Goal: Contribute content: Contribute content

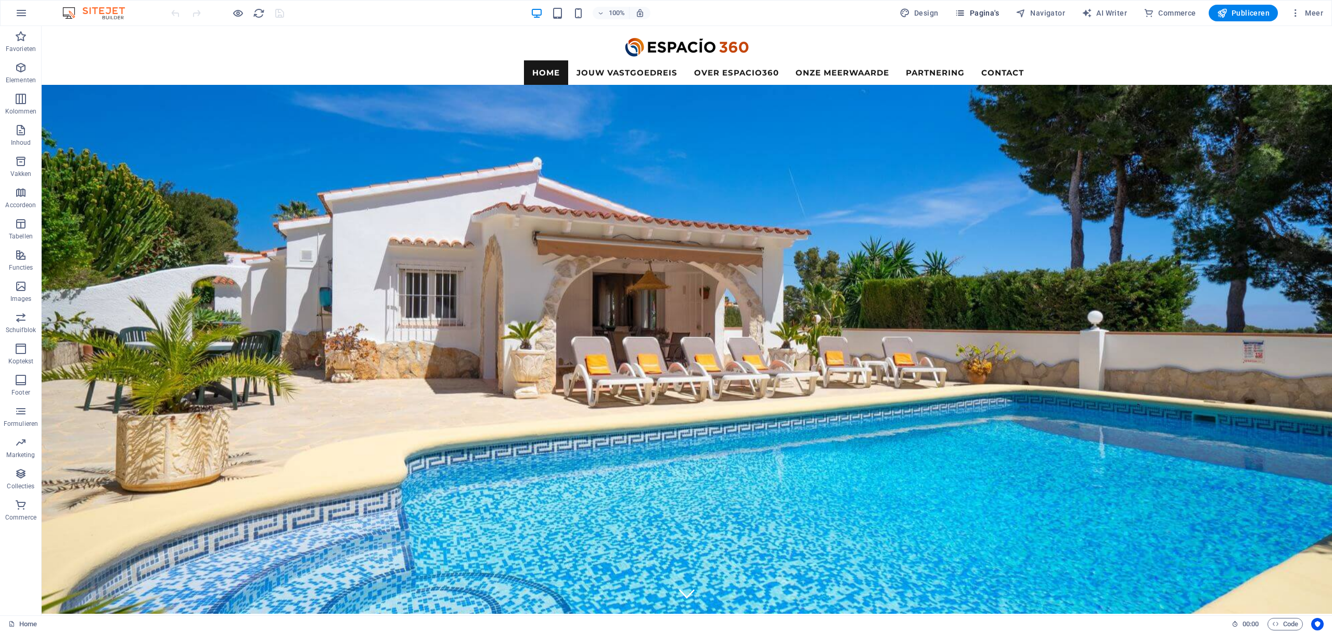
click at [997, 8] on span "Pagina's" at bounding box center [977, 13] width 44 height 10
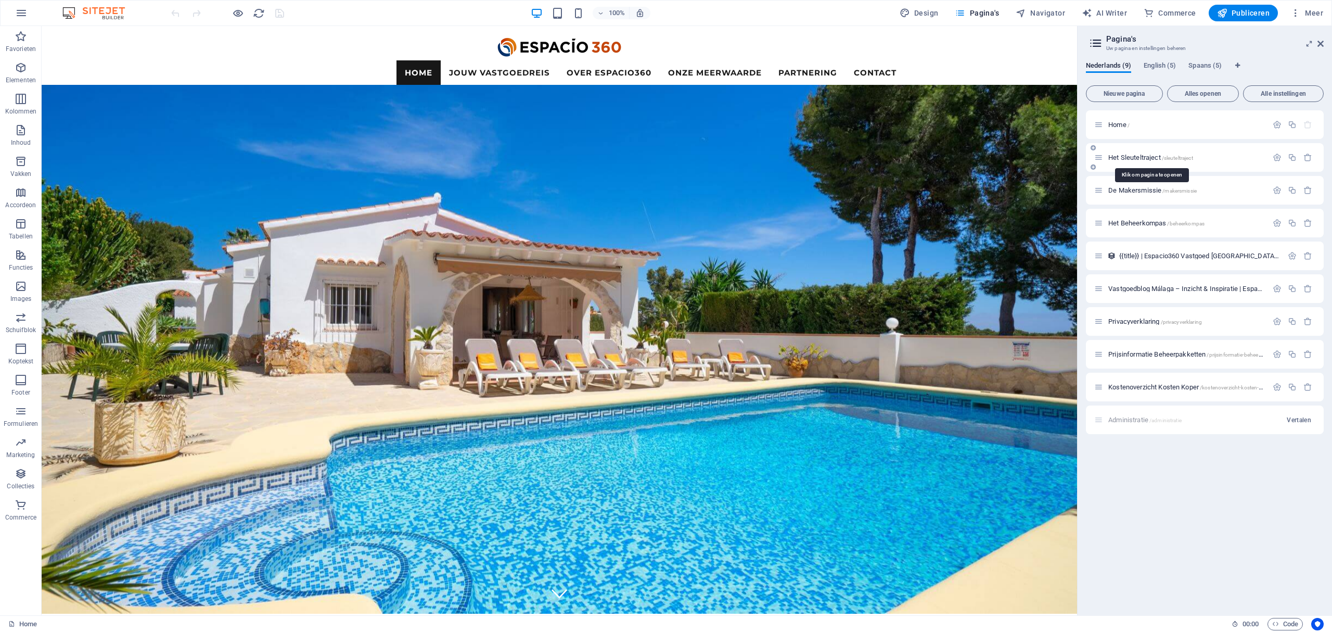
click at [1138, 157] on span "Het Sleuteltraject /sleuteltraject" at bounding box center [1150, 157] width 85 height 8
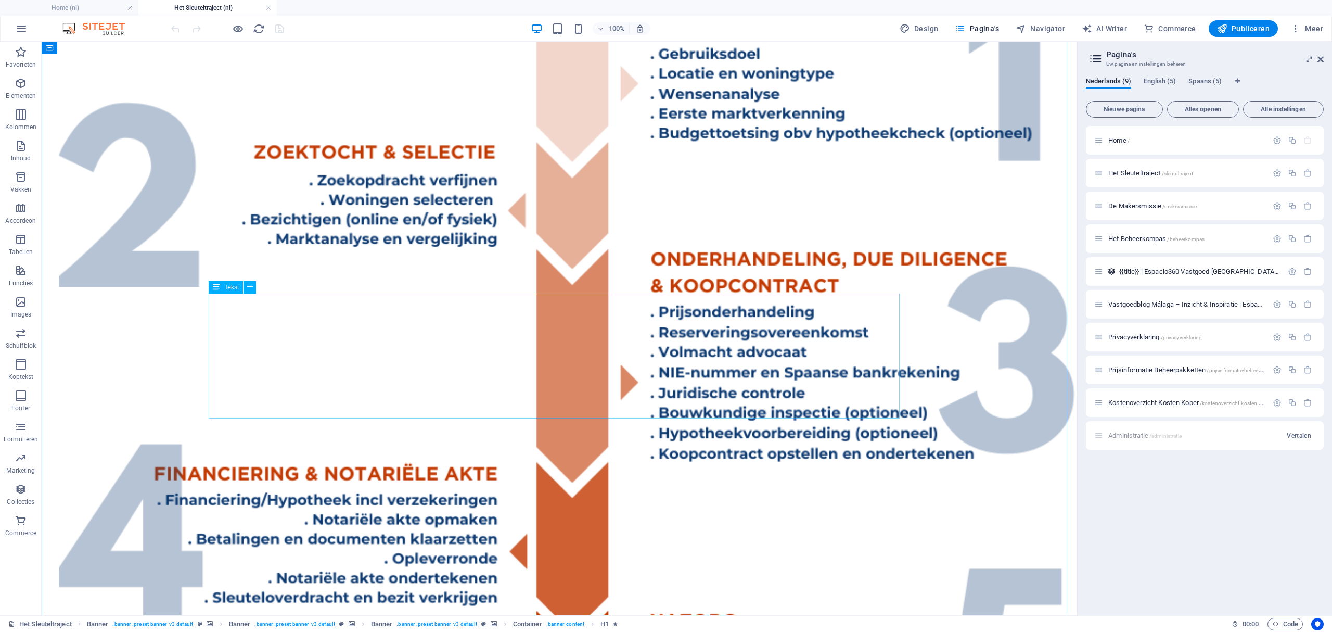
scroll to position [2636, 0]
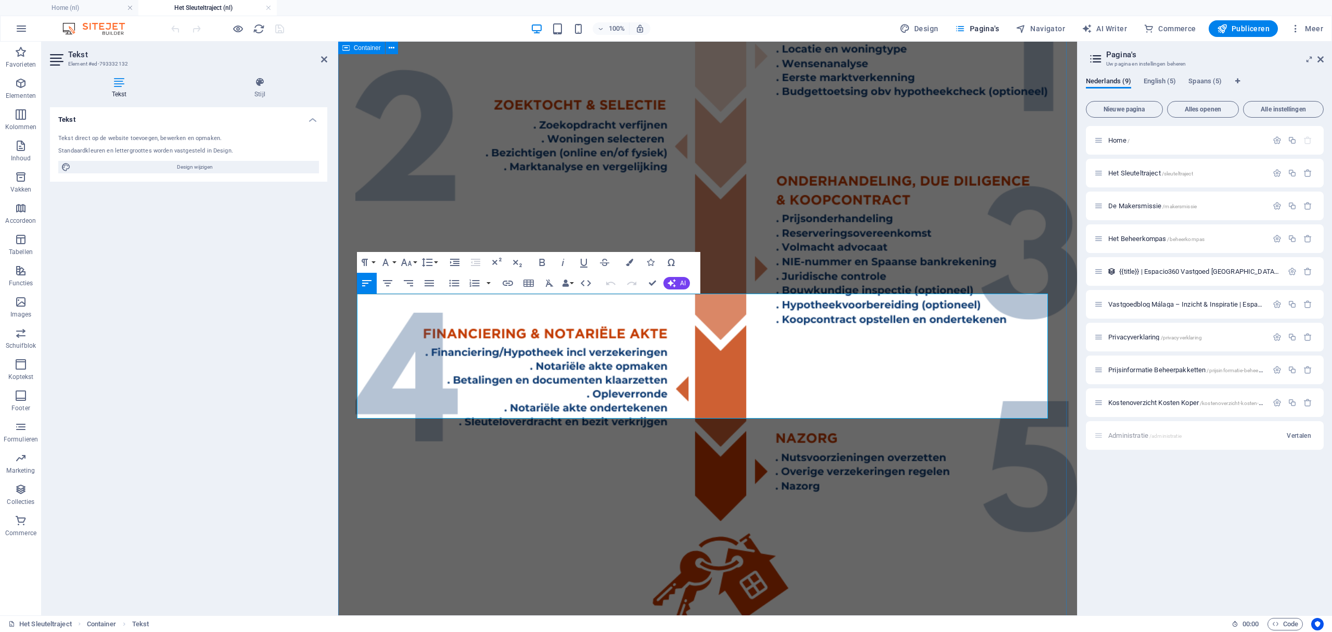
drag, startPoint x: 911, startPoint y: 409, endPoint x: 352, endPoint y: 294, distance: 571.0
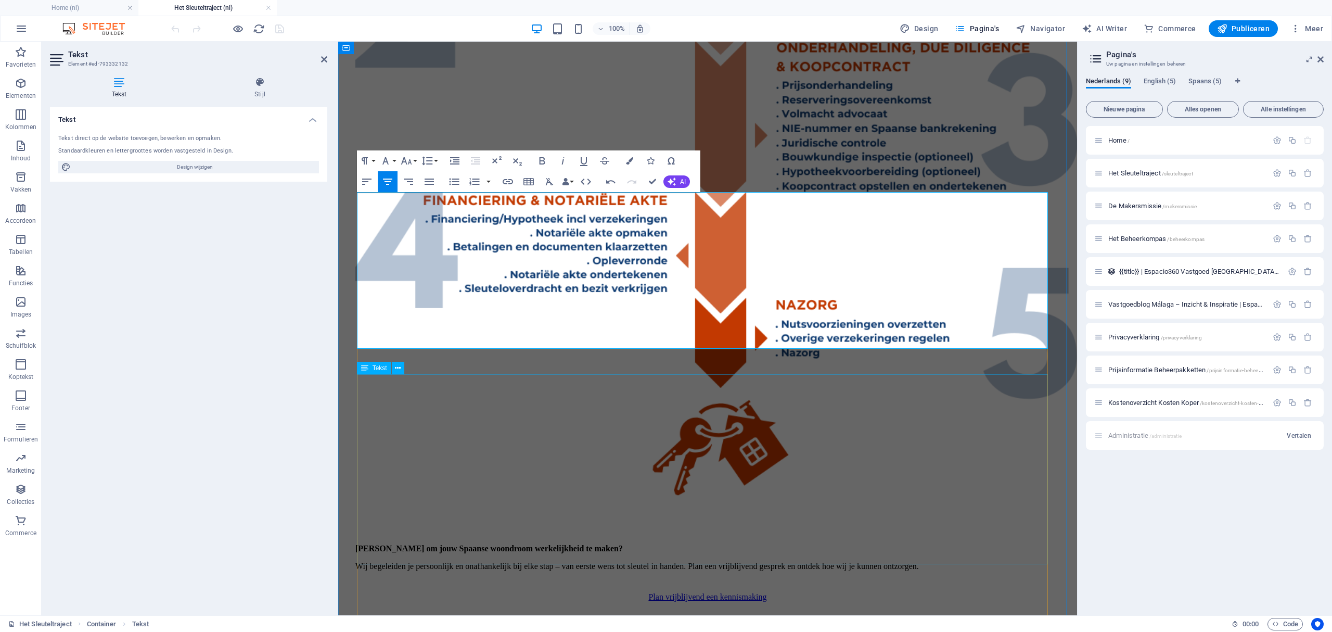
scroll to position [2775, 0]
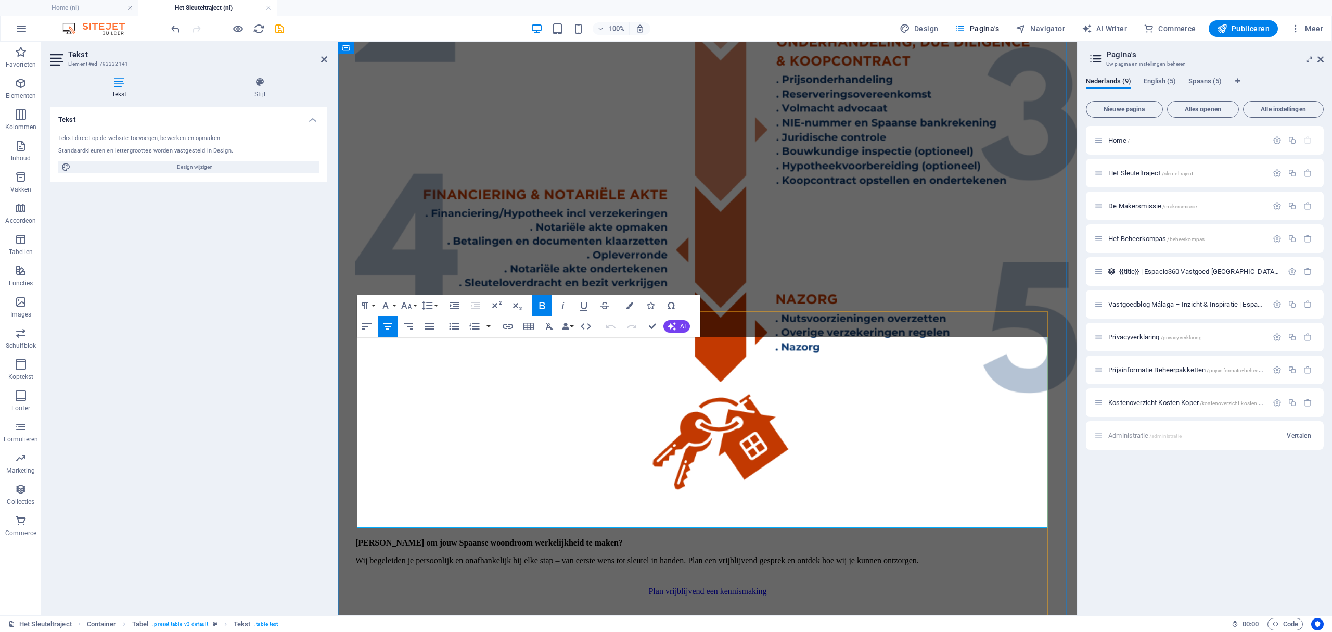
drag, startPoint x: 874, startPoint y: 460, endPoint x: 837, endPoint y: 460, distance: 36.9
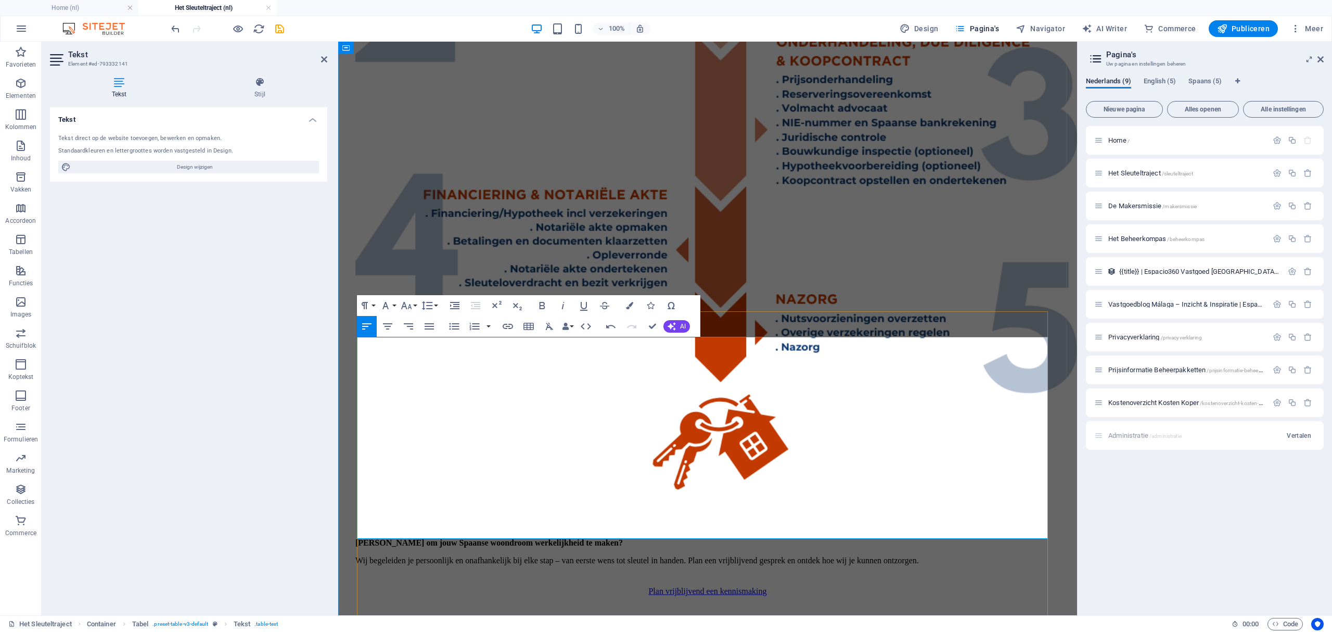
drag, startPoint x: 887, startPoint y: 473, endPoint x: 838, endPoint y: 458, distance: 51.2
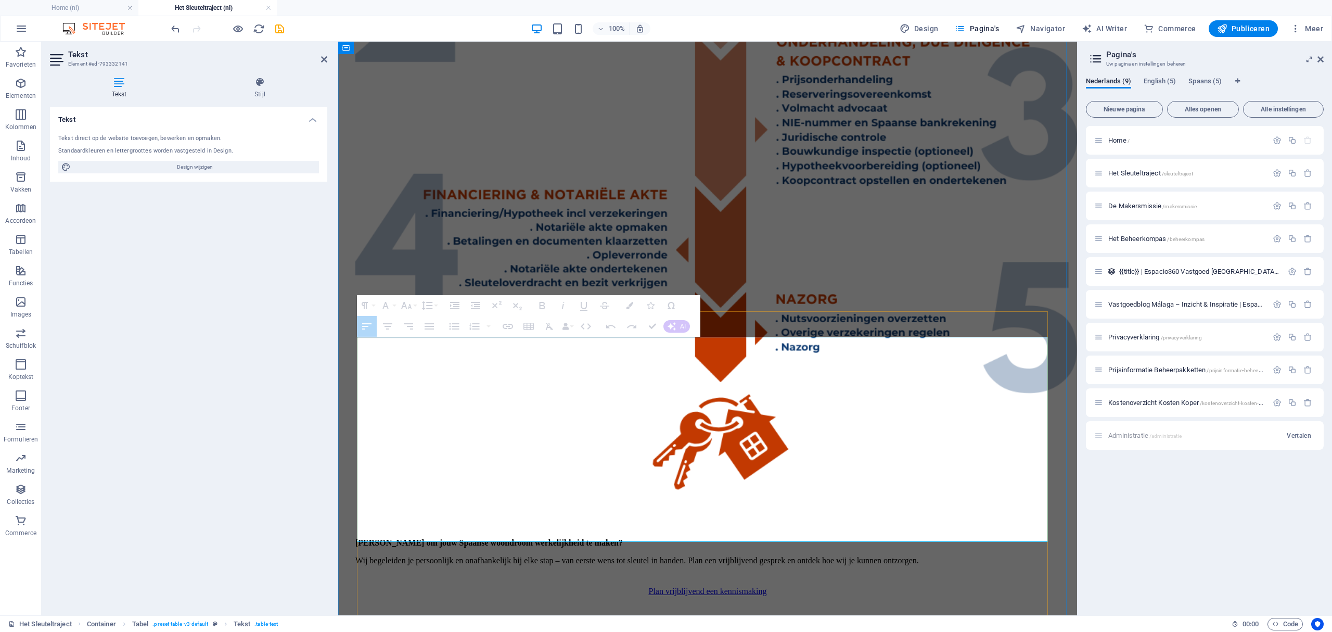
drag, startPoint x: 895, startPoint y: 478, endPoint x: 841, endPoint y: 460, distance: 56.8
drag, startPoint x: 840, startPoint y: 462, endPoint x: 850, endPoint y: 461, distance: 9.9
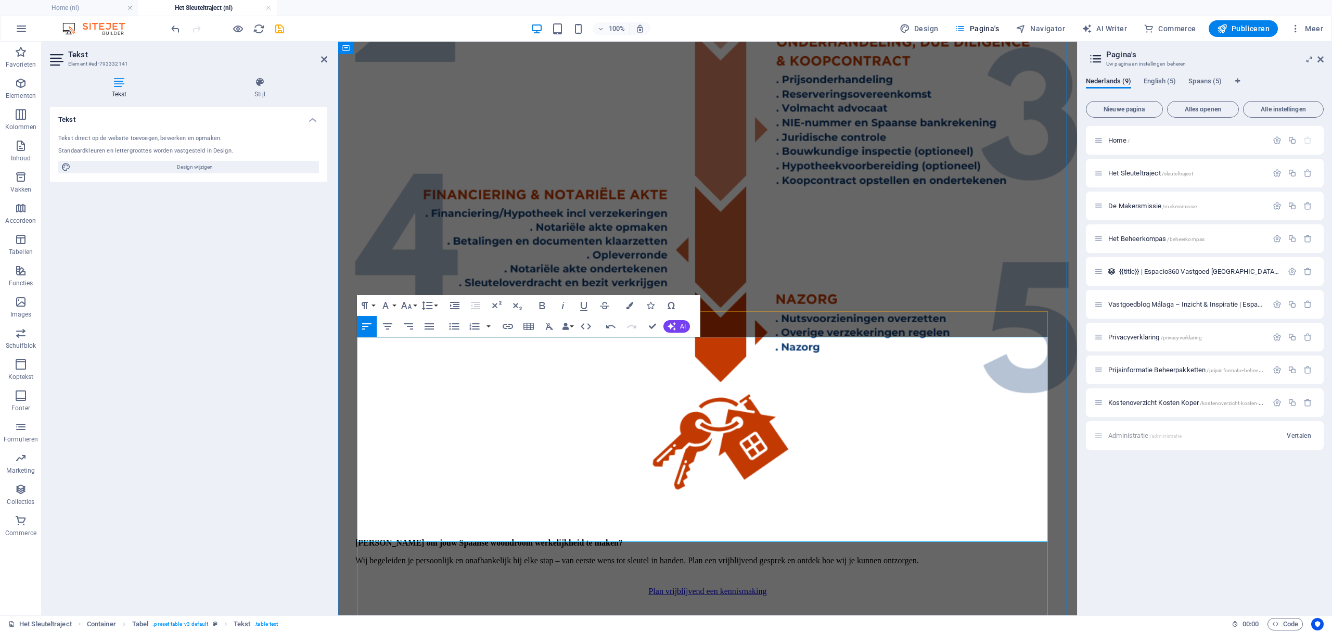
drag, startPoint x: 892, startPoint y: 473, endPoint x: 839, endPoint y: 454, distance: 56.9
drag, startPoint x: 669, startPoint y: 469, endPoint x: 647, endPoint y: 466, distance: 22.5
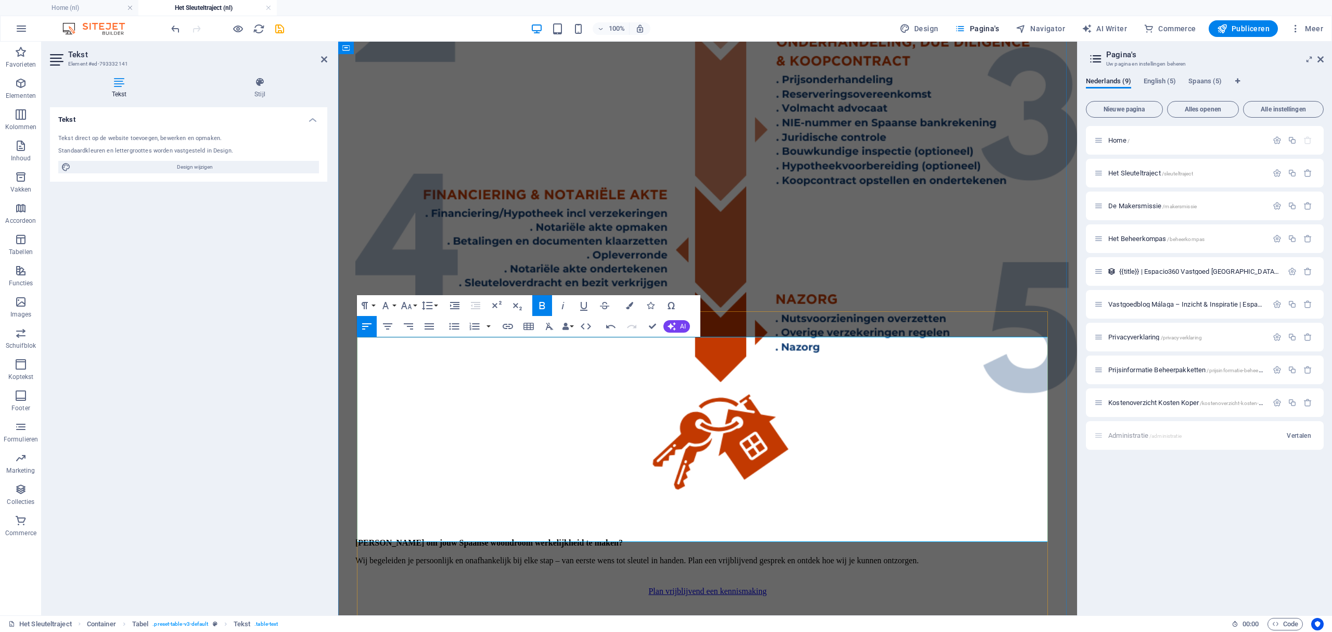
drag, startPoint x: 666, startPoint y: 468, endPoint x: 645, endPoint y: 467, distance: 21.4
drag, startPoint x: 647, startPoint y: 466, endPoint x: 669, endPoint y: 467, distance: 21.9
drag, startPoint x: 579, startPoint y: 478, endPoint x: 584, endPoint y: 466, distance: 12.6
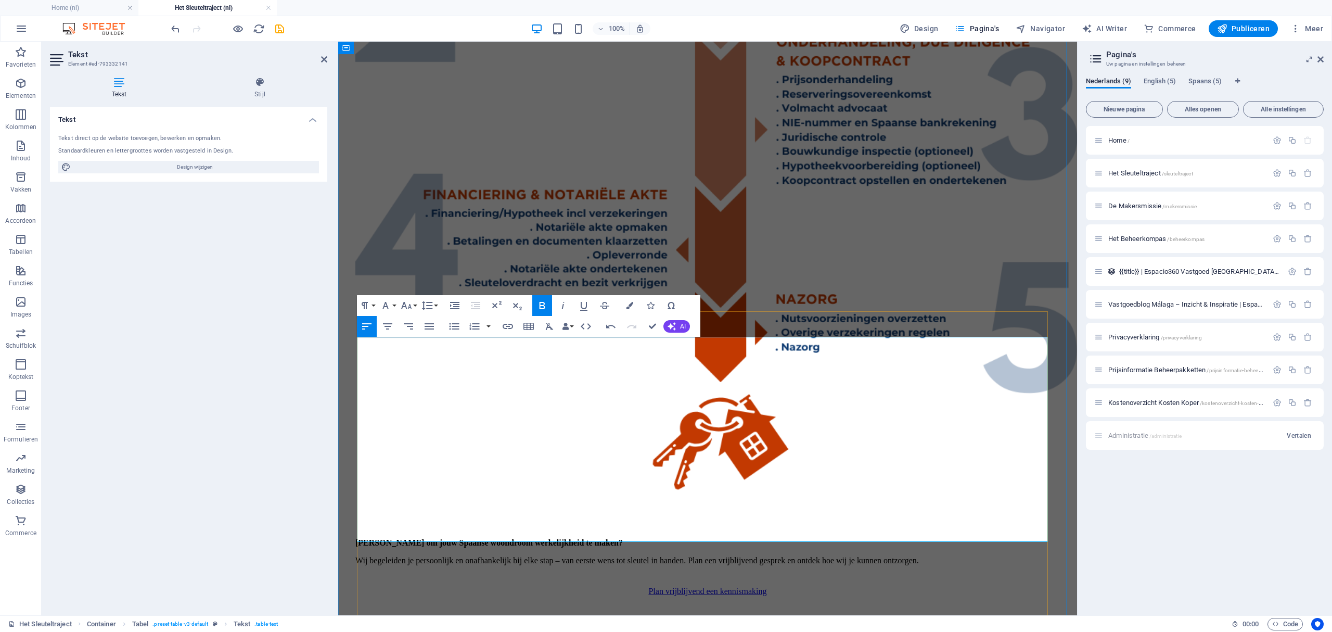
drag, startPoint x: 583, startPoint y: 464, endPoint x: 361, endPoint y: 460, distance: 221.7
drag, startPoint x: 362, startPoint y: 463, endPoint x: 514, endPoint y: 464, distance: 152.4
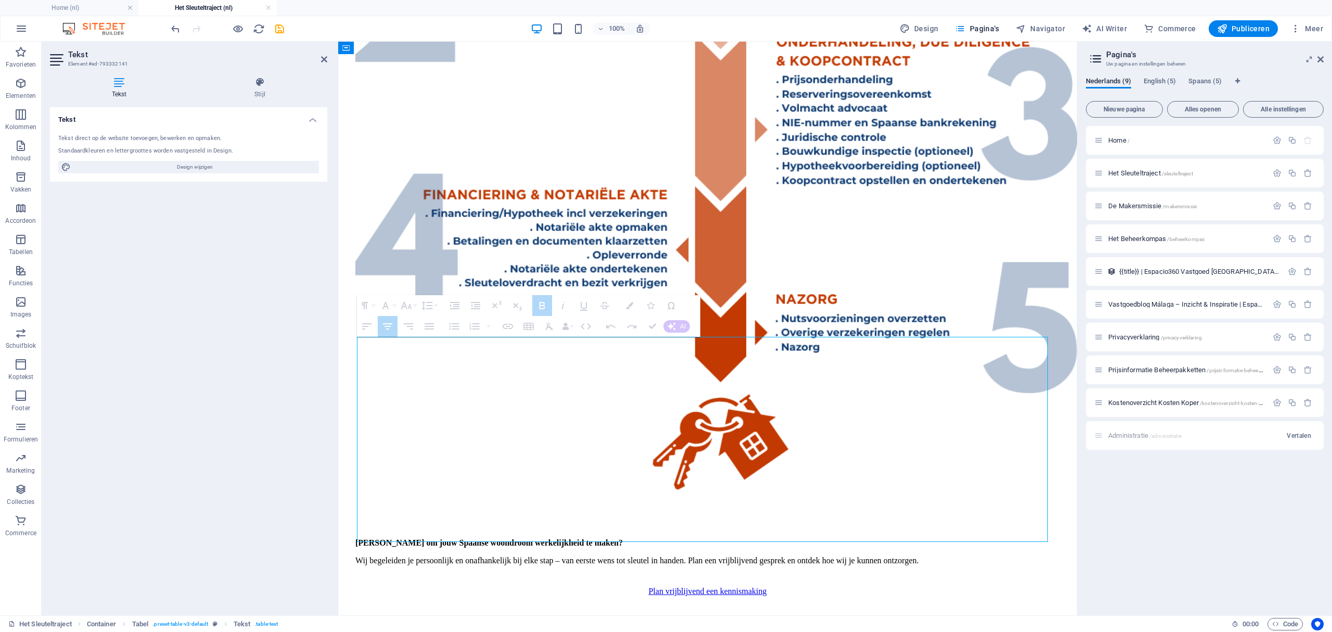
drag, startPoint x: 645, startPoint y: 374, endPoint x: 589, endPoint y: 379, distance: 55.9
drag, startPoint x: 834, startPoint y: 374, endPoint x: 763, endPoint y: 383, distance: 72.0
drag, startPoint x: 588, startPoint y: 378, endPoint x: 607, endPoint y: 379, distance: 18.8
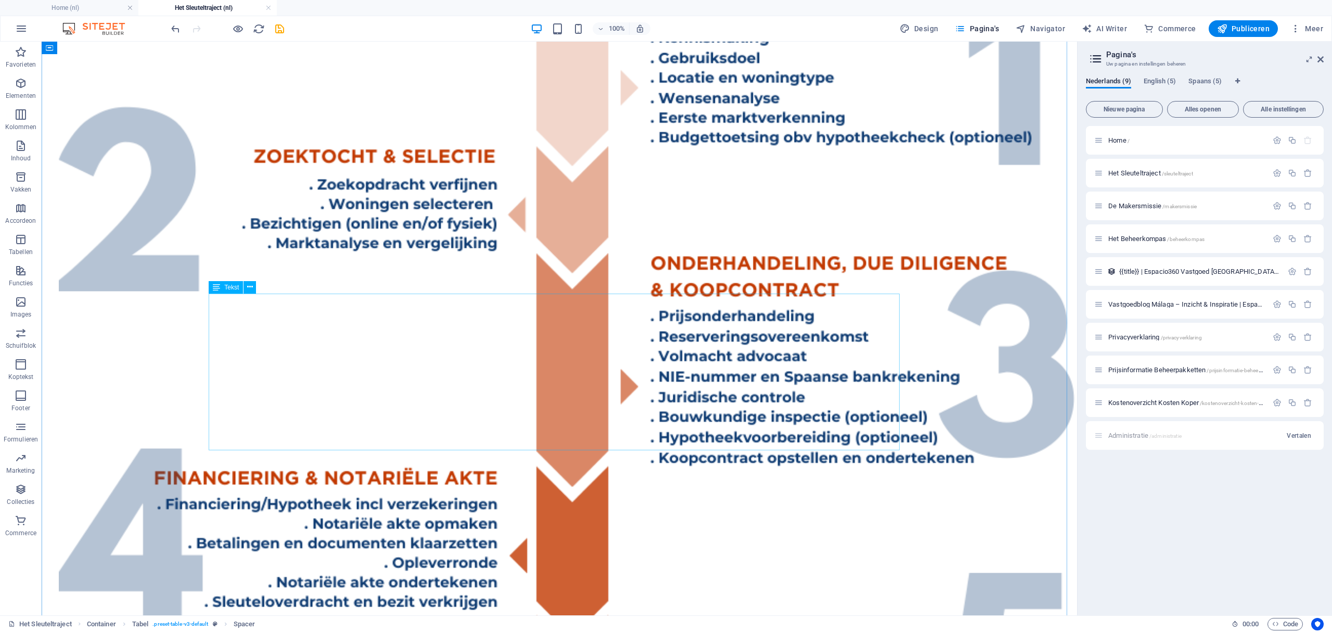
scroll to position [2636, 0]
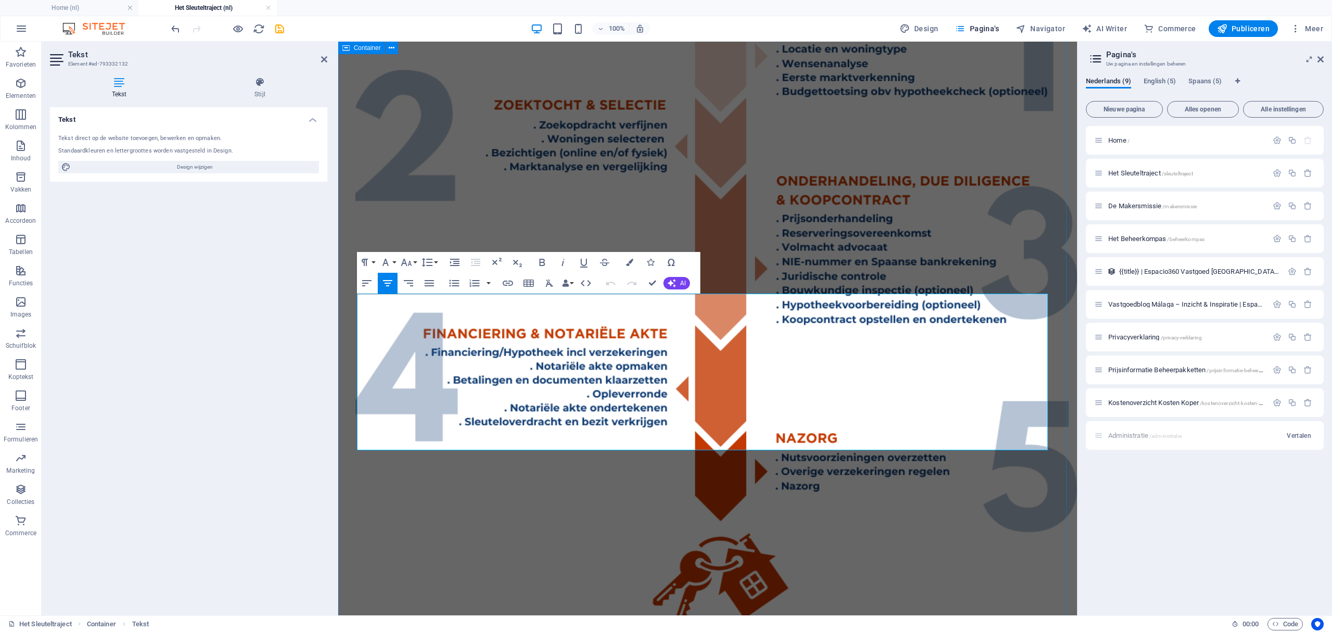
drag, startPoint x: 763, startPoint y: 440, endPoint x: 354, endPoint y: 304, distance: 431.0
click at [365, 285] on icon "button" at bounding box center [366, 283] width 9 height 6
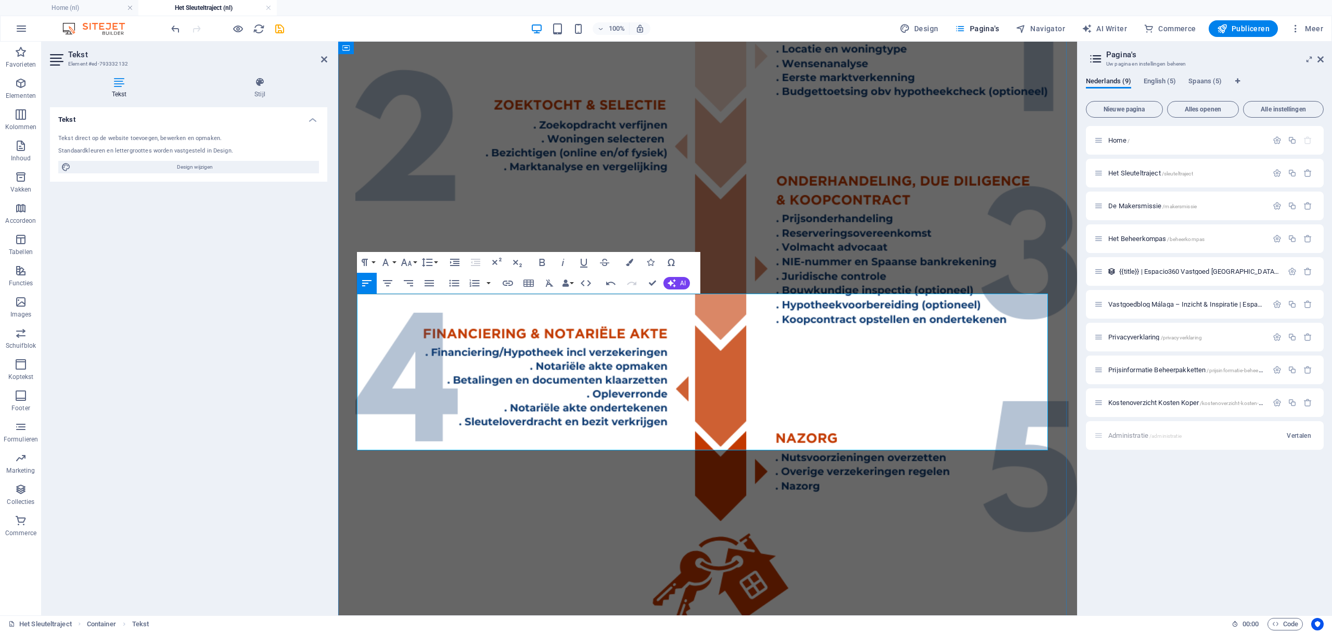
drag, startPoint x: 780, startPoint y: 331, endPoint x: 782, endPoint y: 341, distance: 10.5
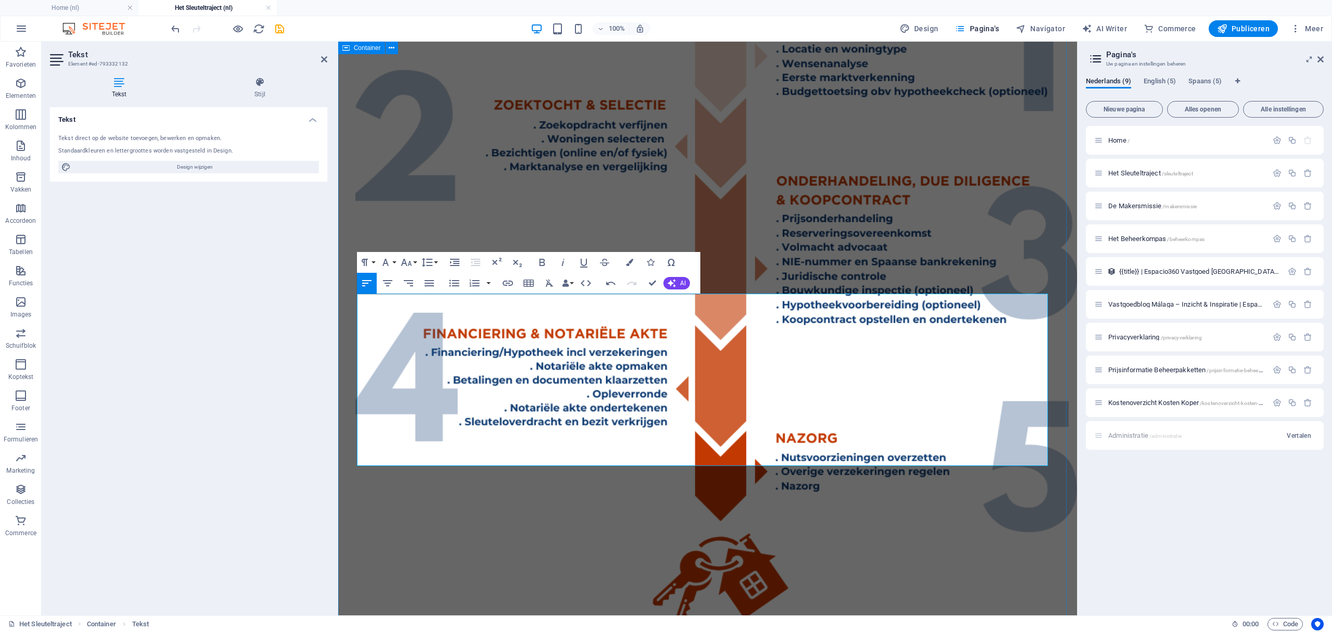
drag, startPoint x: 650, startPoint y: 363, endPoint x: 355, endPoint y: 371, distance: 295.6
drag, startPoint x: 365, startPoint y: 365, endPoint x: 391, endPoint y: 371, distance: 26.9
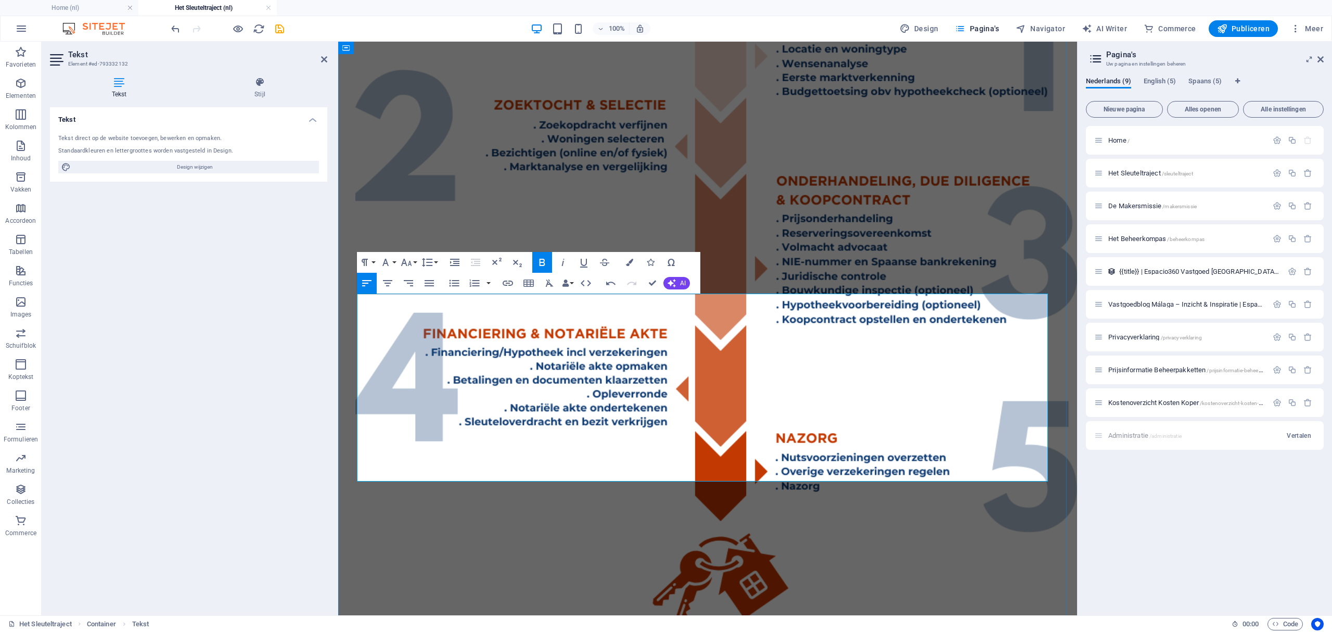
drag, startPoint x: 531, startPoint y: 473, endPoint x: 359, endPoint y: 301, distance: 243.2
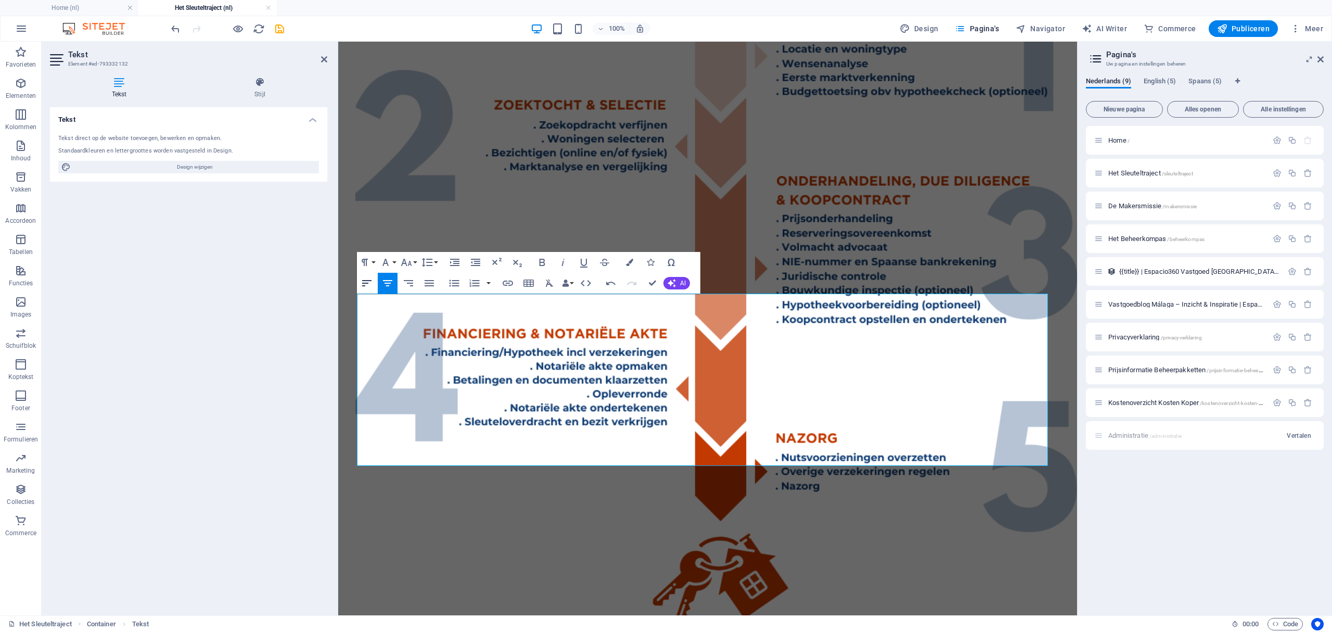
click at [361, 284] on icon "button" at bounding box center [367, 283] width 12 height 12
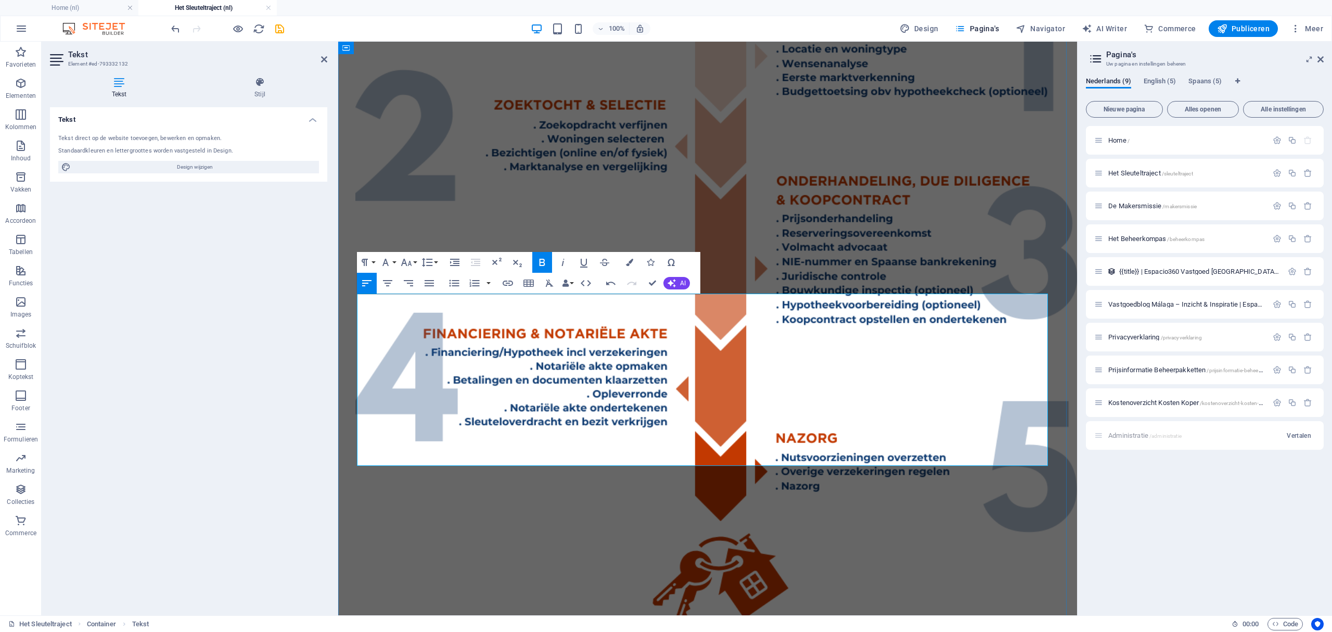
drag, startPoint x: 657, startPoint y: 364, endPoint x: 403, endPoint y: 359, distance: 254.5
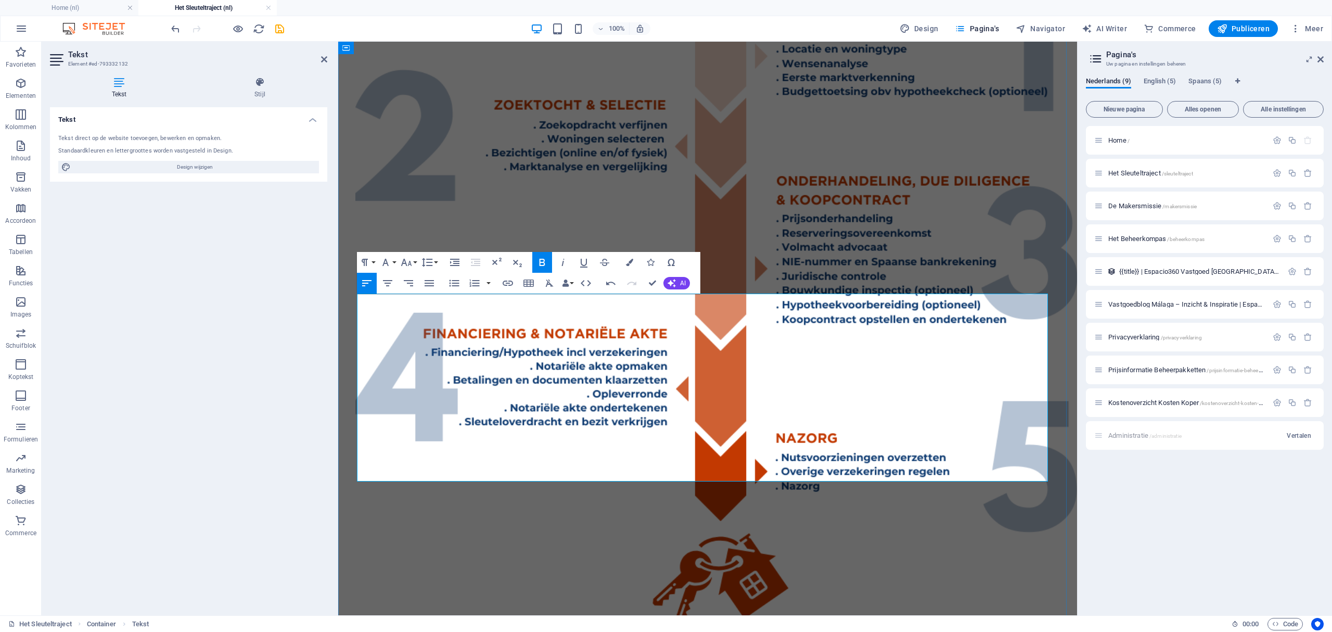
drag, startPoint x: 456, startPoint y: 282, endPoint x: 86, endPoint y: 327, distance: 372.6
click at [456, 282] on icon "button" at bounding box center [454, 283] width 12 height 12
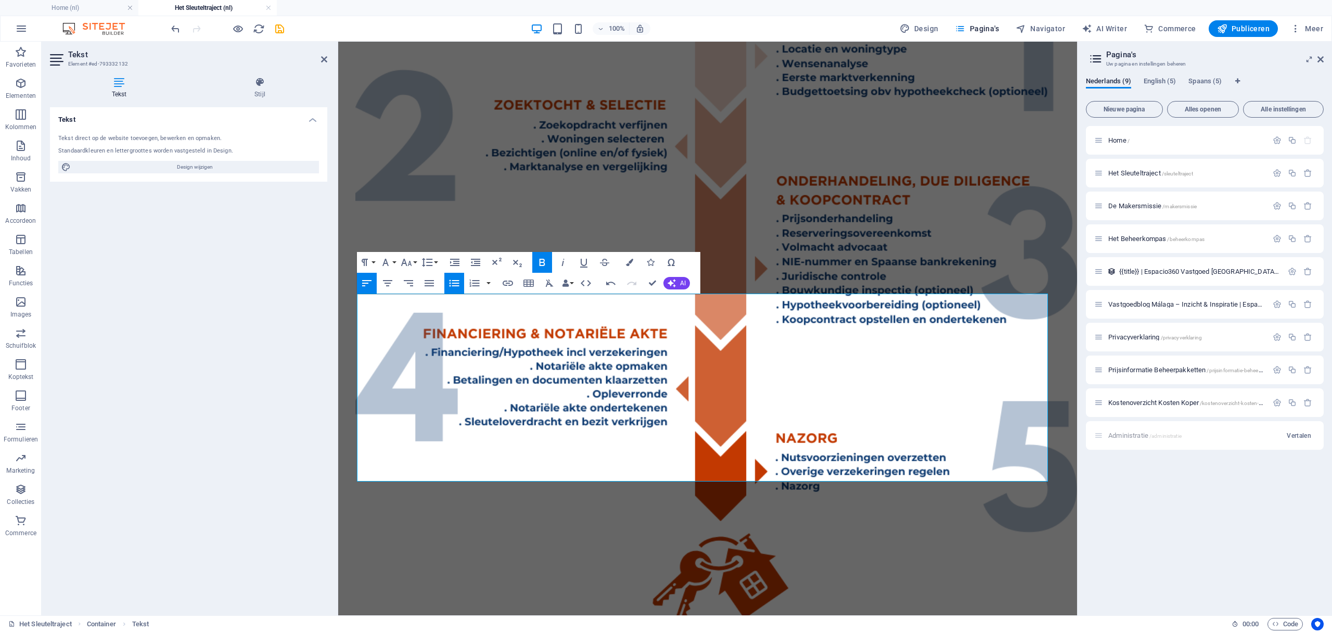
click at [452, 285] on icon "button" at bounding box center [454, 283] width 12 height 12
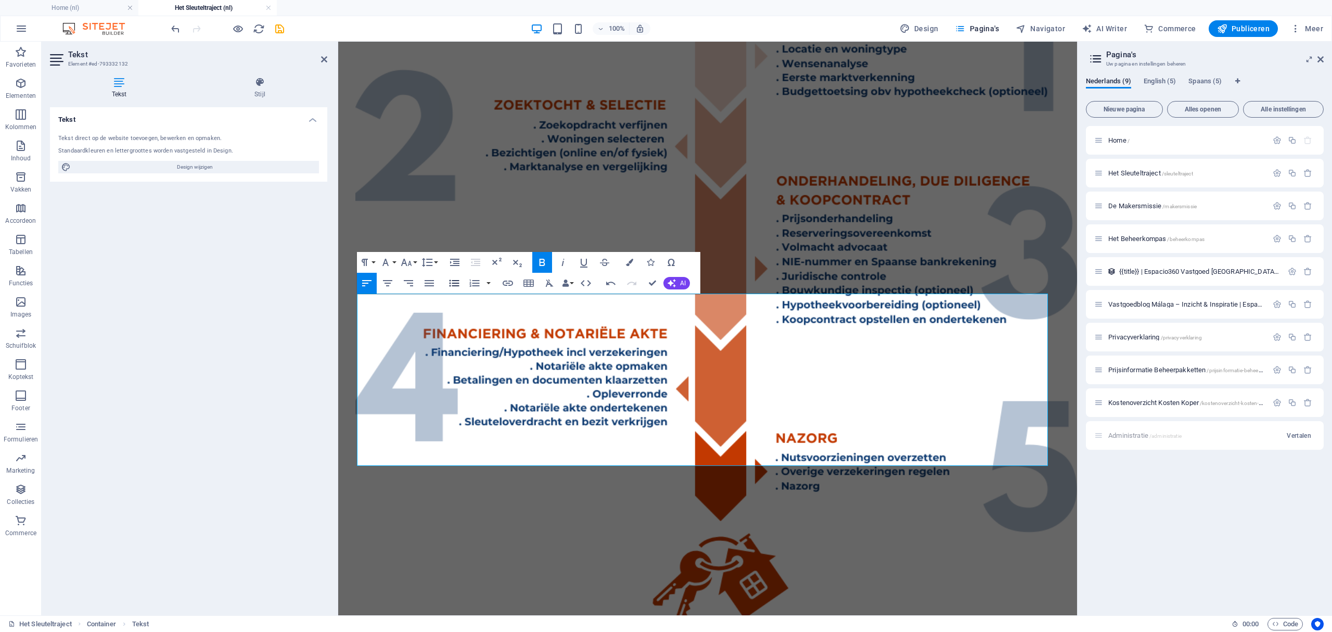
click at [452, 285] on icon "button" at bounding box center [454, 283] width 12 height 12
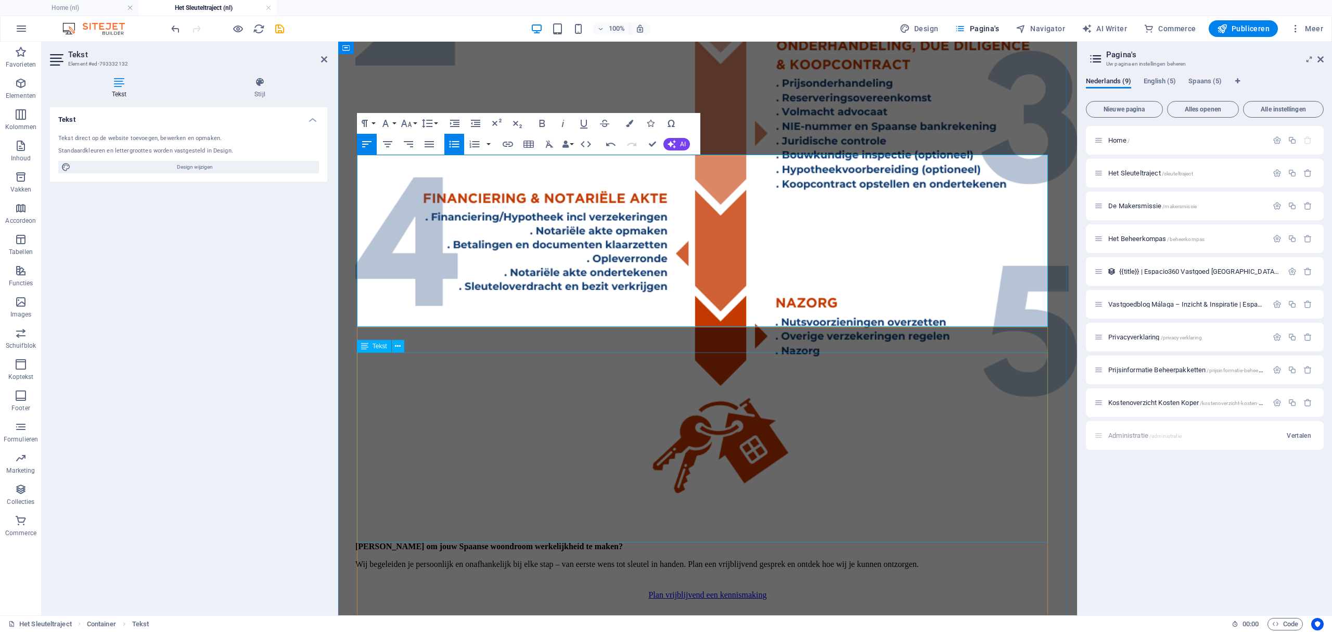
scroll to position [2775, 0]
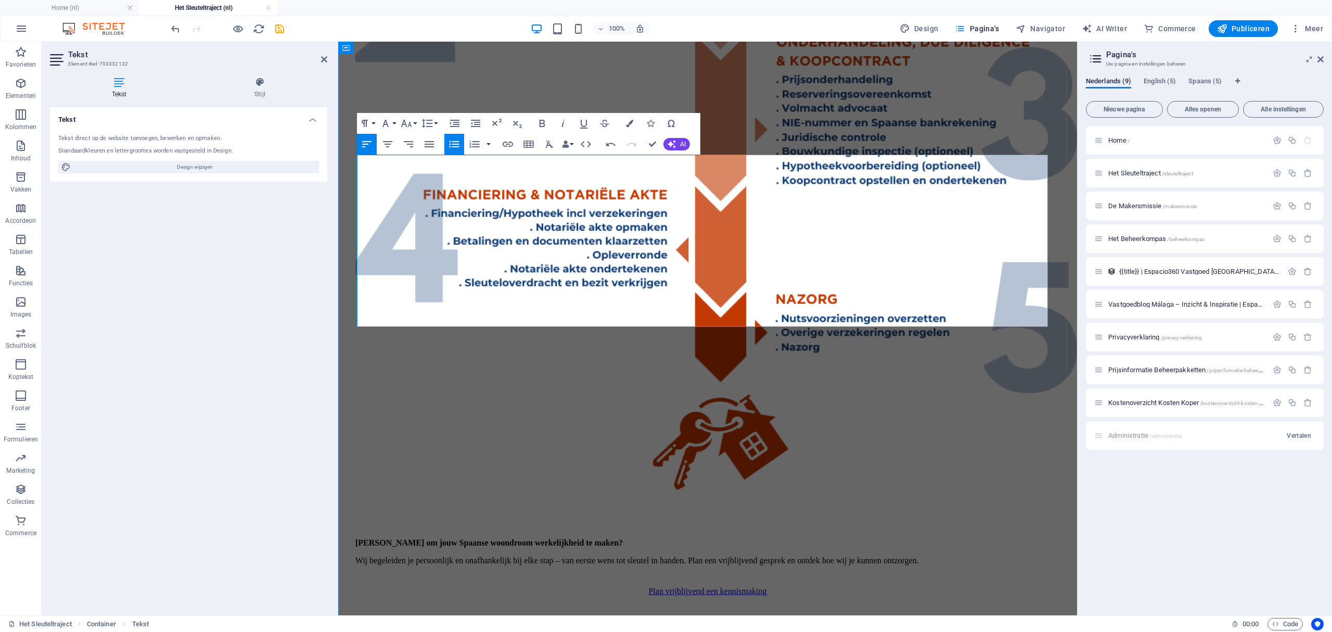
drag, startPoint x: 859, startPoint y: 318, endPoint x: 357, endPoint y: 289, distance: 502.9
copy div "Nieuwbouw : omdat er geen verkopend makelaar is, betaal je ons rechtstreeks een…"
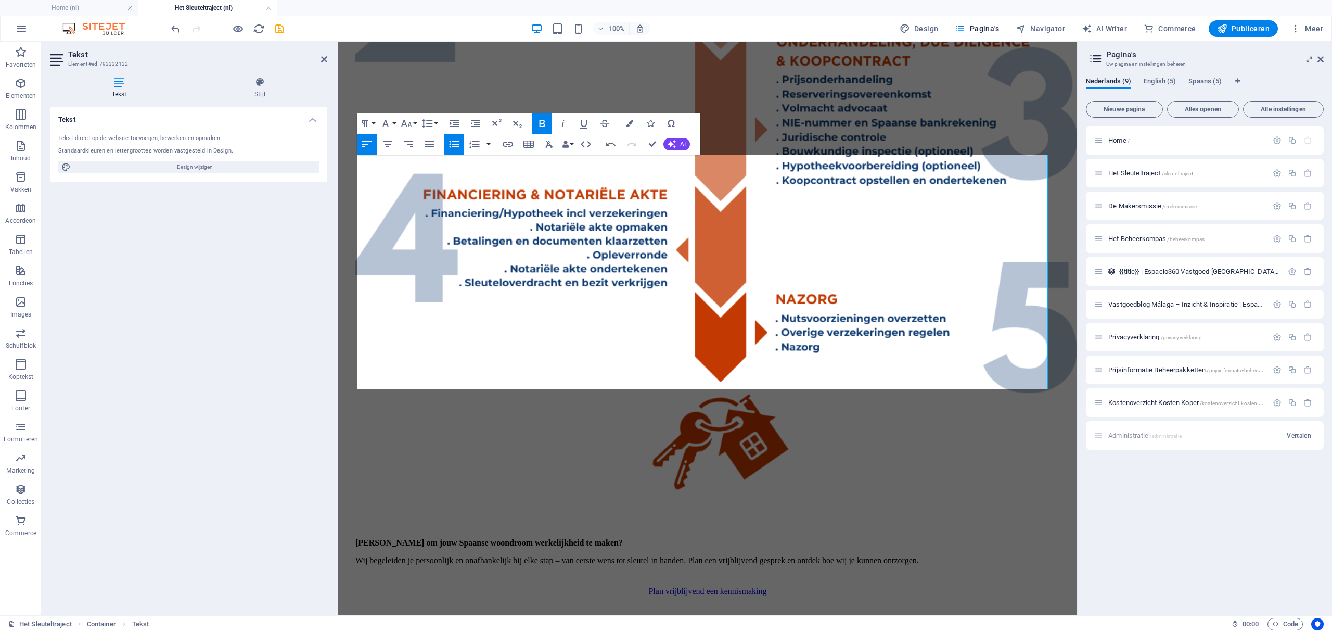
click at [456, 148] on icon "button" at bounding box center [454, 144] width 12 height 12
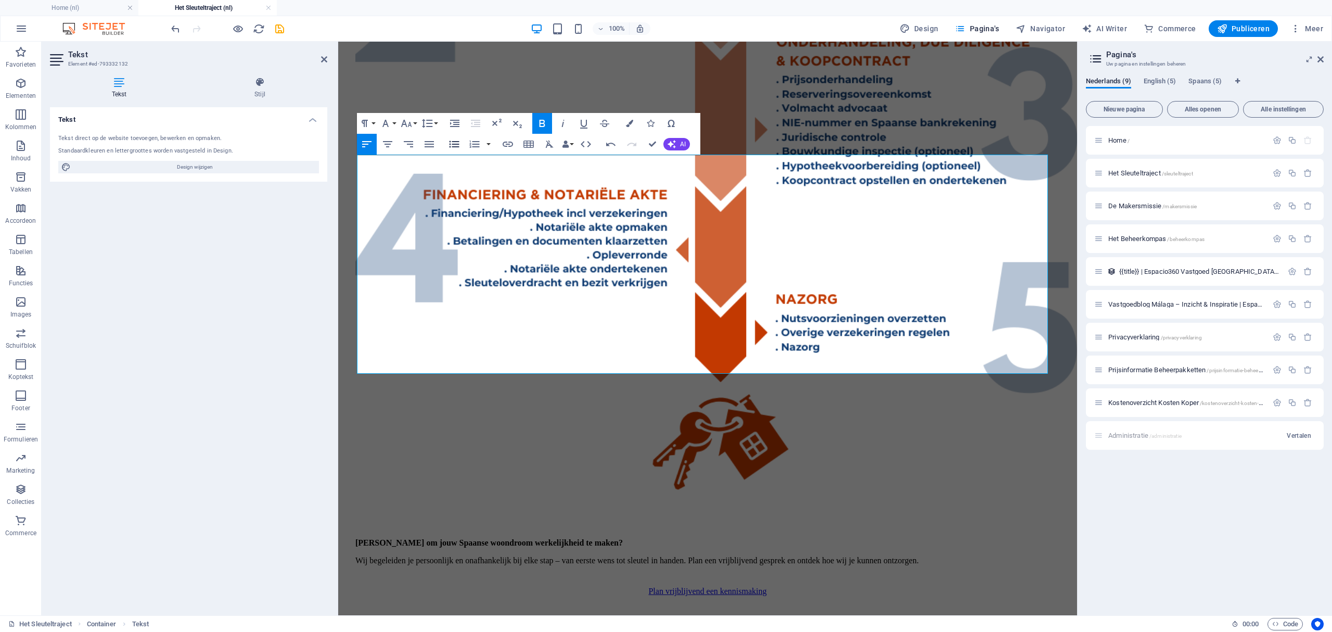
click at [456, 148] on icon "button" at bounding box center [454, 144] width 12 height 12
drag, startPoint x: 868, startPoint y: 364, endPoint x: 351, endPoint y: 339, distance: 517.7
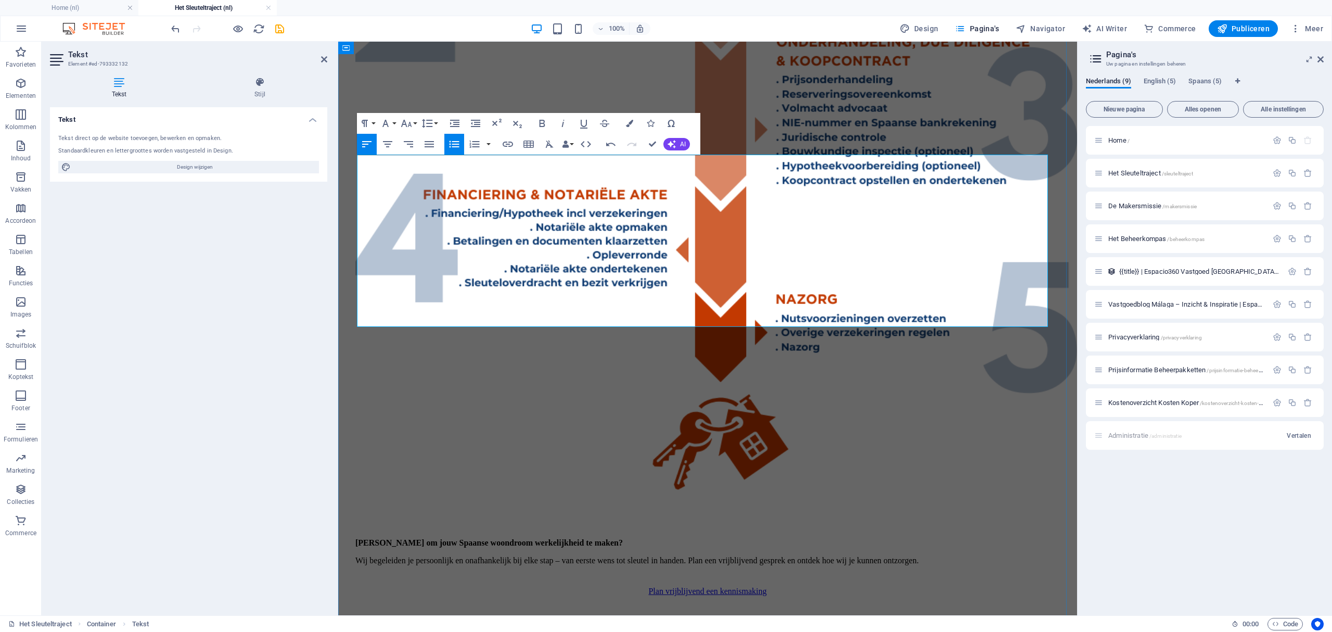
drag, startPoint x: 665, startPoint y: 225, endPoint x: 358, endPoint y: 221, distance: 307.5
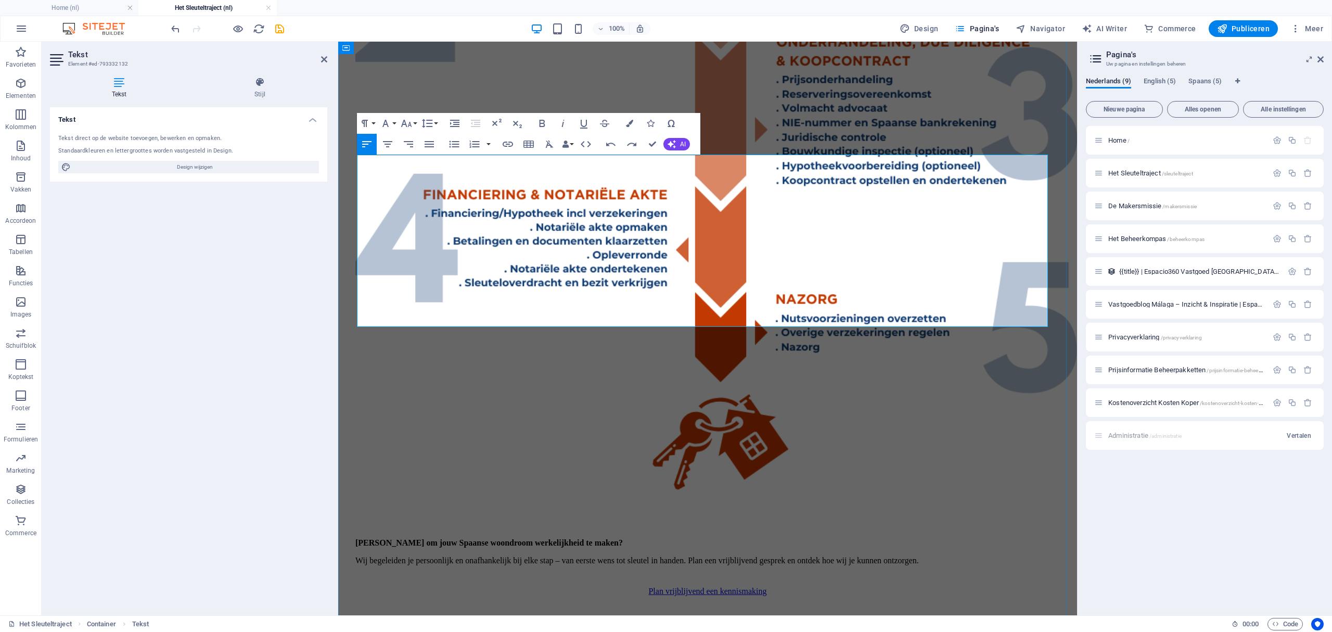
drag, startPoint x: 359, startPoint y: 238, endPoint x: 370, endPoint y: 243, distance: 12.1
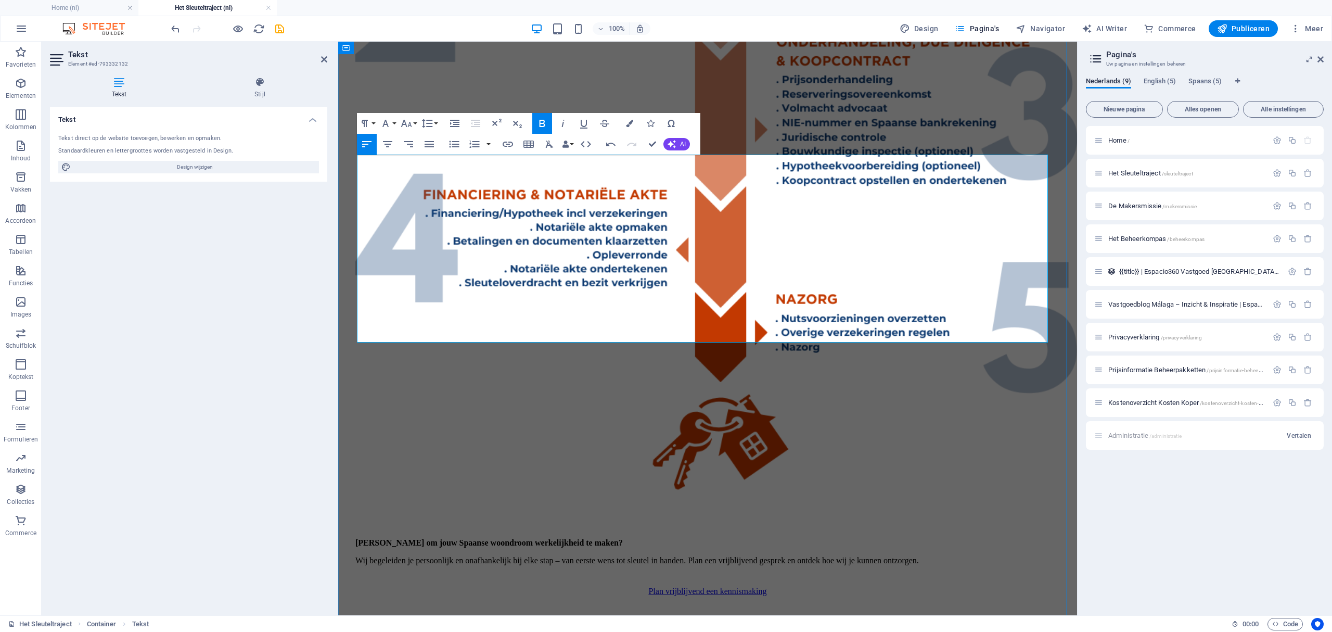
drag, startPoint x: 484, startPoint y: 233, endPoint x: 378, endPoint y: 213, distance: 108.0
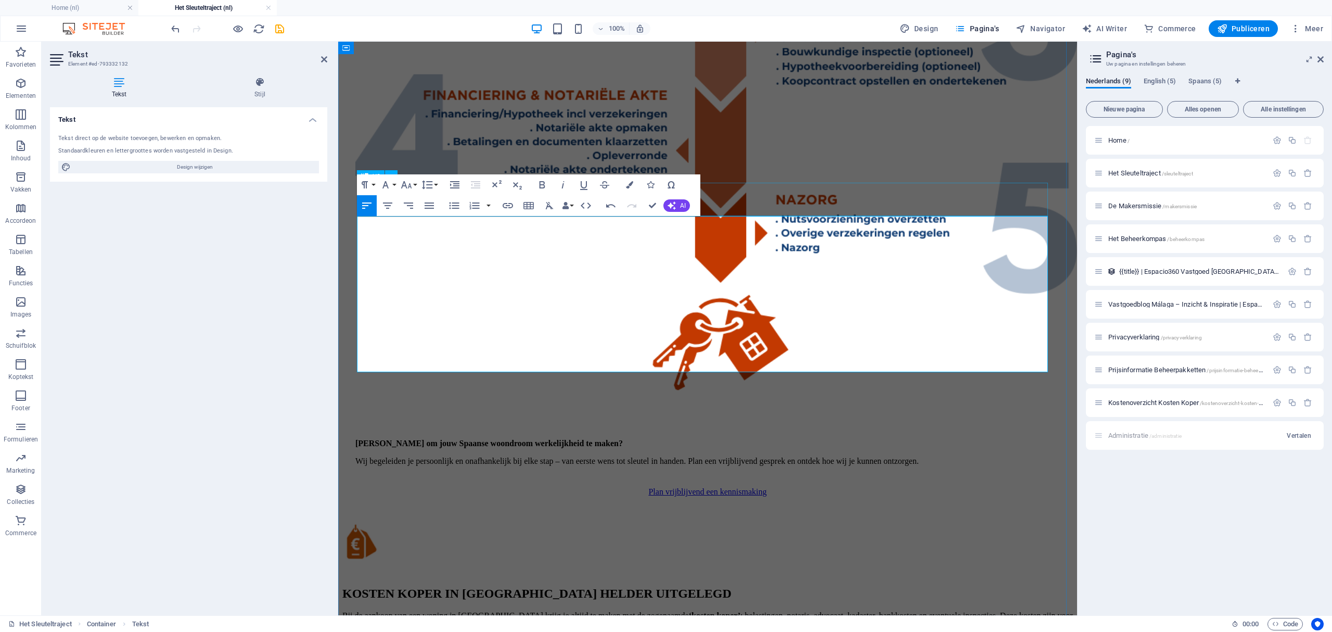
scroll to position [2636, 0]
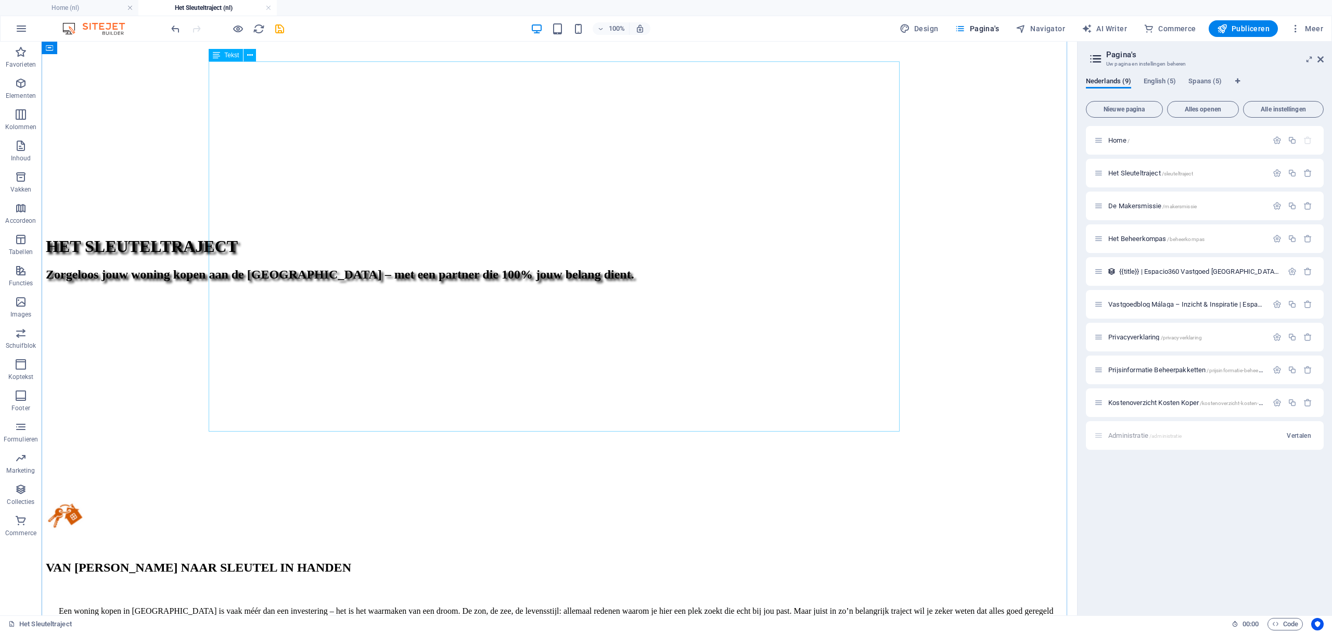
scroll to position [624, 0]
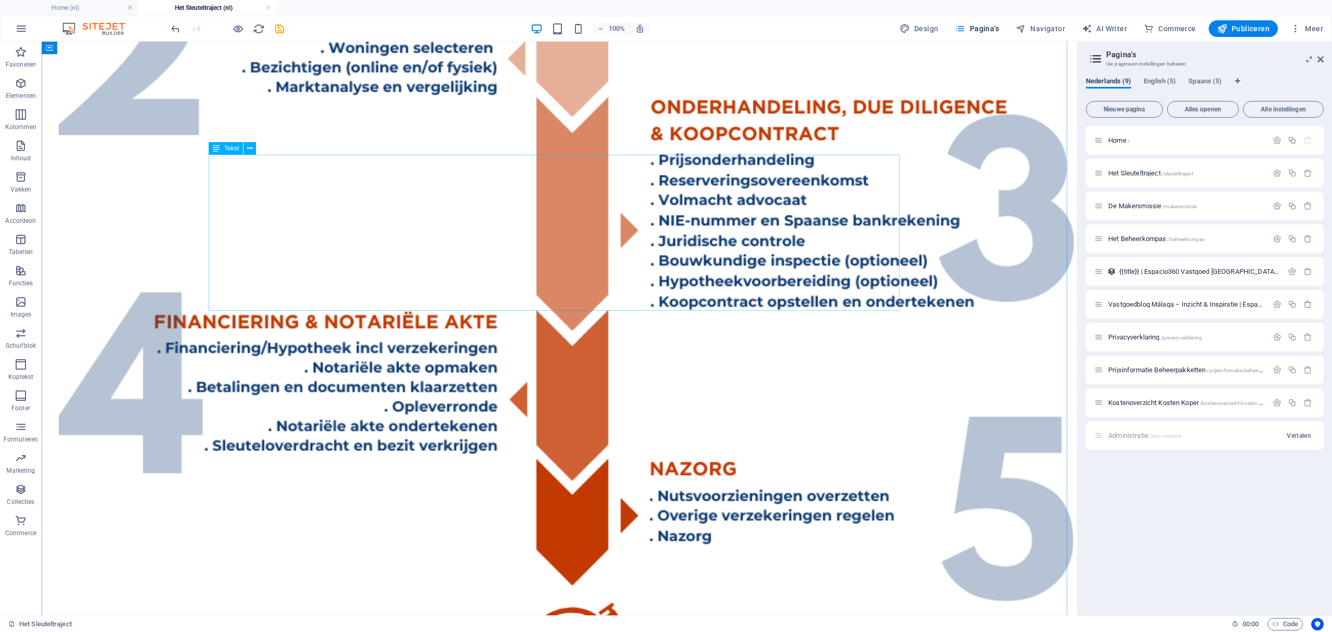
scroll to position [2775, 0]
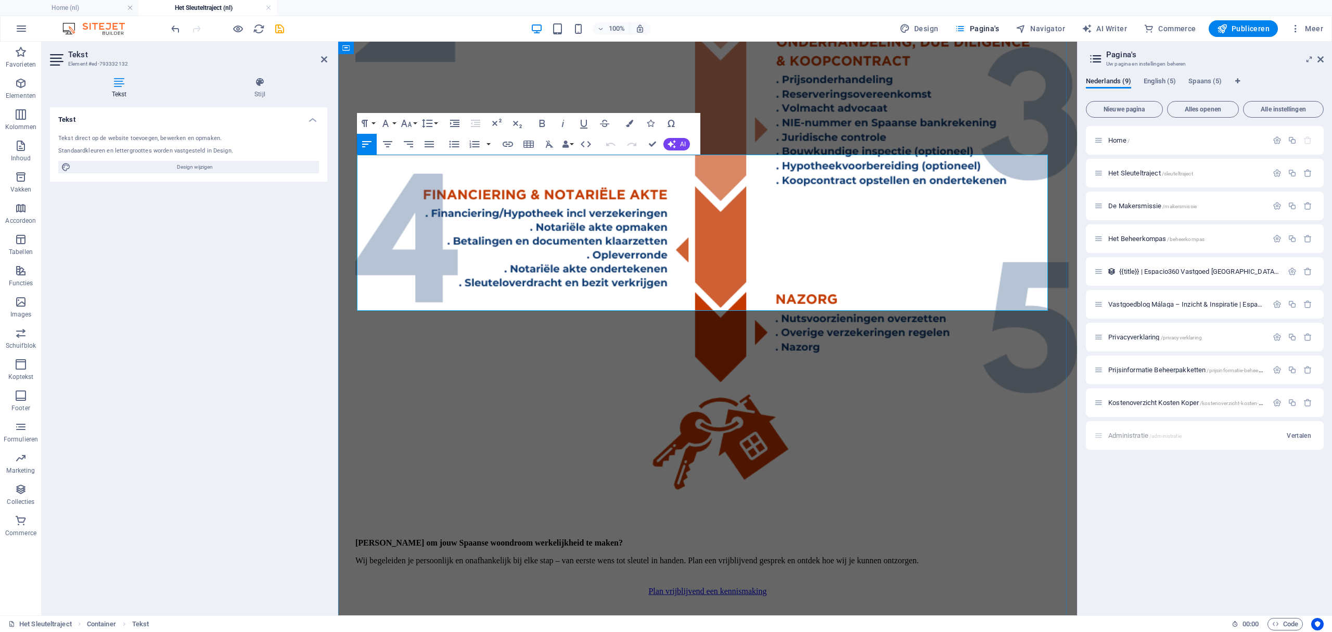
drag, startPoint x: 593, startPoint y: 194, endPoint x: 767, endPoint y: 164, distance: 176.3
drag, startPoint x: 365, startPoint y: 239, endPoint x: 838, endPoint y: 261, distance: 473.4
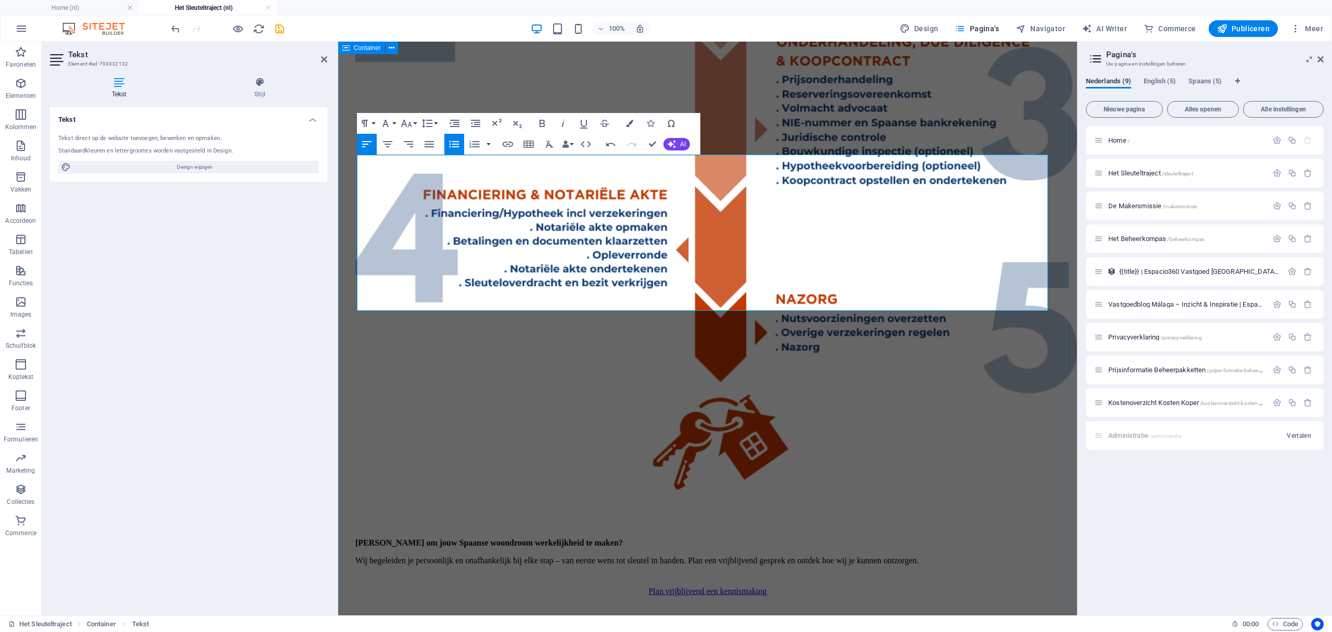
drag, startPoint x: 855, startPoint y: 271, endPoint x: 350, endPoint y: 239, distance: 506.1
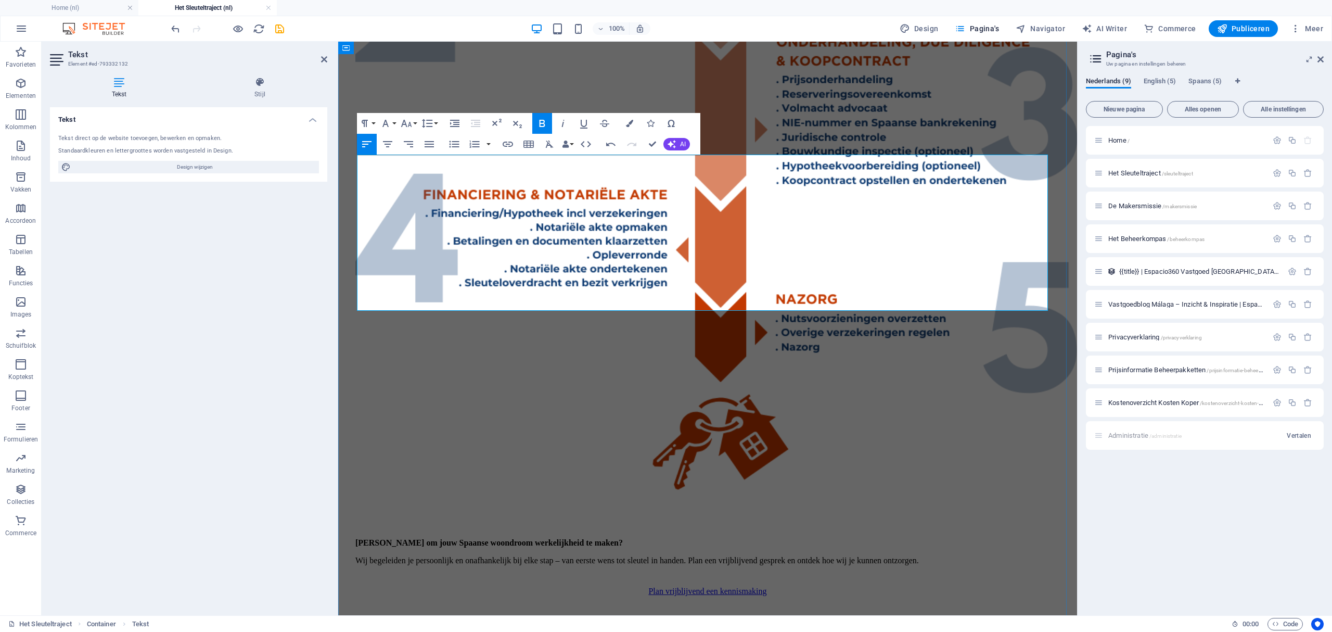
drag, startPoint x: 595, startPoint y: 253, endPoint x: 882, endPoint y: 242, distance: 286.9
click at [882, 621] on figure at bounding box center [707, 641] width 730 height 41
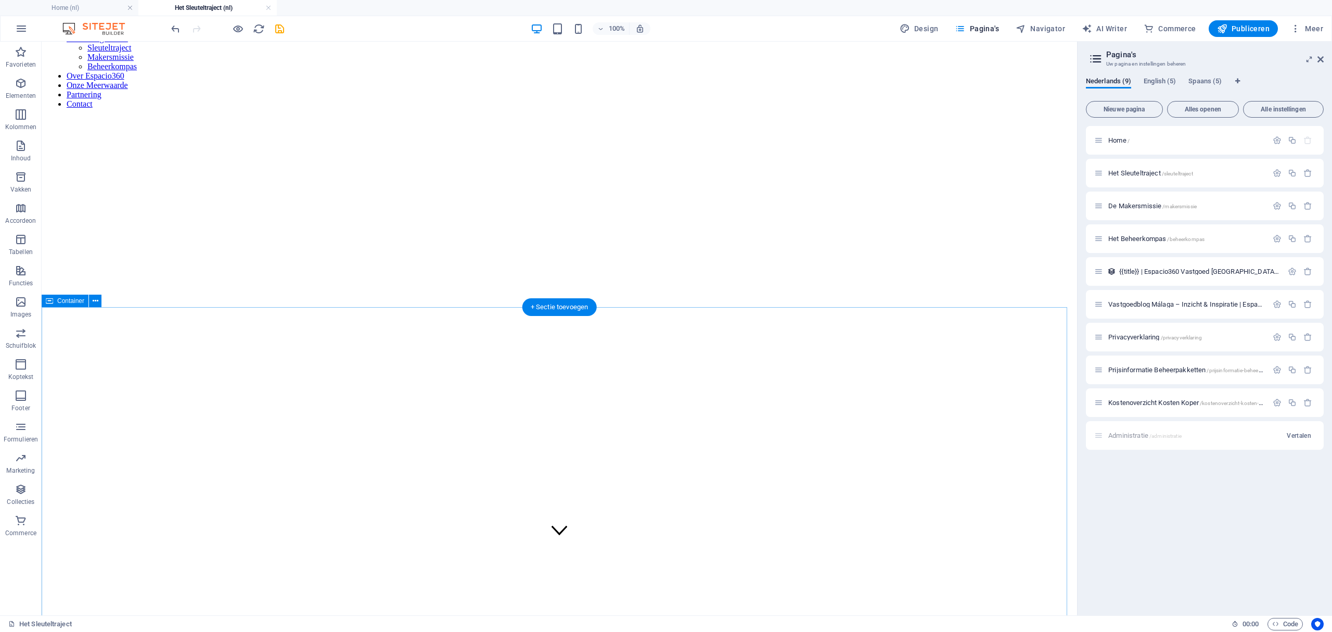
scroll to position [0, 0]
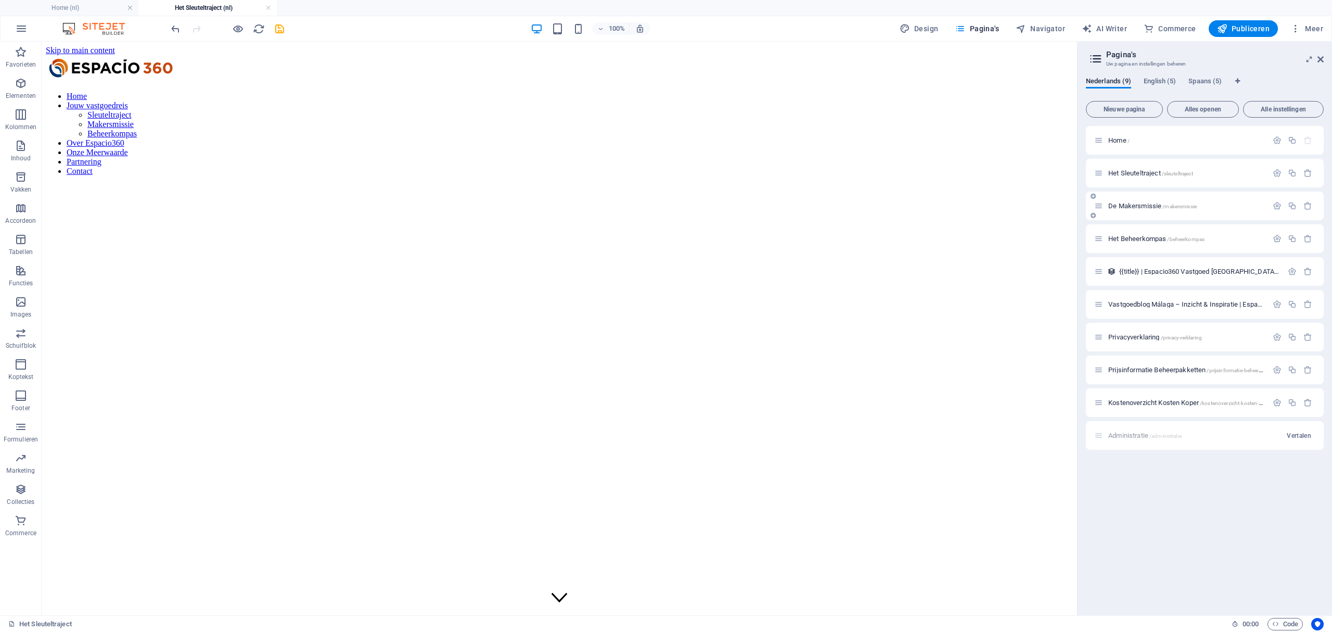
click at [1145, 205] on span "De Makersmissie /makersmissie" at bounding box center [1152, 206] width 88 height 8
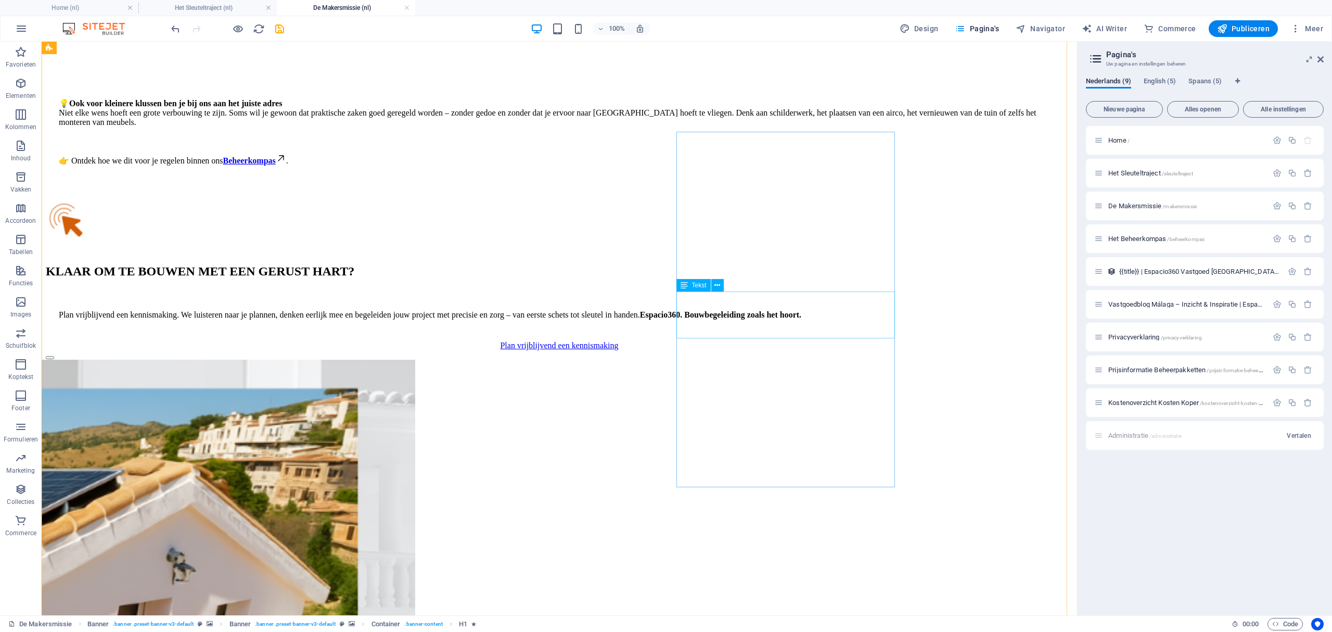
scroll to position [2289, 0]
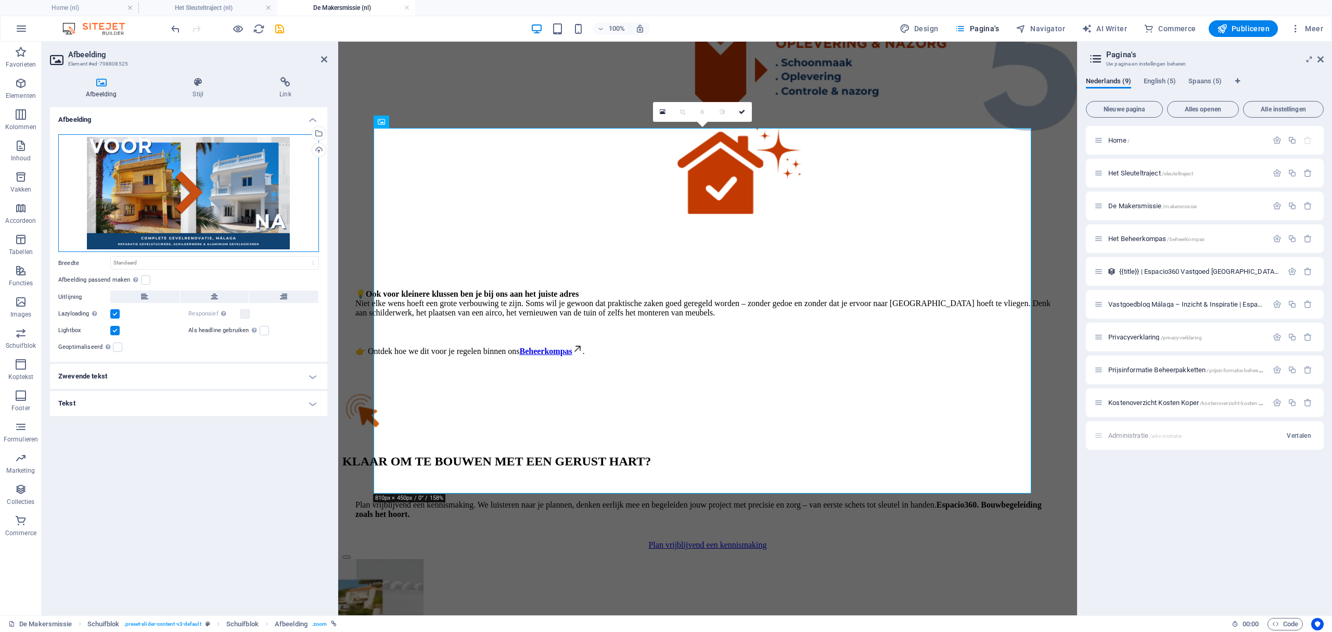
click at [232, 184] on div "Sleep bestanden hierheen, klik om bestanden te kiezen of selecteer bestanden ui…" at bounding box center [188, 193] width 261 height 118
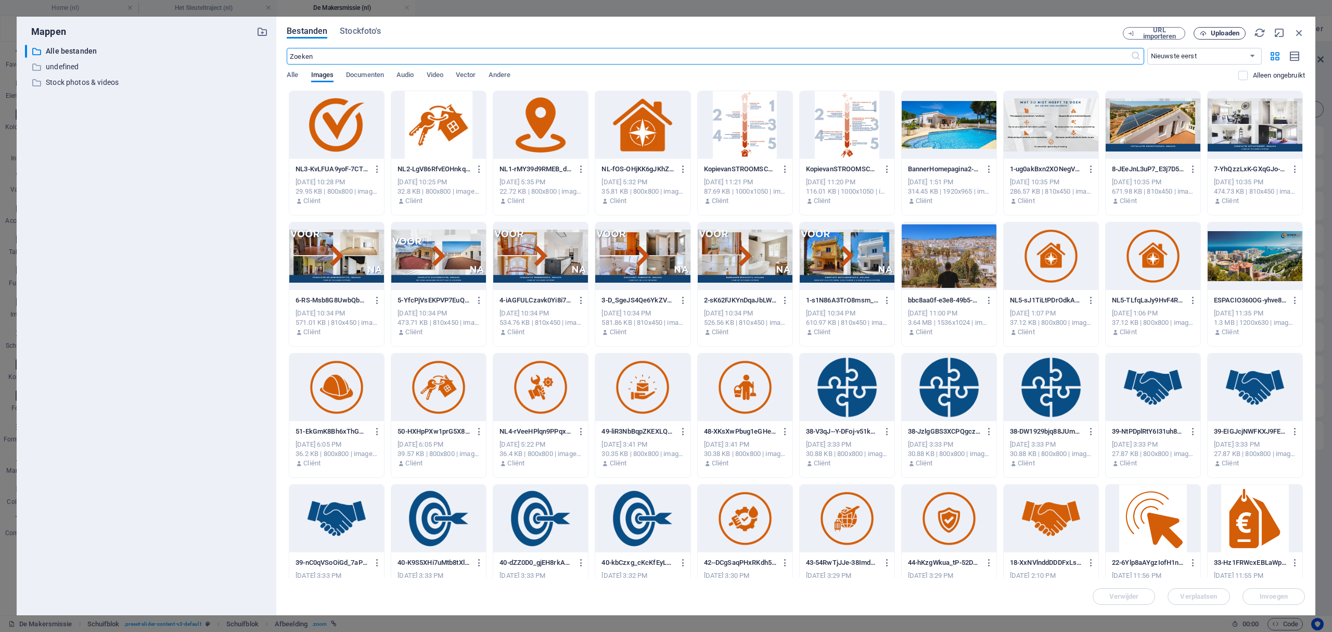
click at [1231, 34] on span "Uploaden" at bounding box center [1225, 33] width 29 height 6
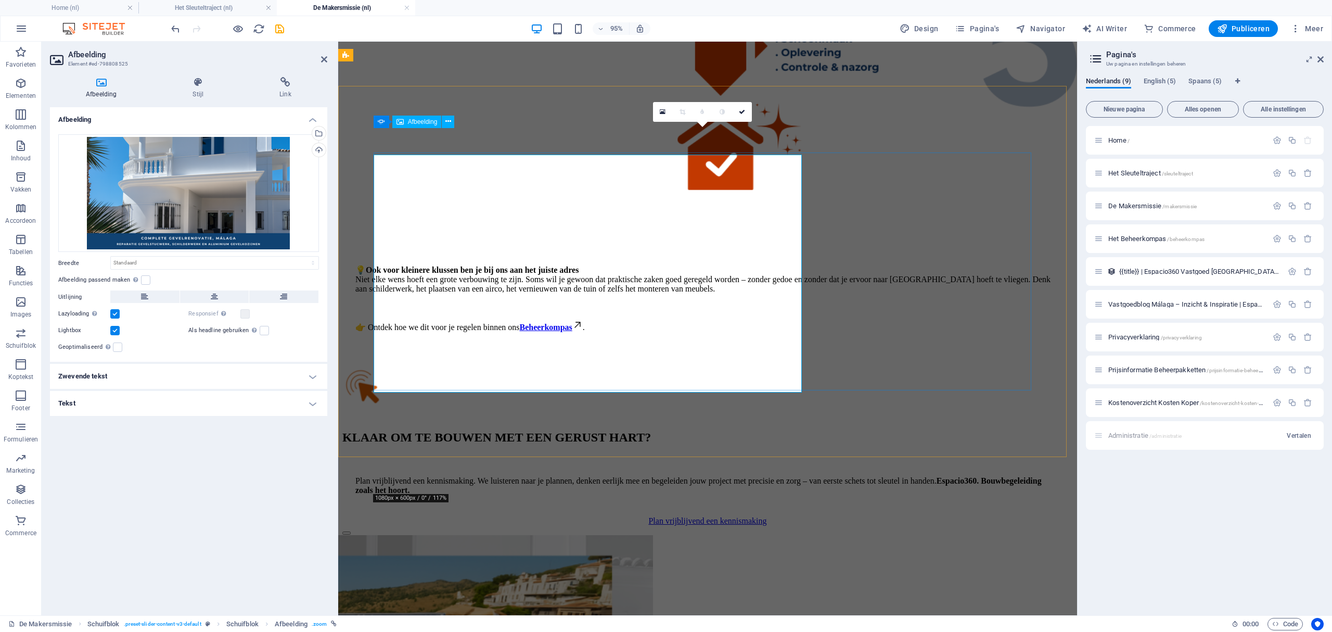
scroll to position [2289, 0]
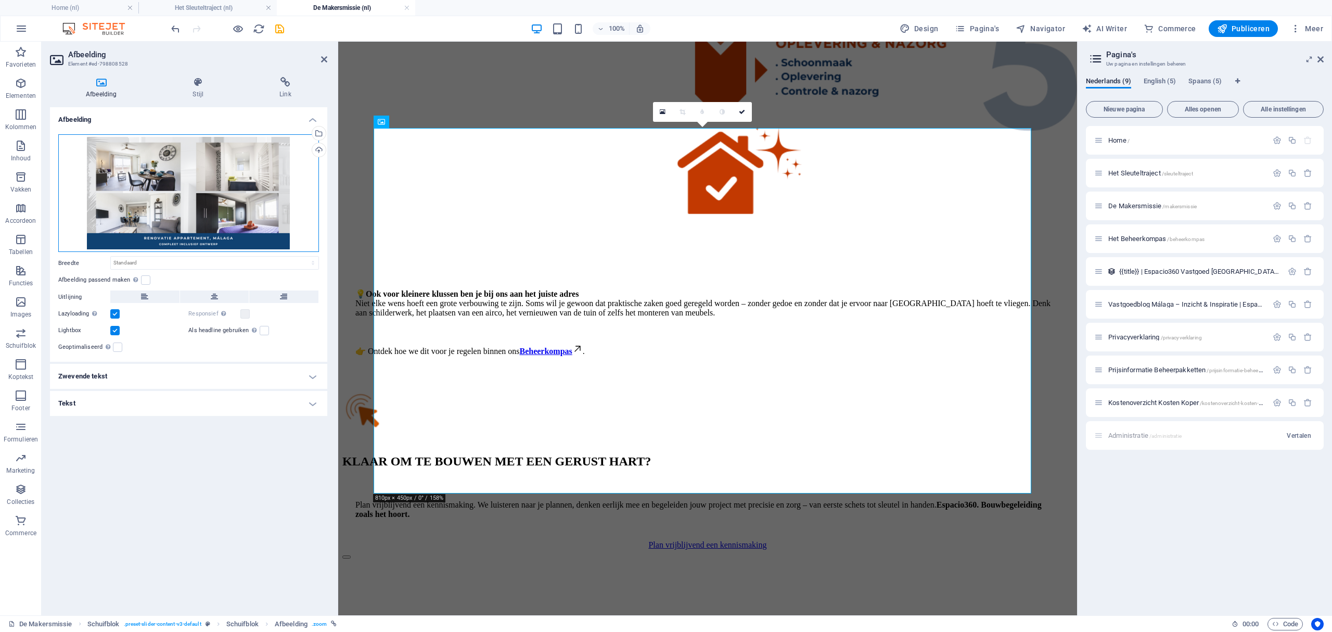
click at [256, 175] on div "Sleep bestanden hierheen, klik om bestanden te kiezen of selecteer bestanden ui…" at bounding box center [188, 193] width 261 height 118
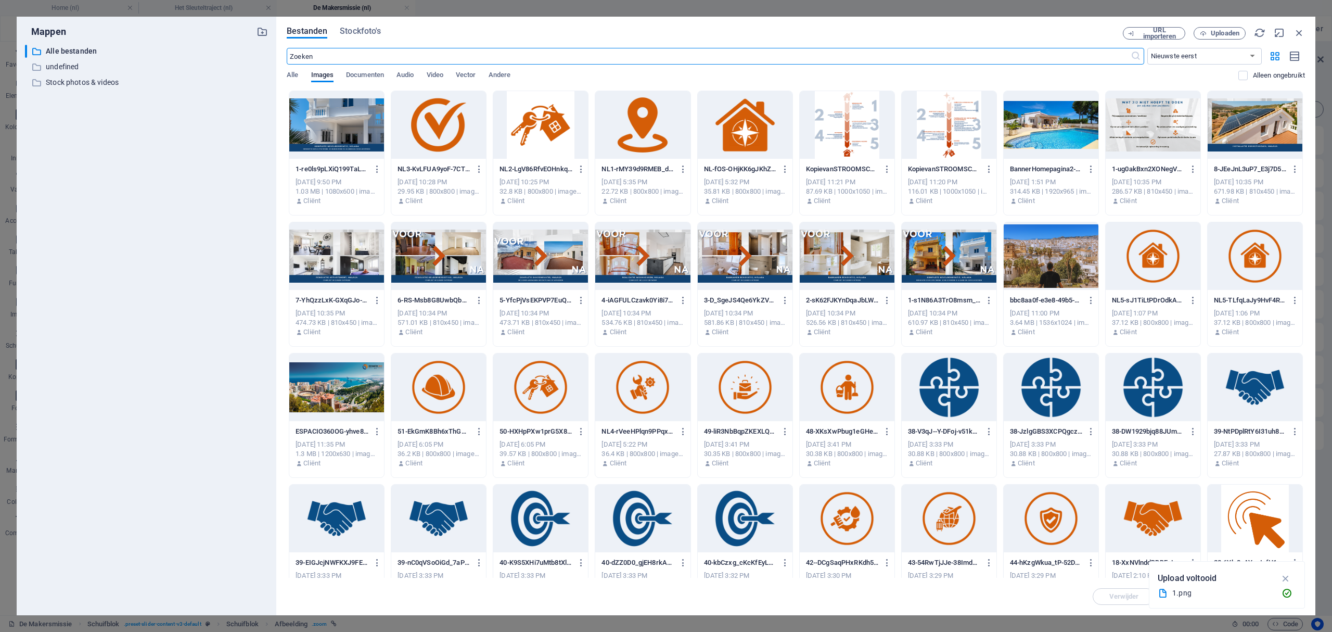
scroll to position [2338, 0]
click at [1218, 33] on span "Uploaden" at bounding box center [1225, 33] width 29 height 6
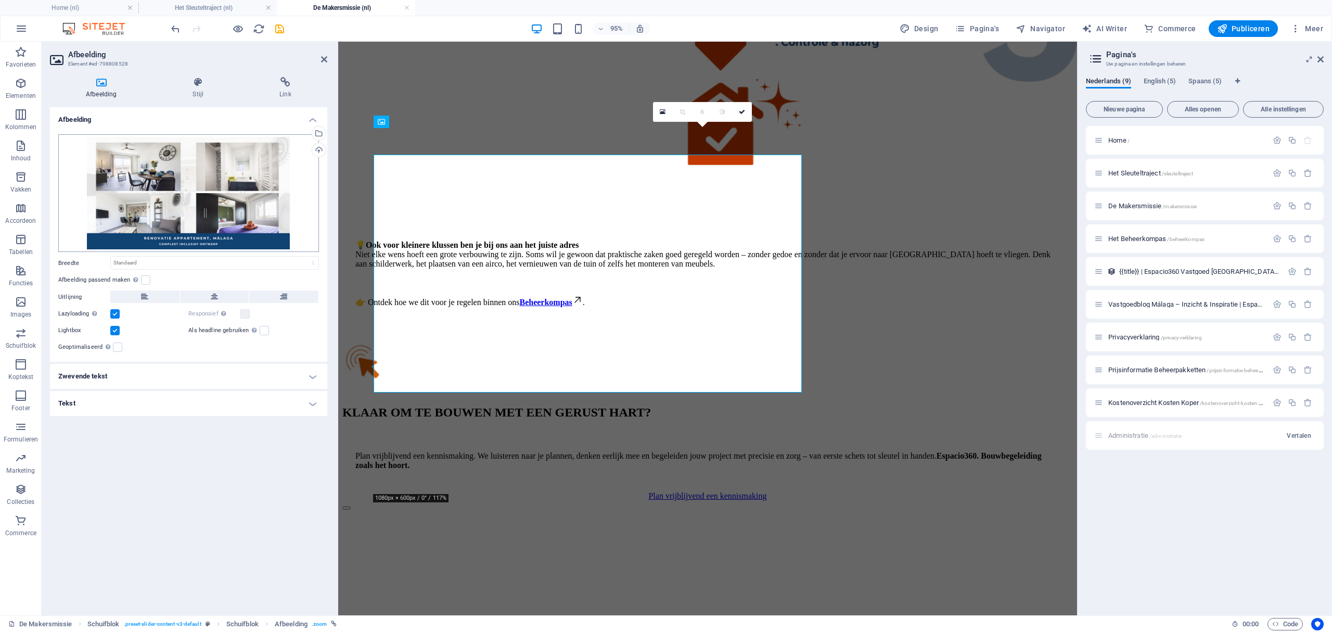
scroll to position [2289, 0]
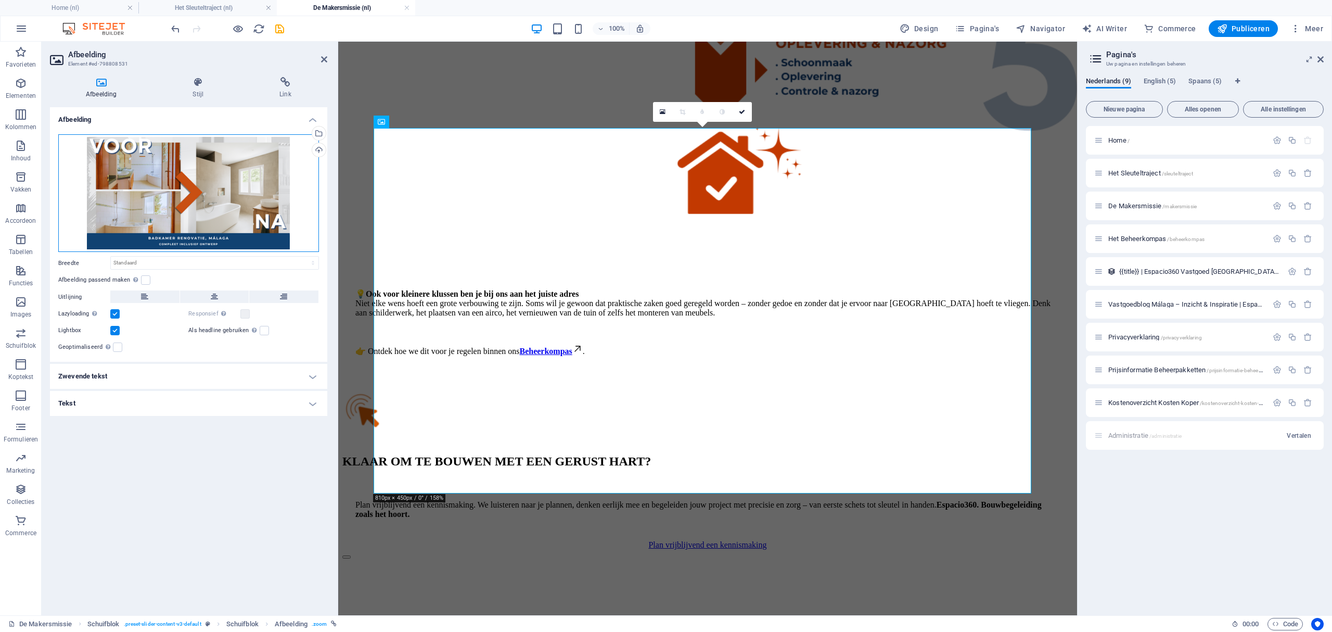
click at [248, 209] on div "Sleep bestanden hierheen, klik om bestanden te kiezen of selecteer bestanden ui…" at bounding box center [188, 193] width 261 height 118
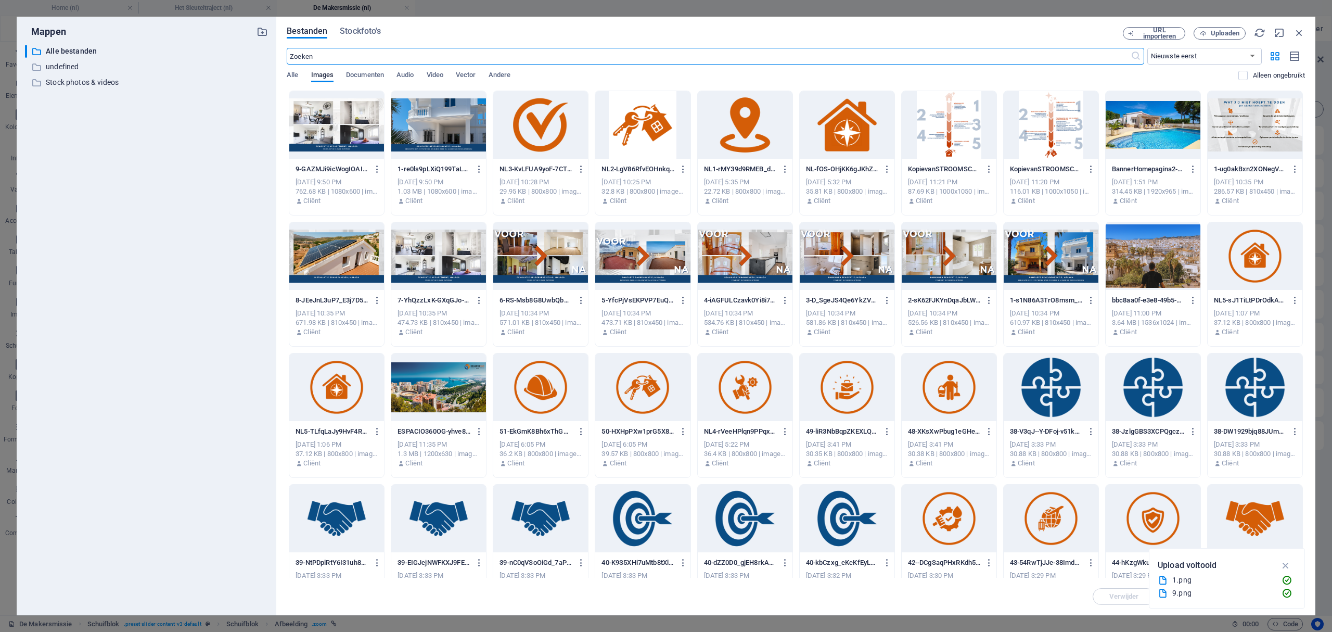
scroll to position [2338, 0]
click at [1234, 32] on span "Uploaden" at bounding box center [1225, 33] width 29 height 6
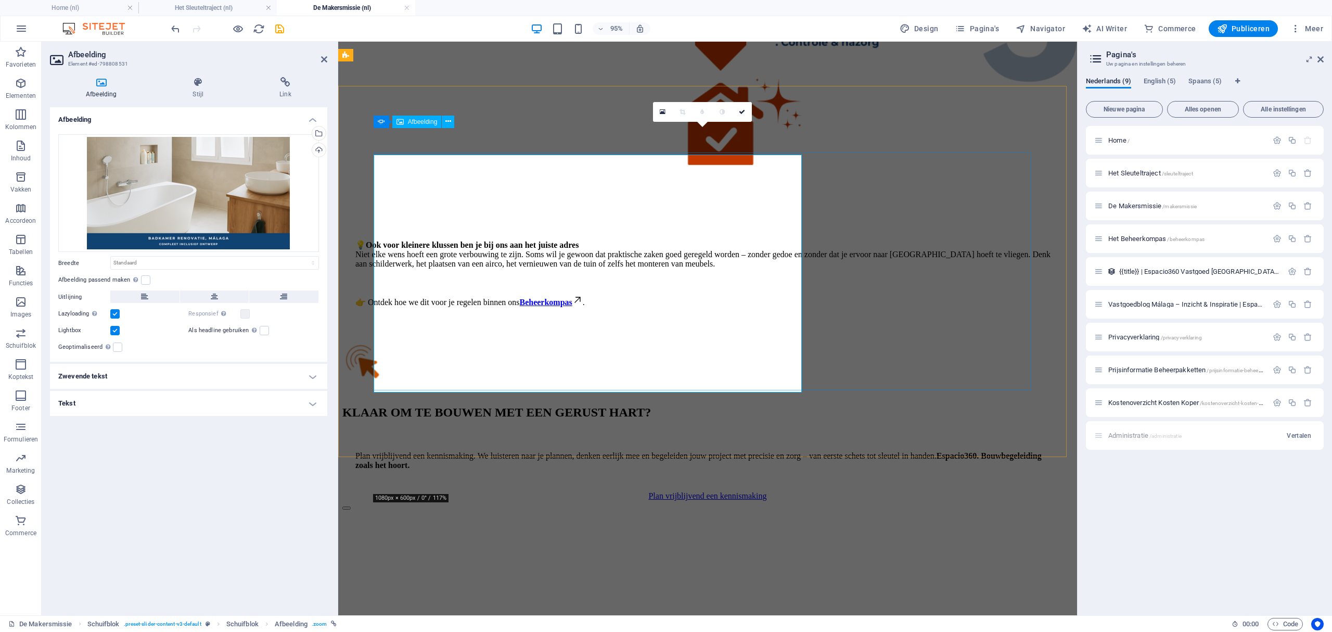
scroll to position [2289, 0]
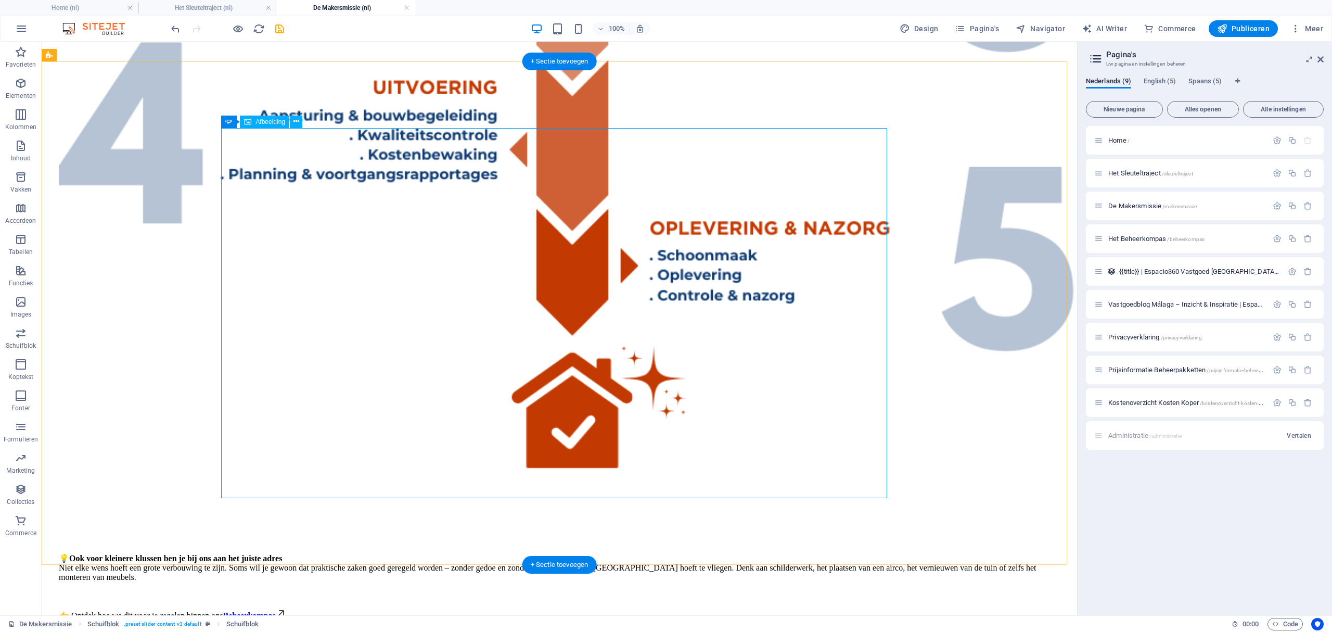
drag, startPoint x: 443, startPoint y: 259, endPoint x: 145, endPoint y: 259, distance: 298.1
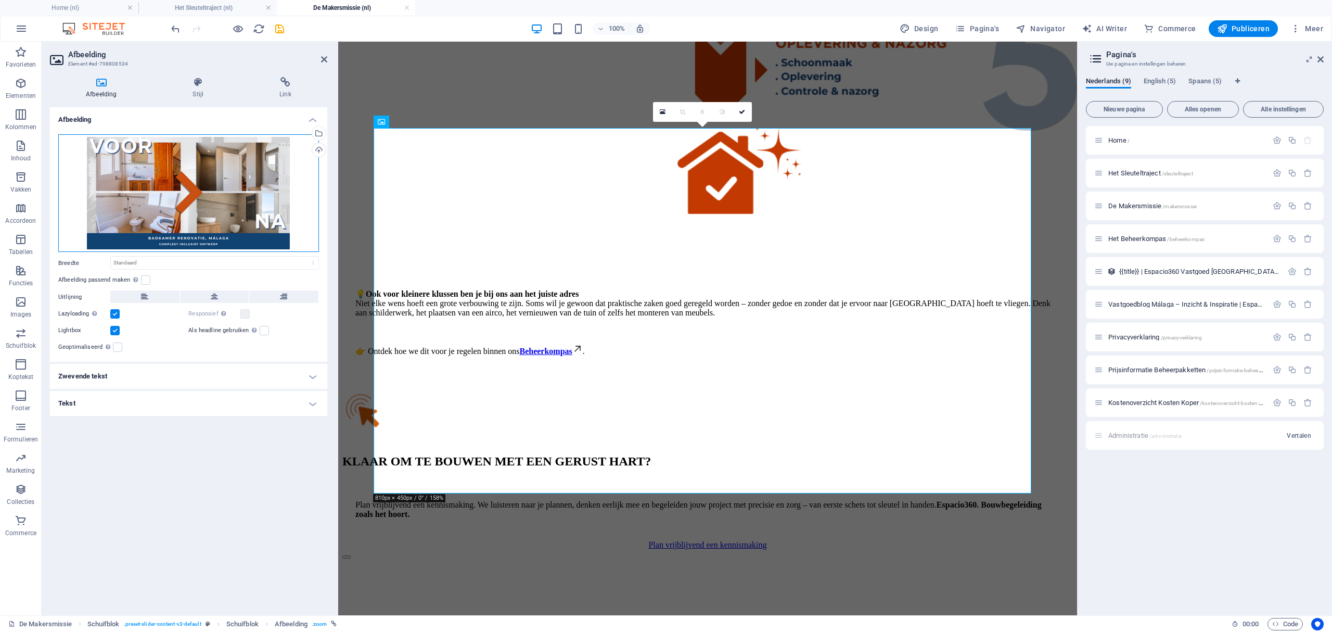
click at [186, 192] on div "Sleep bestanden hierheen, klik om bestanden te kiezen of selecteer bestanden ui…" at bounding box center [188, 193] width 261 height 118
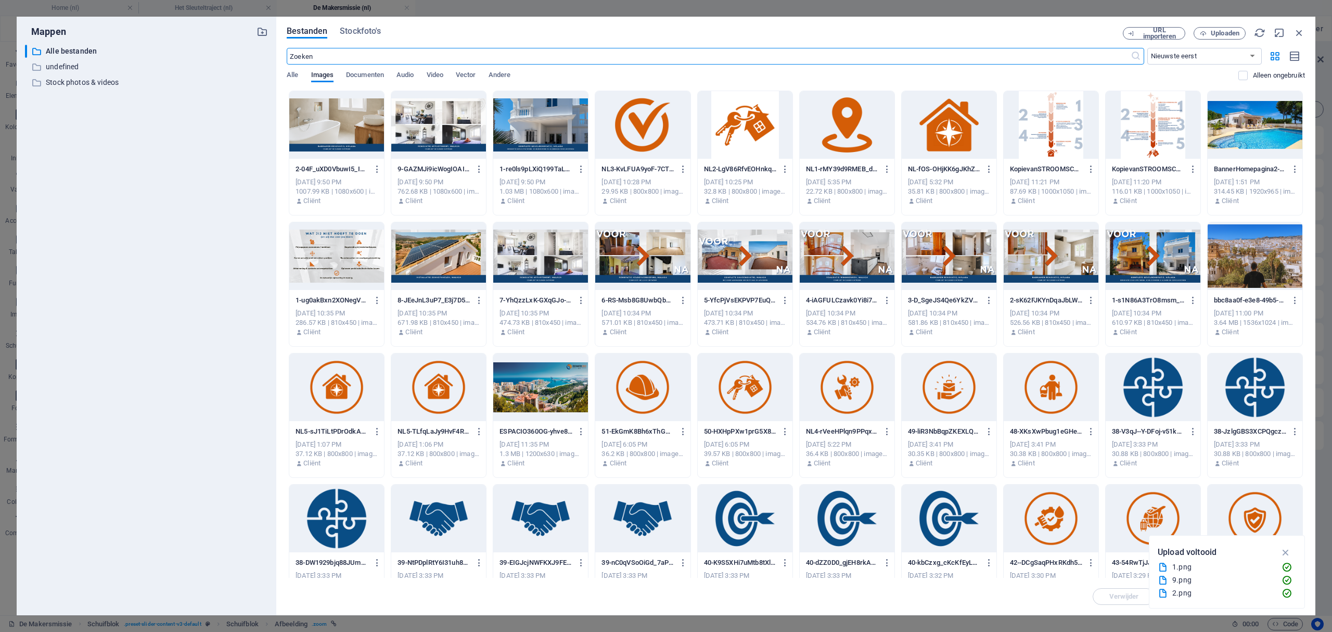
scroll to position [2338, 0]
click at [1229, 34] on span "Uploaden" at bounding box center [1225, 33] width 29 height 6
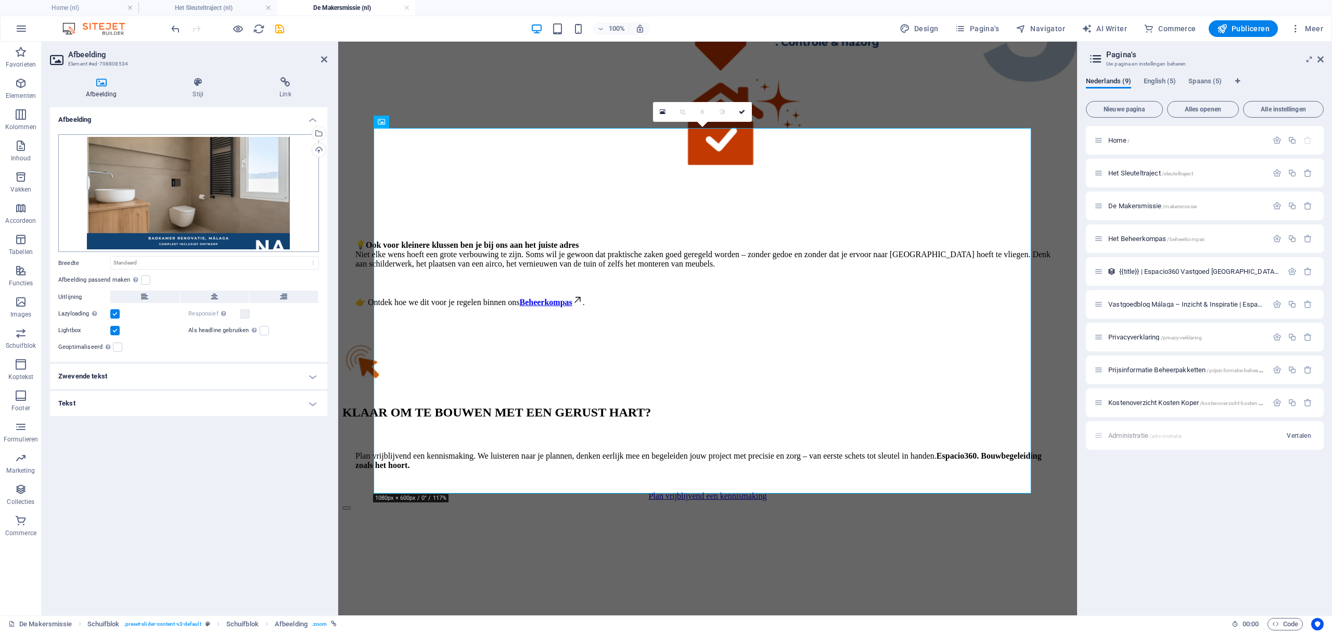
scroll to position [2289, 0]
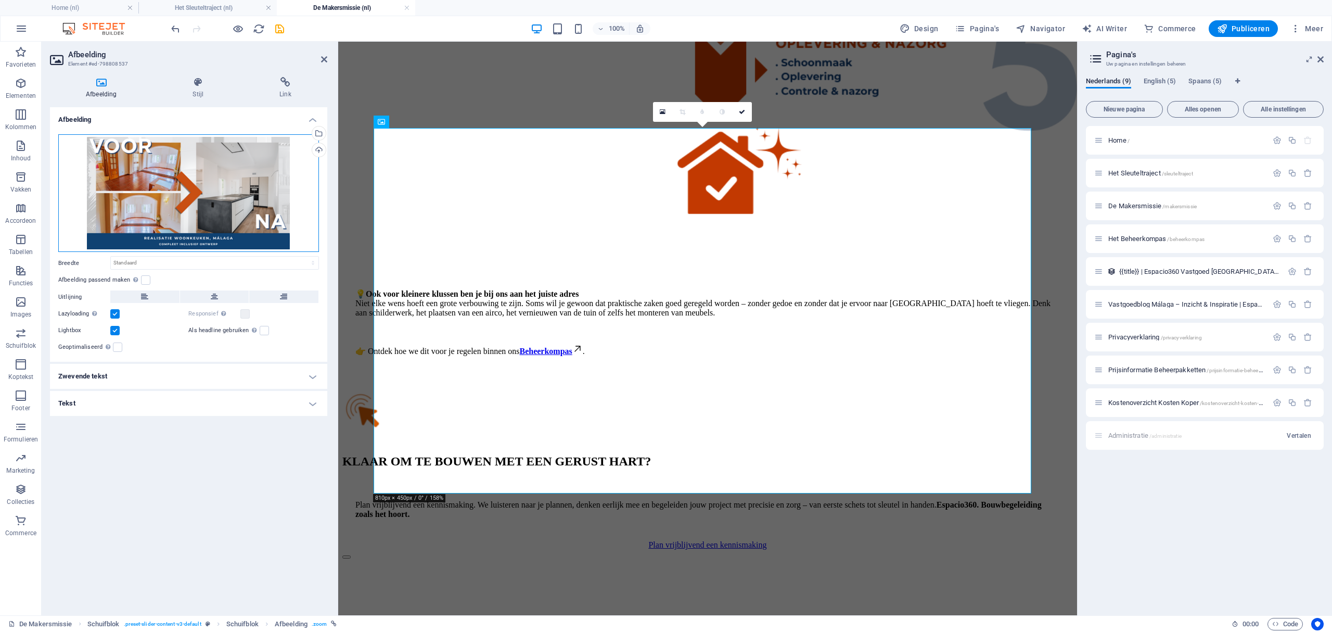
click at [194, 209] on div "Sleep bestanden hierheen, klik om bestanden te kiezen of selecteer bestanden ui…" at bounding box center [188, 193] width 261 height 118
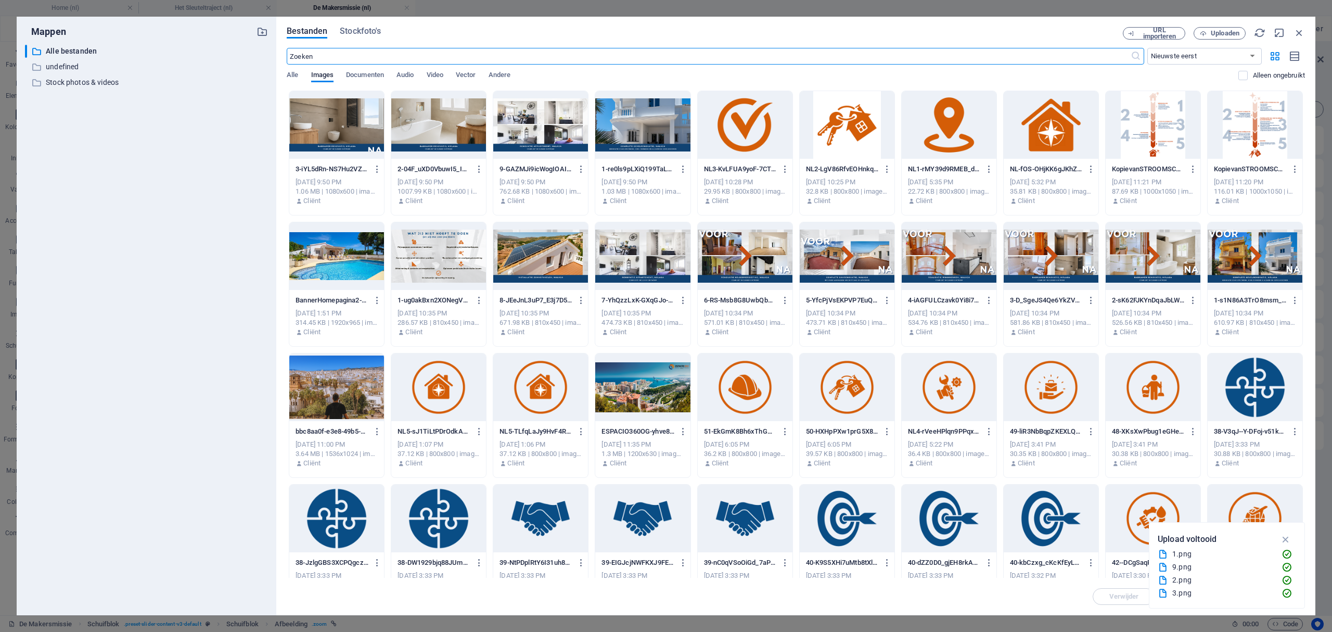
scroll to position [2338, 0]
click at [1224, 34] on span "Uploaden" at bounding box center [1225, 33] width 29 height 6
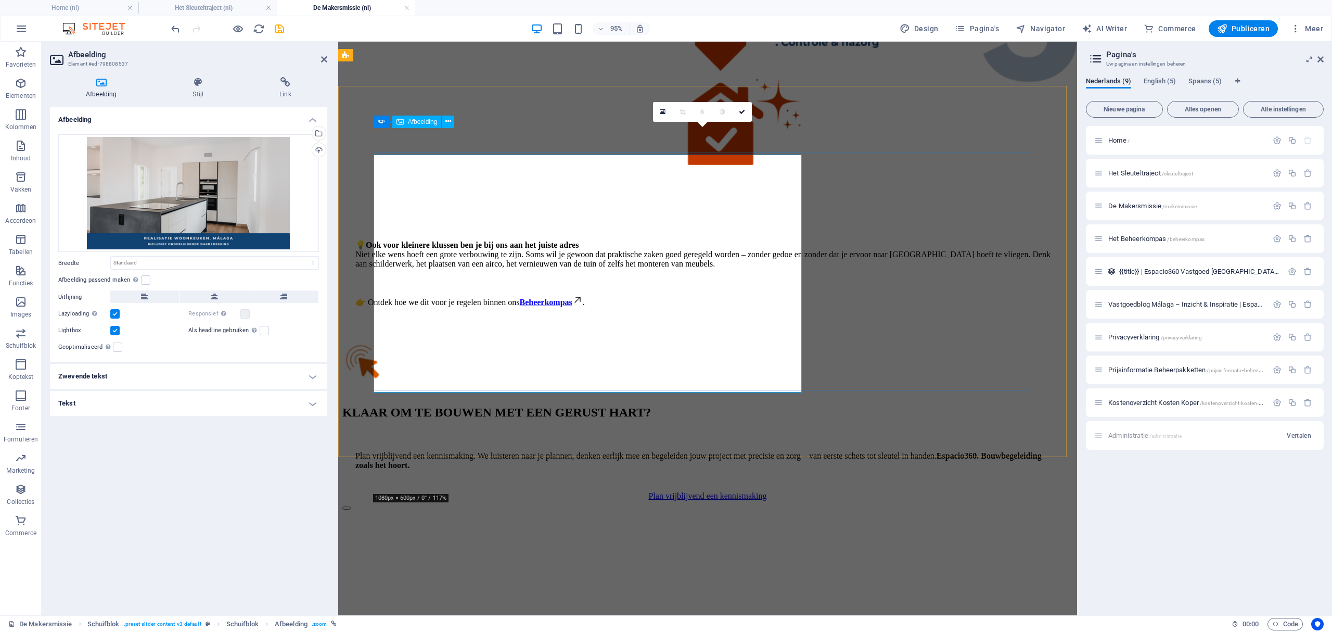
scroll to position [2289, 0]
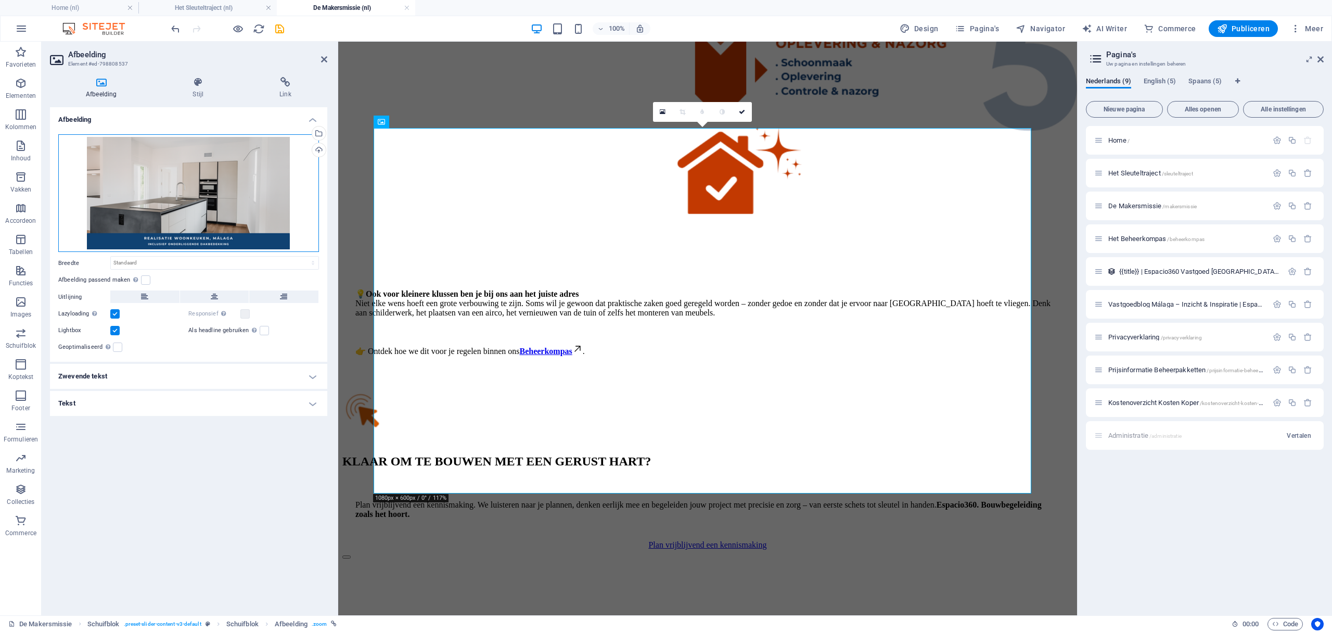
click at [161, 165] on div "Sleep bestanden hierheen, klik om bestanden te kiezen of selecteer bestanden ui…" at bounding box center [188, 193] width 261 height 118
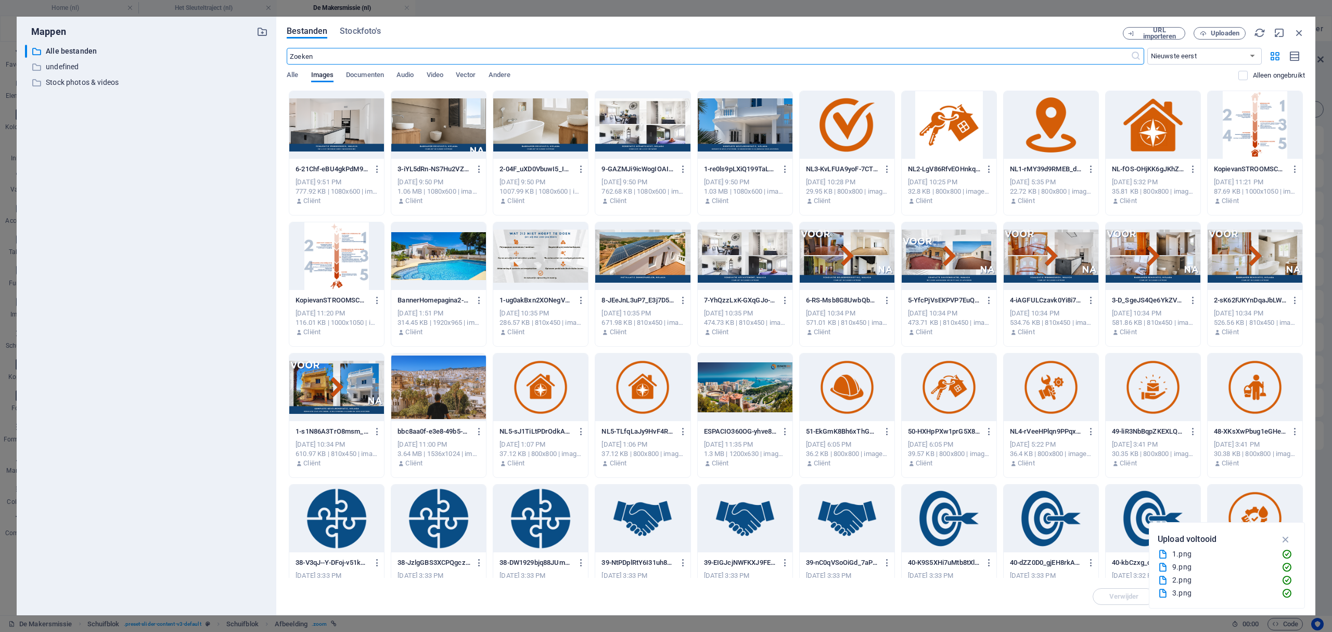
scroll to position [2338, 0]
click at [1216, 31] on span "Uploaden" at bounding box center [1225, 33] width 29 height 6
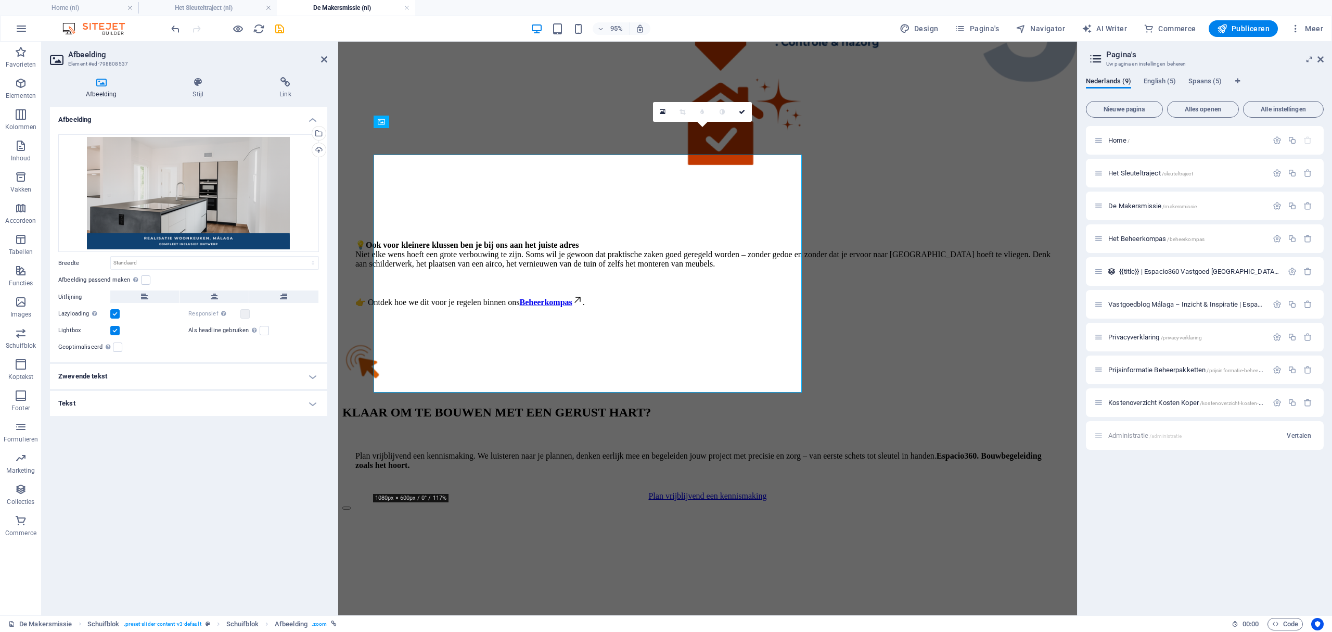
scroll to position [2289, 0]
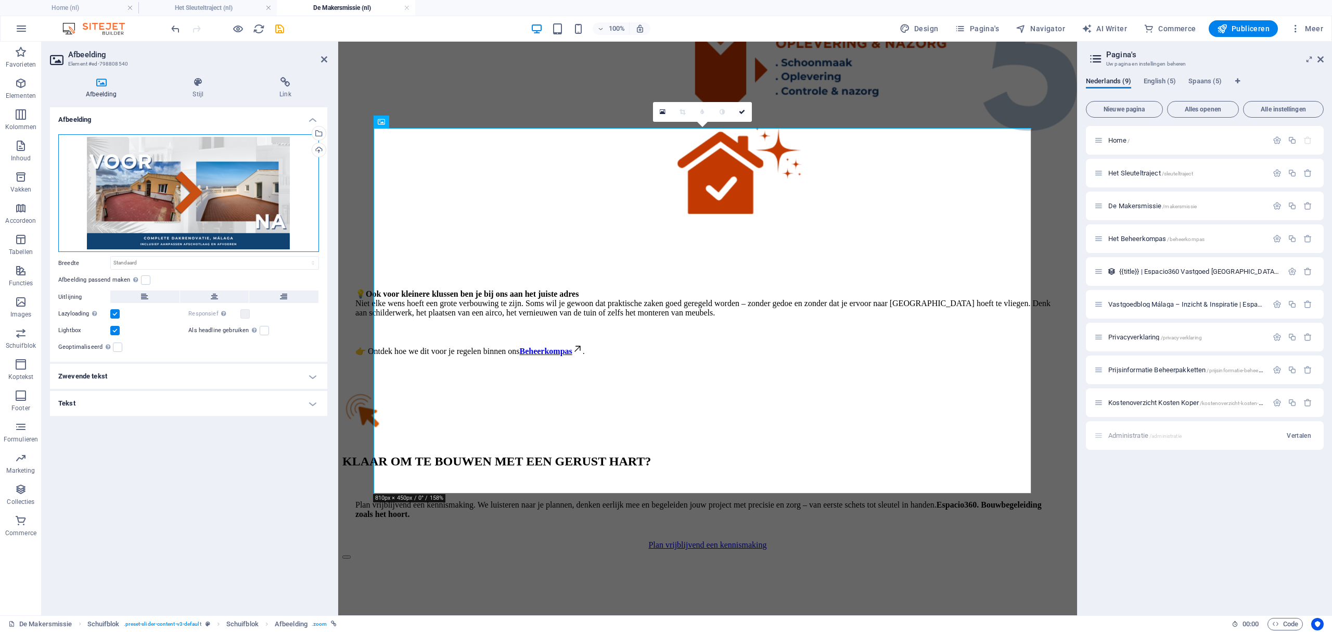
click at [244, 170] on div "Sleep bestanden hierheen, klik om bestanden te kiezen of selecteer bestanden ui…" at bounding box center [188, 193] width 261 height 118
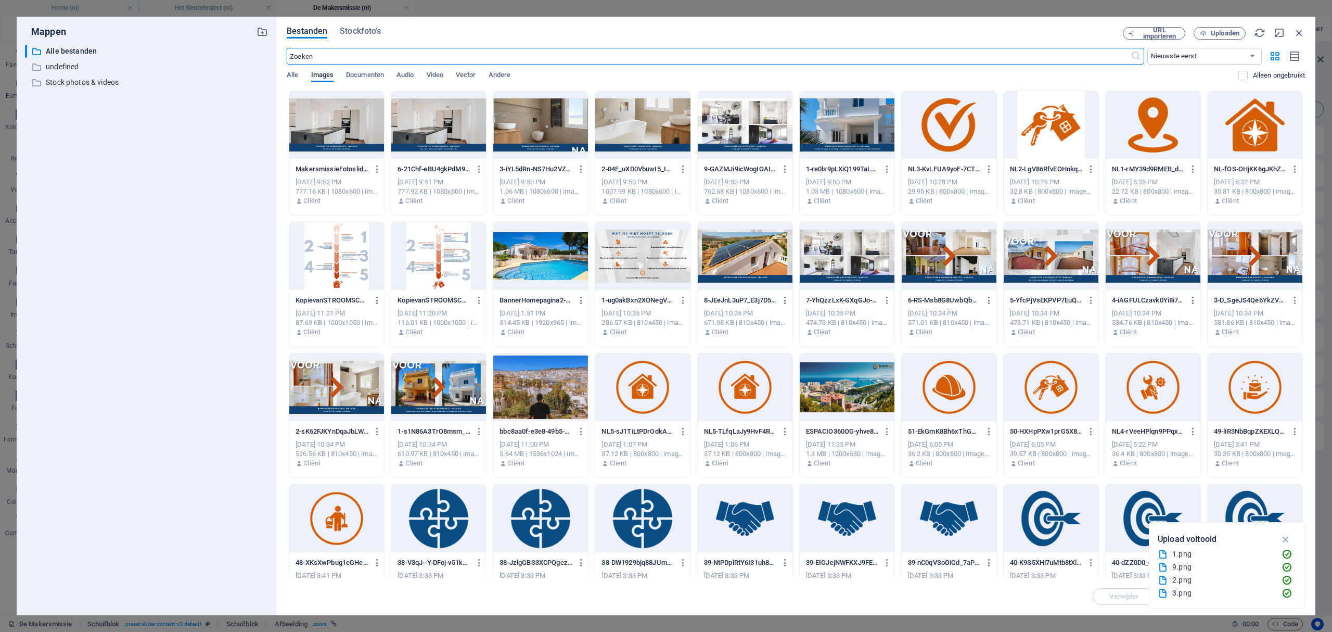
scroll to position [2338, 0]
click at [1203, 32] on icon "button" at bounding box center [1203, 33] width 7 height 7
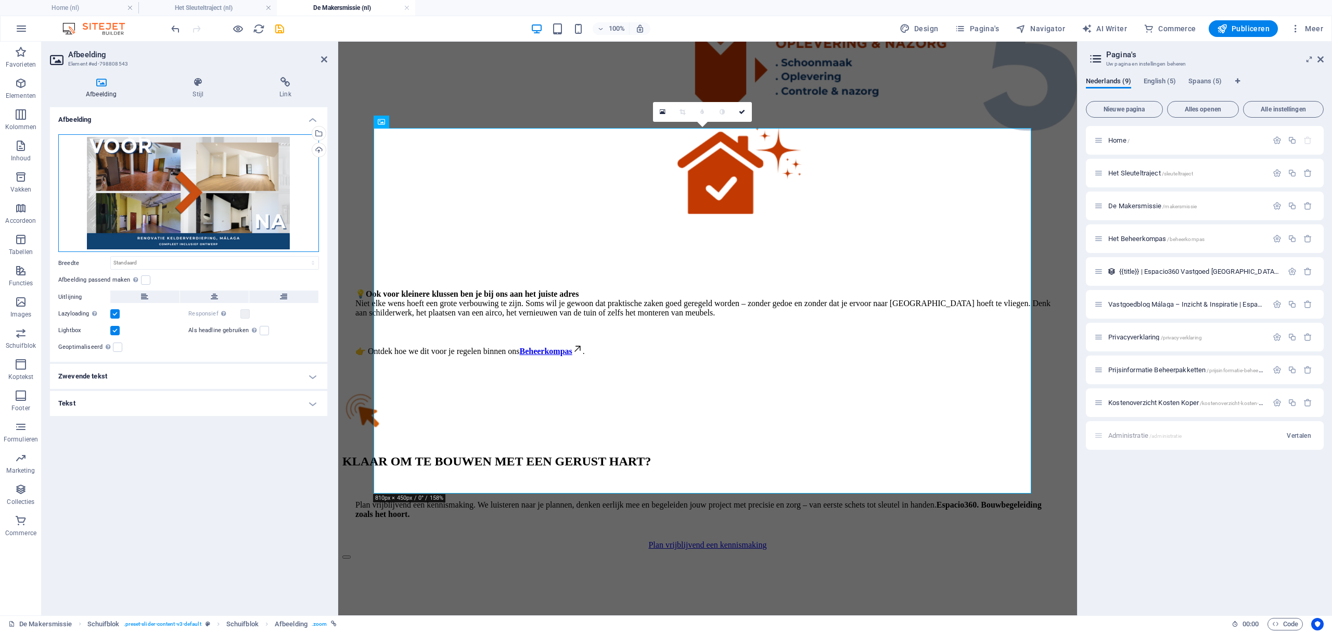
click at [208, 189] on div "Sleep bestanden hierheen, klik om bestanden te kiezen of selecteer bestanden ui…" at bounding box center [188, 193] width 261 height 118
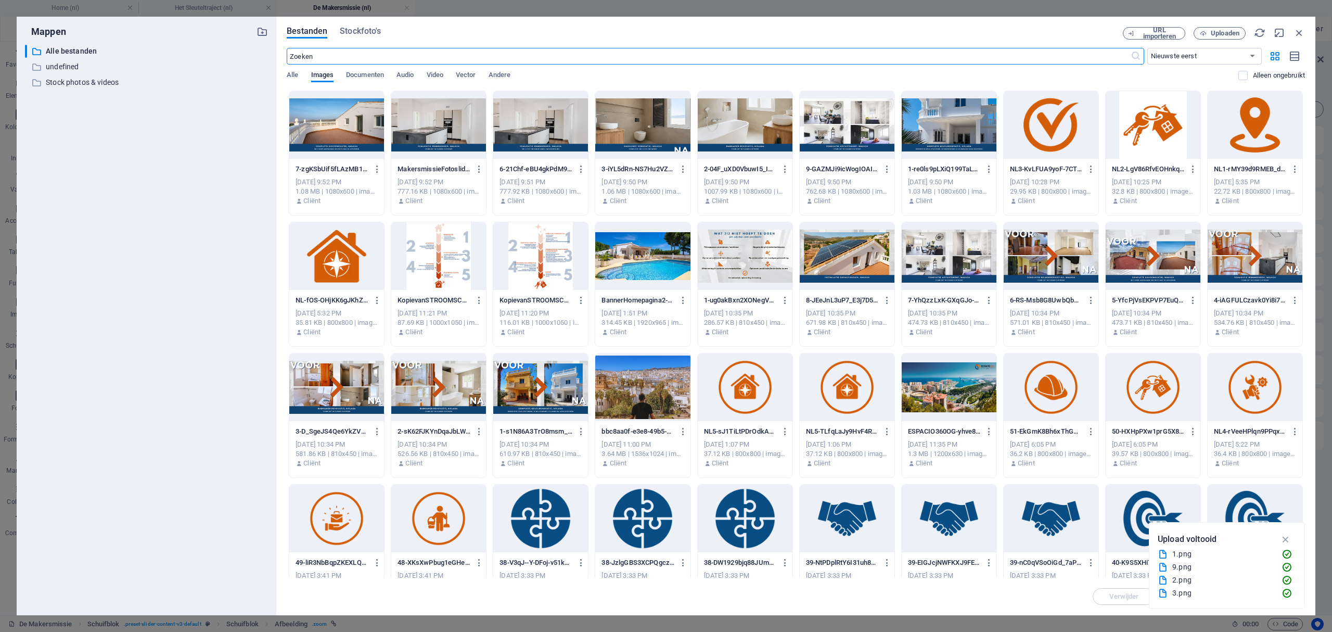
scroll to position [2338, 0]
click at [1220, 34] on span "Uploaden" at bounding box center [1225, 33] width 29 height 6
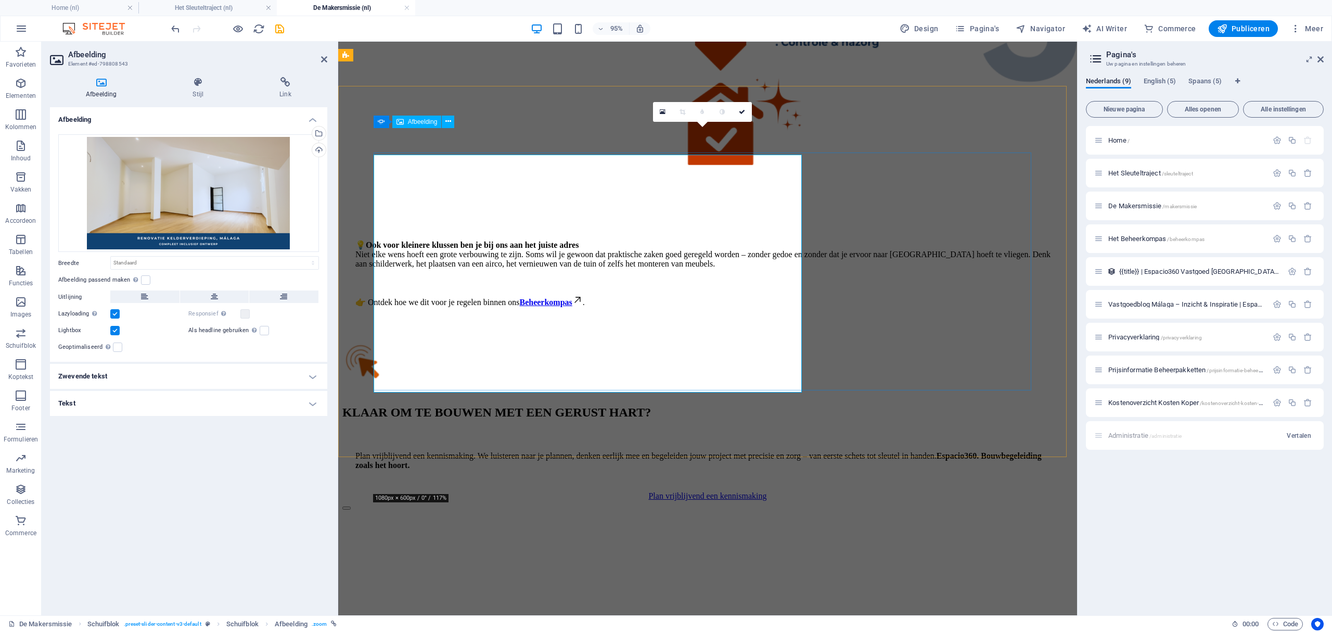
scroll to position [2289, 0]
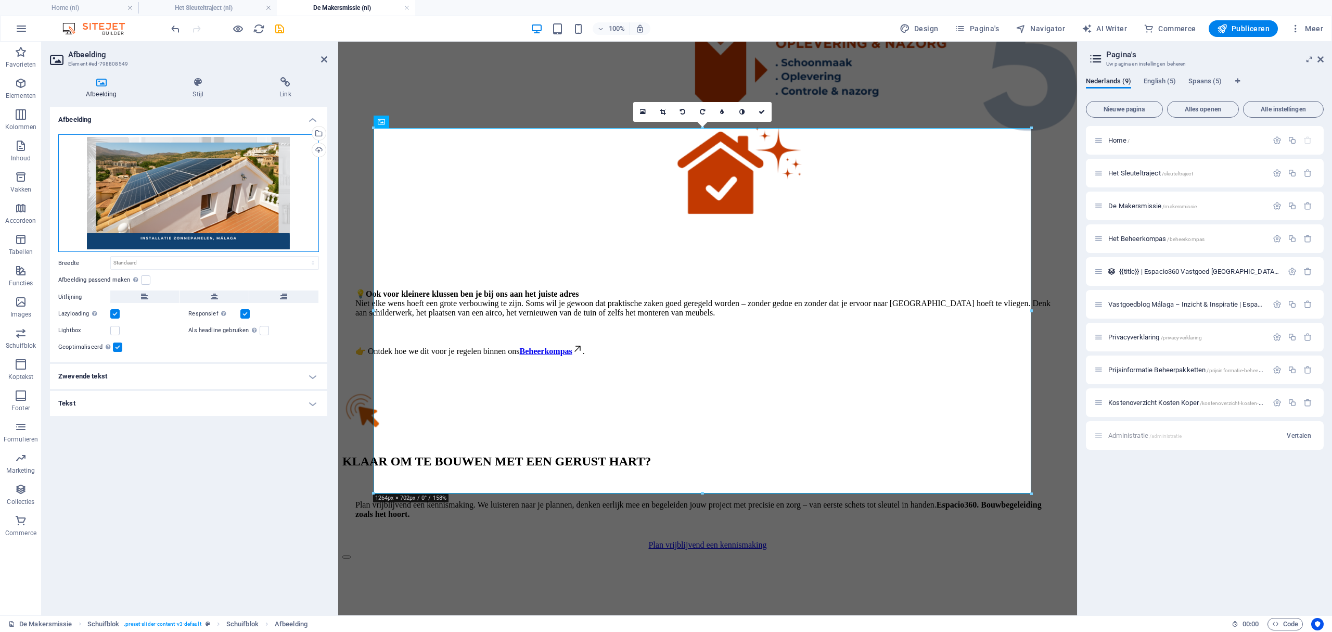
click at [217, 196] on div "Sleep bestanden hierheen, klik om bestanden te kiezen of selecteer bestanden ui…" at bounding box center [188, 193] width 261 height 118
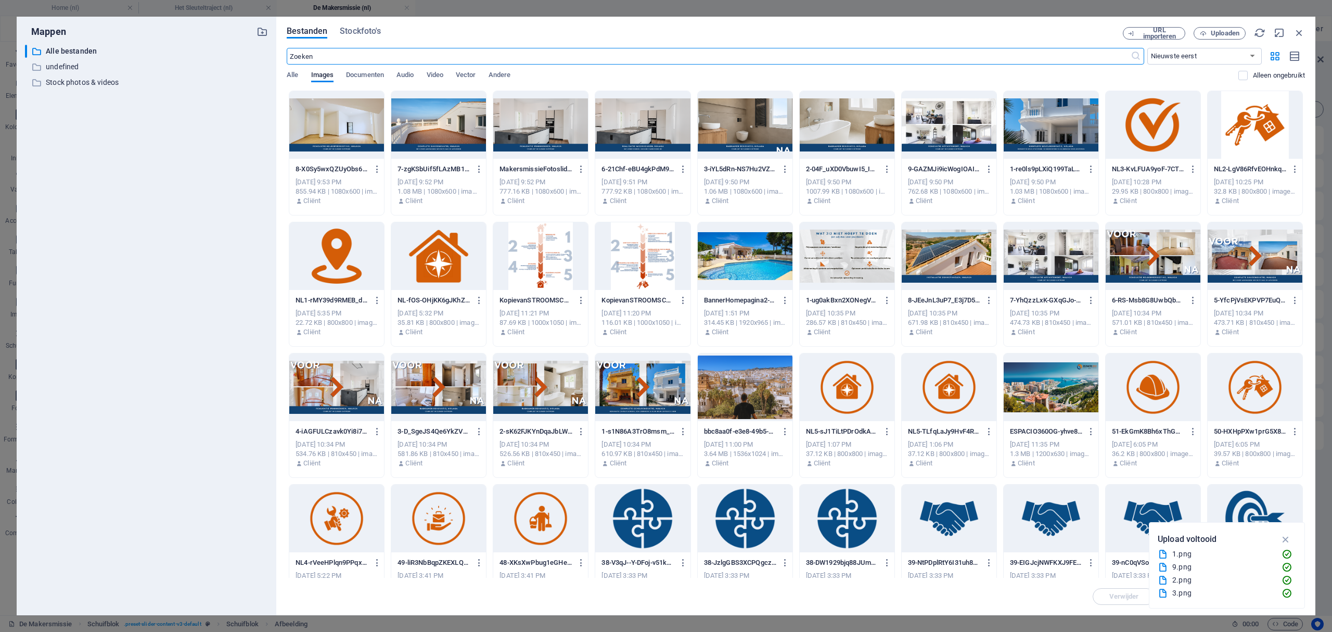
scroll to position [2338, 0]
click at [1219, 32] on span "Uploaden" at bounding box center [1225, 33] width 29 height 6
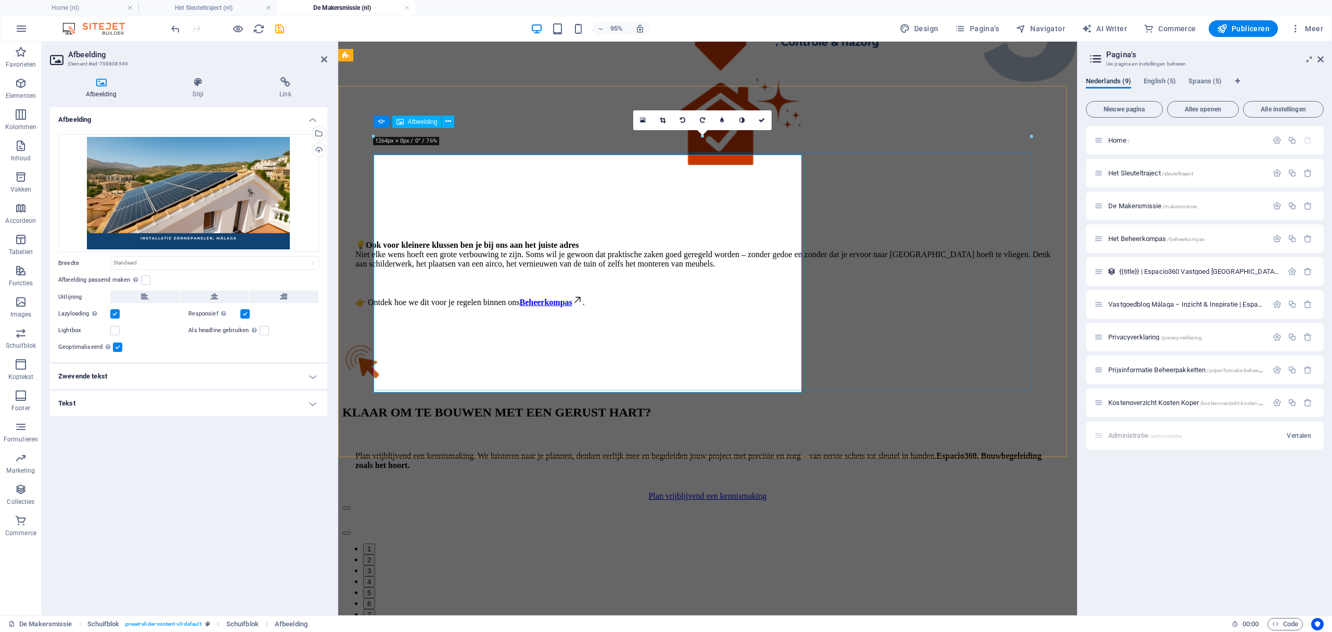
scroll to position [2289, 0]
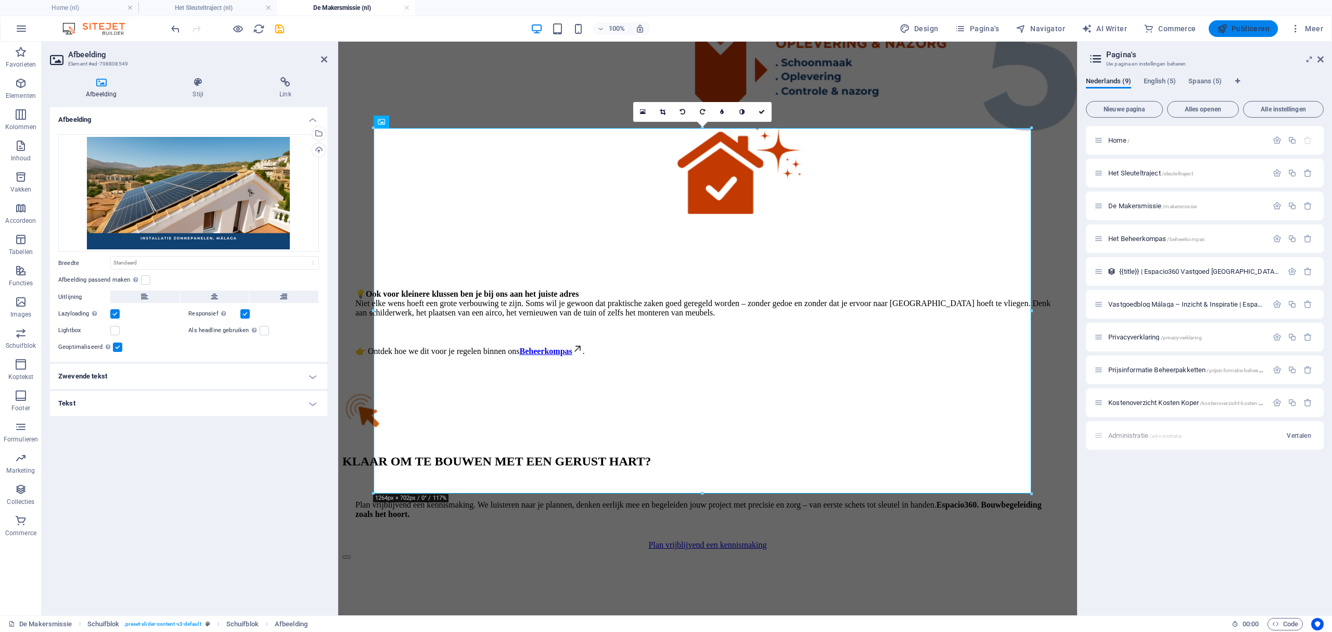
click at [1232, 34] on button "Publiceren" at bounding box center [1243, 28] width 69 height 17
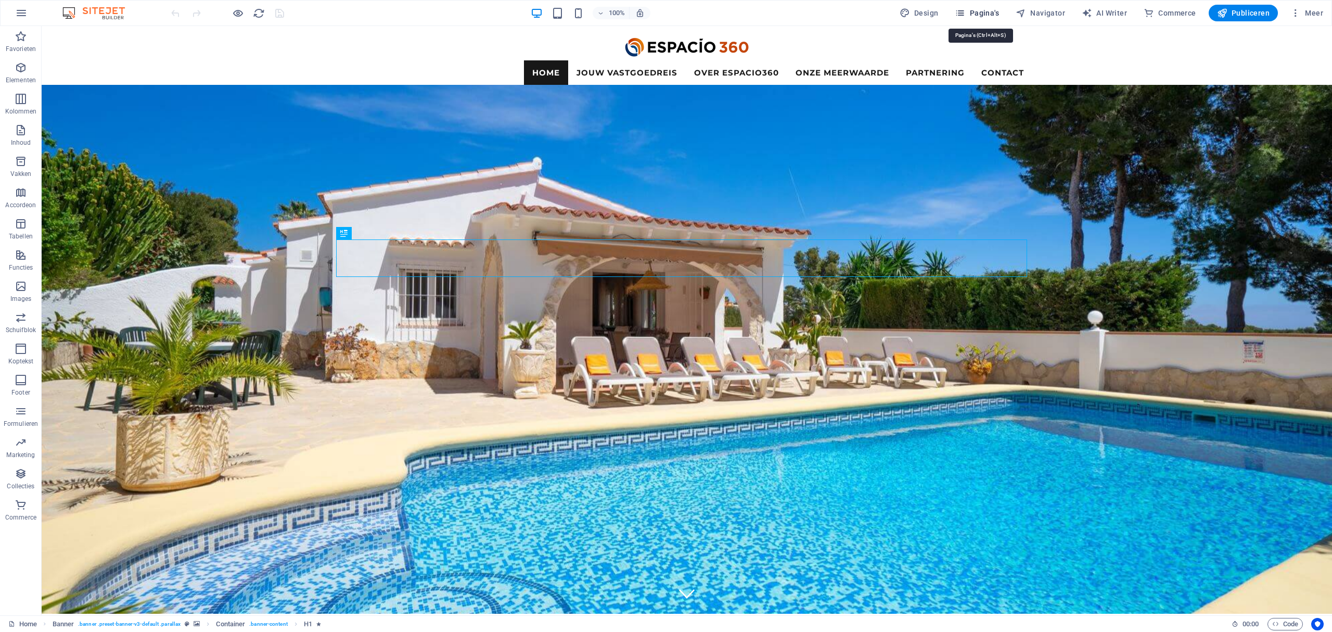
click at [989, 10] on span "Pagina's" at bounding box center [977, 13] width 44 height 10
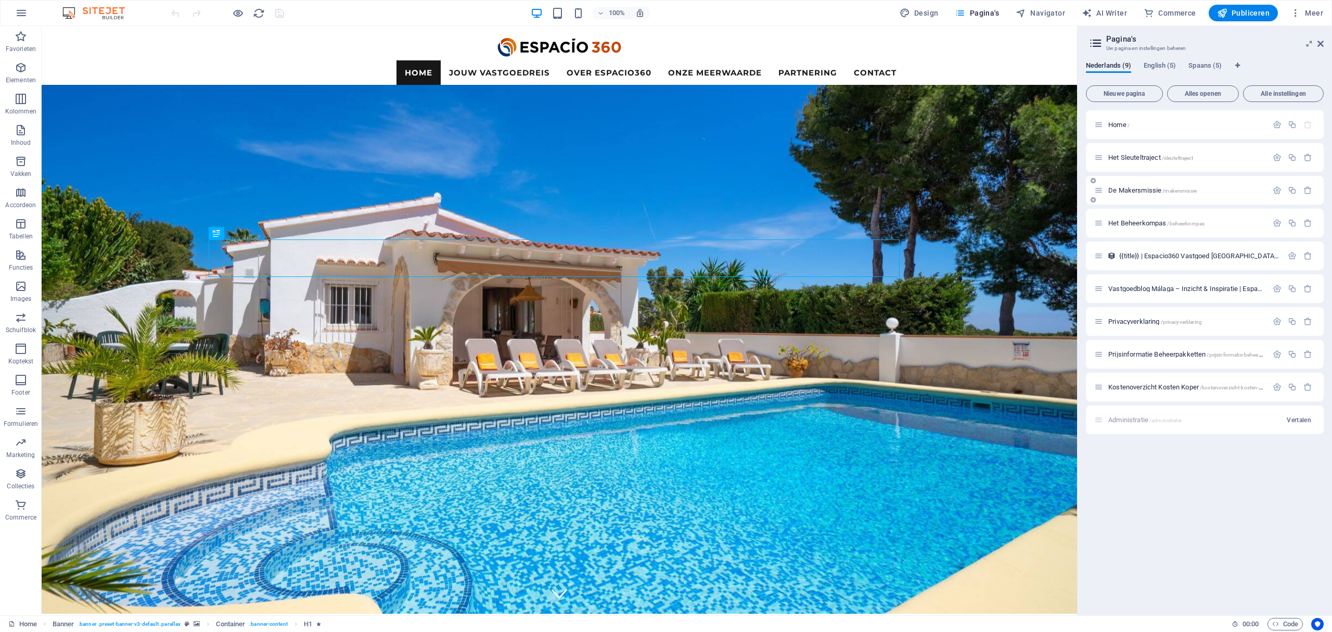
click at [1127, 191] on span "De Makersmissie /makersmissie" at bounding box center [1152, 190] width 88 height 8
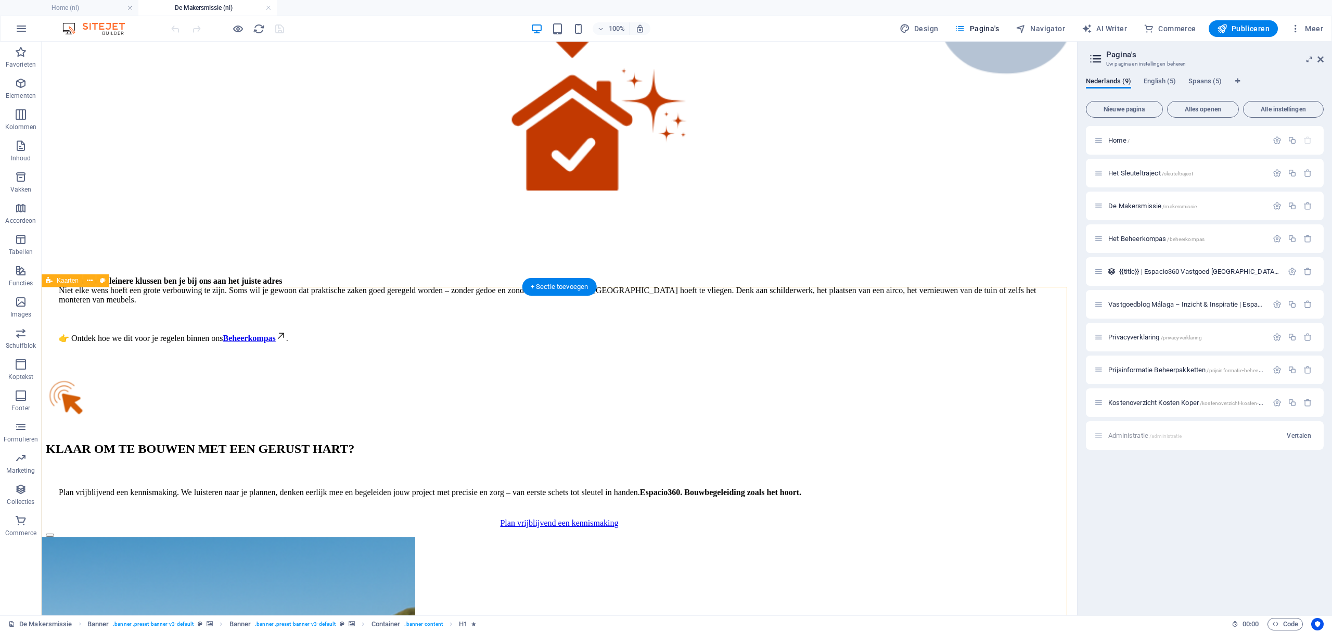
scroll to position [2219, 0]
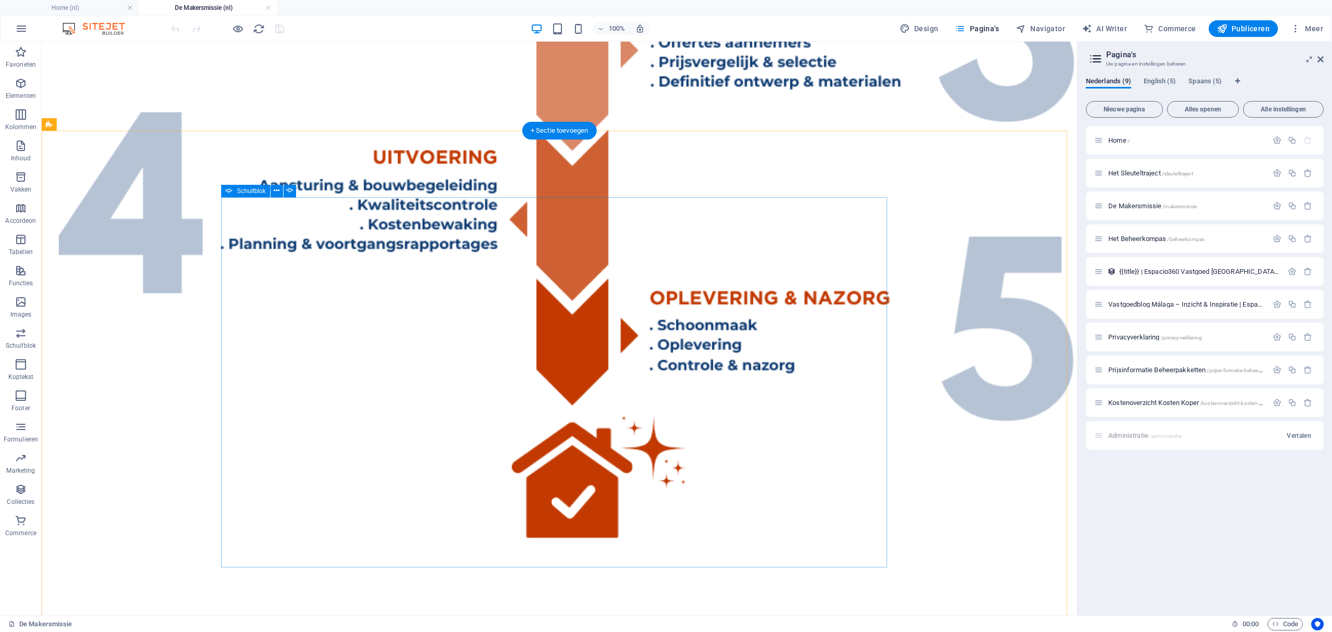
click at [242, 192] on span "Schuifblok" at bounding box center [251, 191] width 29 height 6
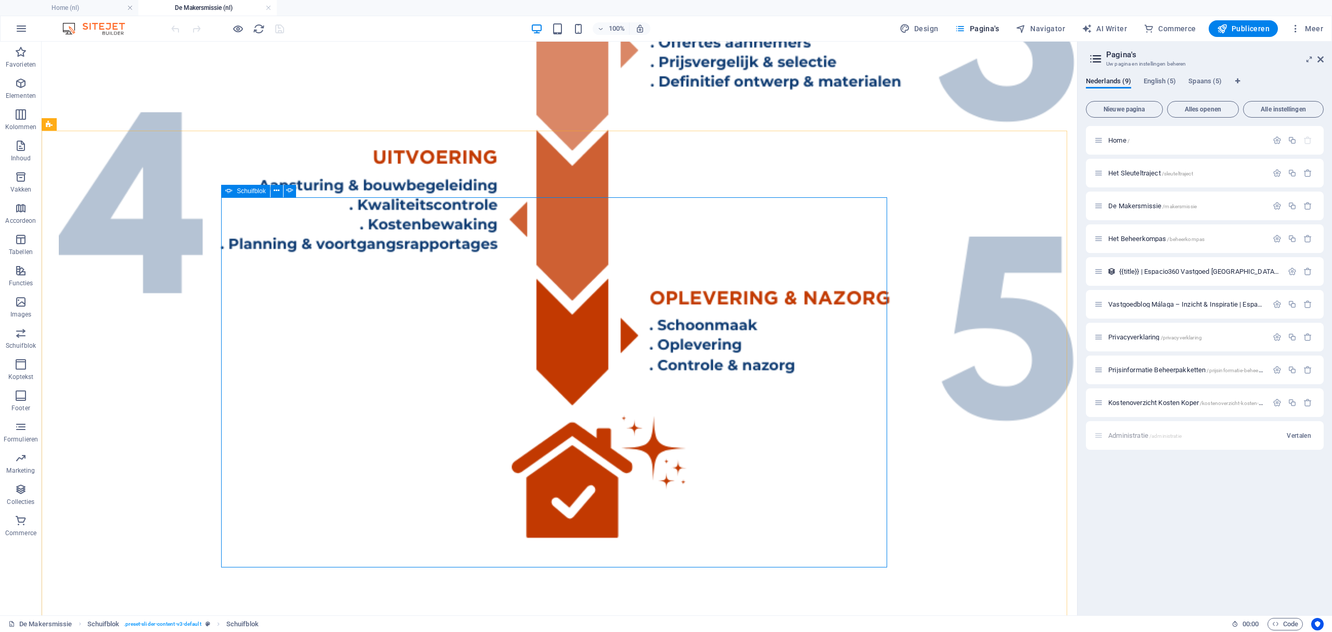
select select "ms"
select select "s"
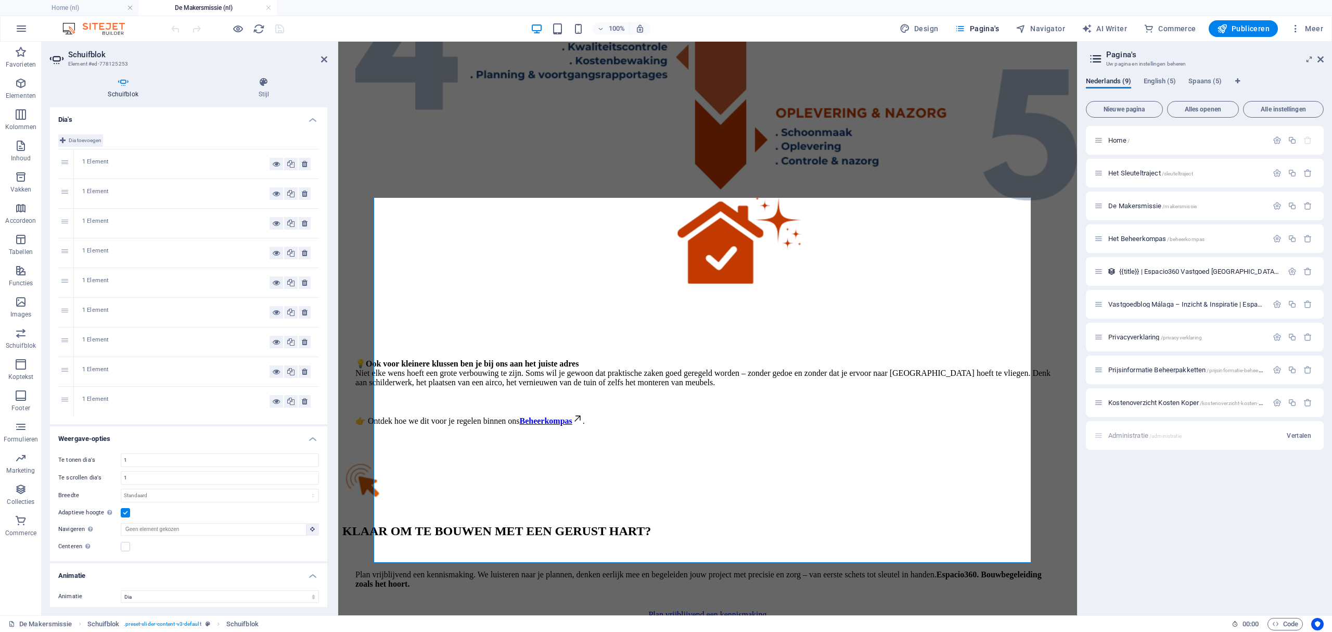
click at [73, 140] on span "Dia toevoegen" at bounding box center [85, 140] width 33 height 12
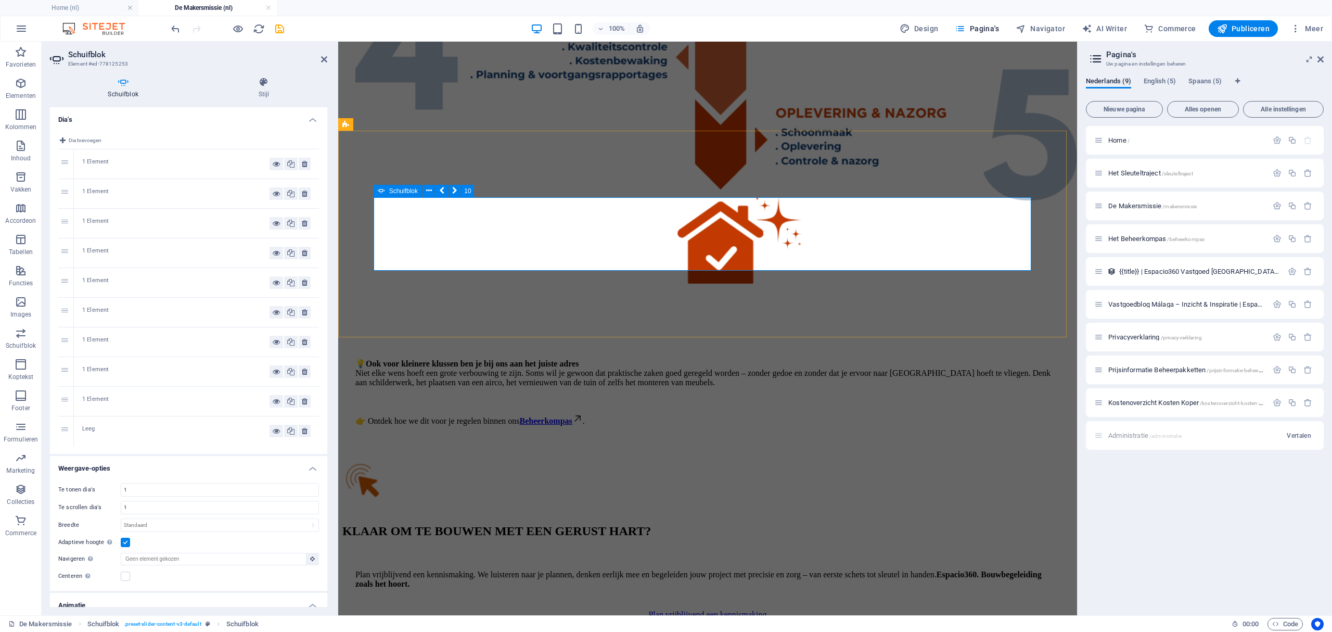
click at [74, 138] on span "Dia toevoegen" at bounding box center [85, 140] width 33 height 12
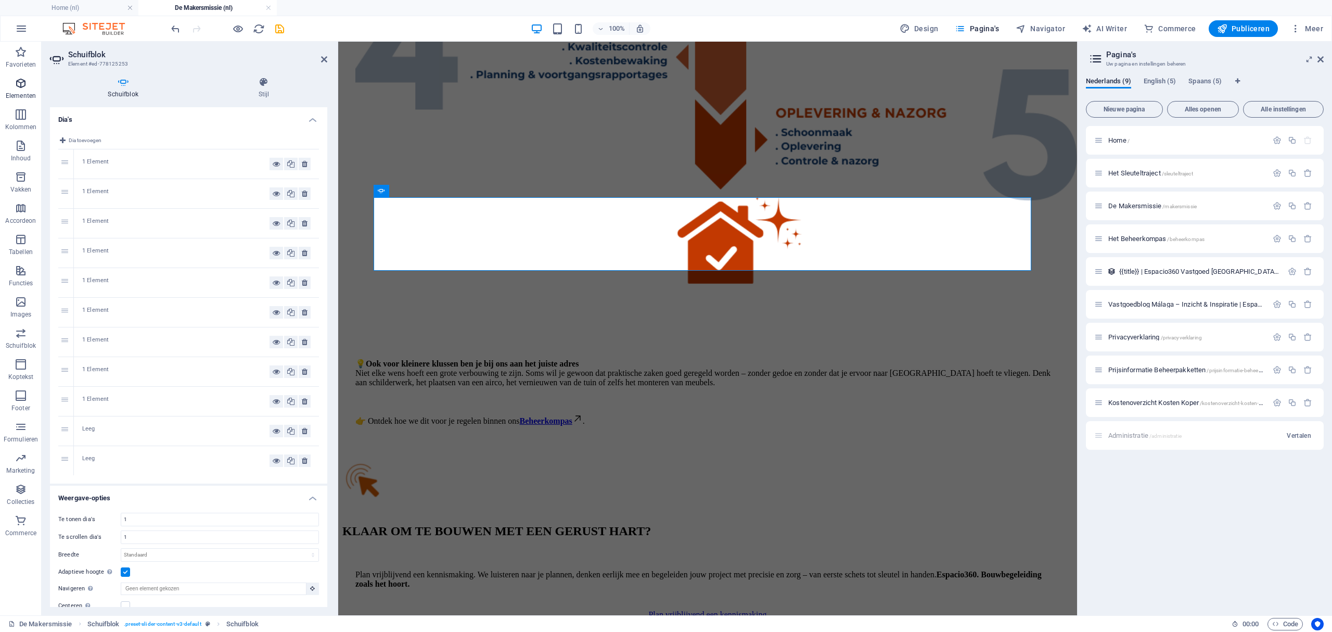
click at [23, 85] on icon "button" at bounding box center [21, 83] width 12 height 12
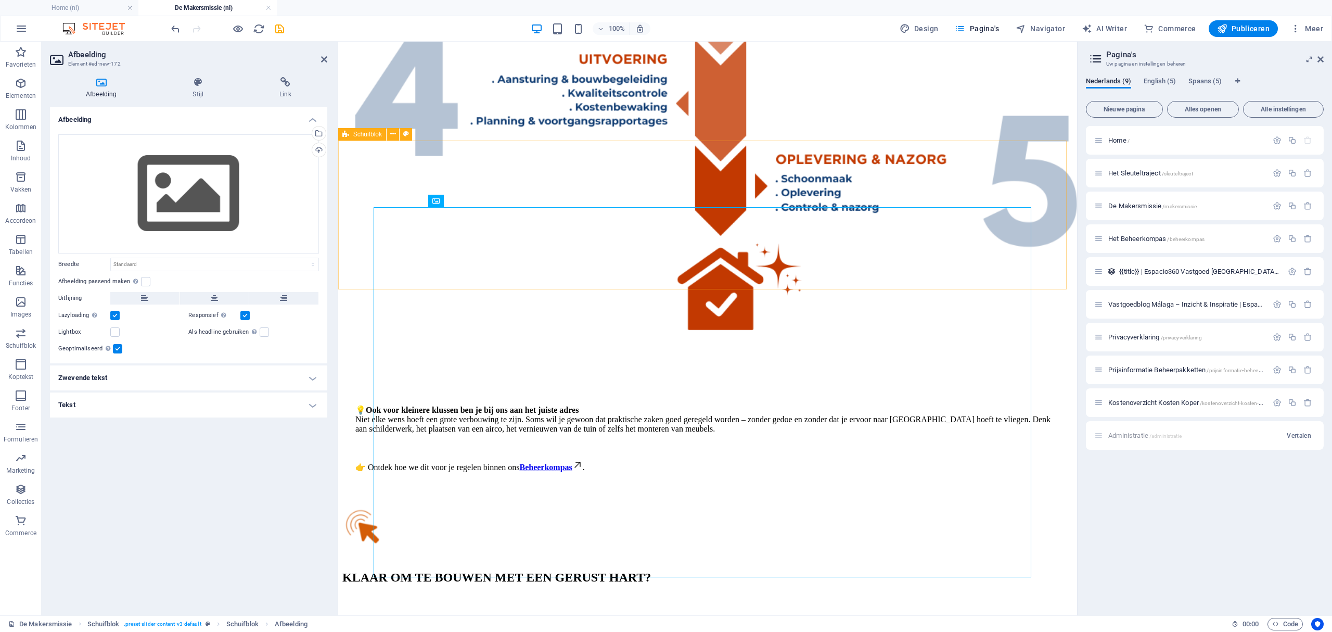
scroll to position [2150, 0]
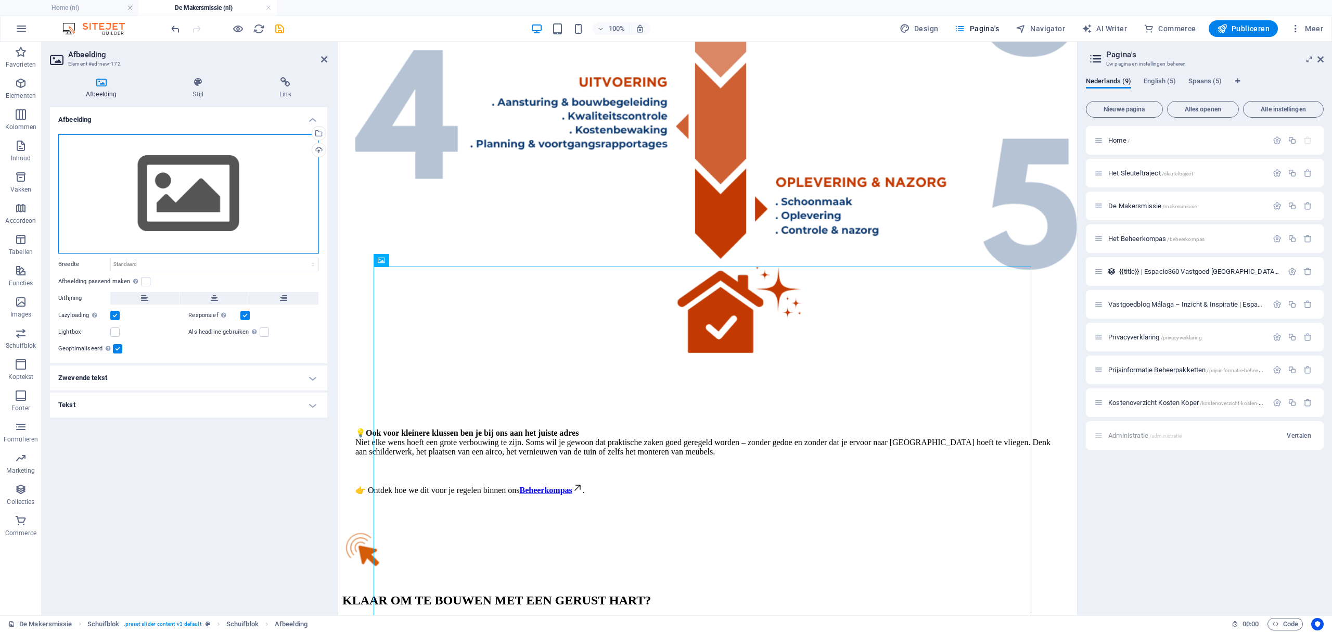
click at [244, 186] on div "Sleep bestanden hierheen, klik om bestanden te kiezen of selecteer bestanden ui…" at bounding box center [188, 193] width 261 height 119
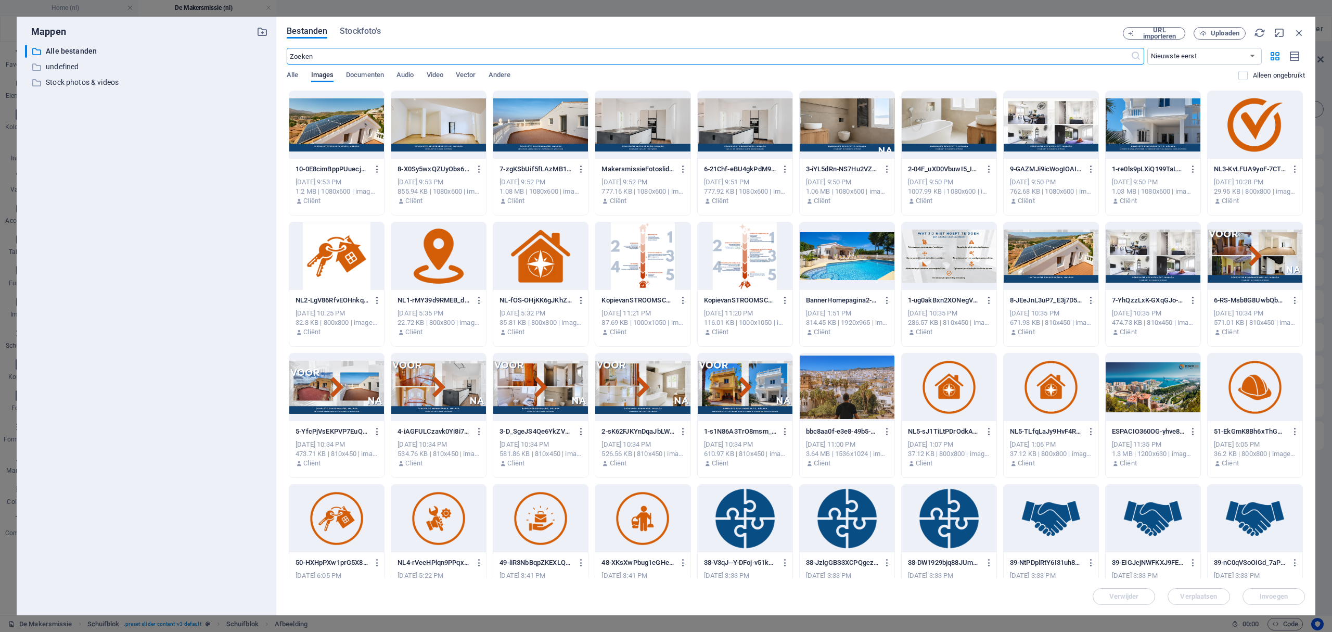
scroll to position [2161, 0]
click at [1228, 30] on span "Uploaden" at bounding box center [1225, 33] width 29 height 6
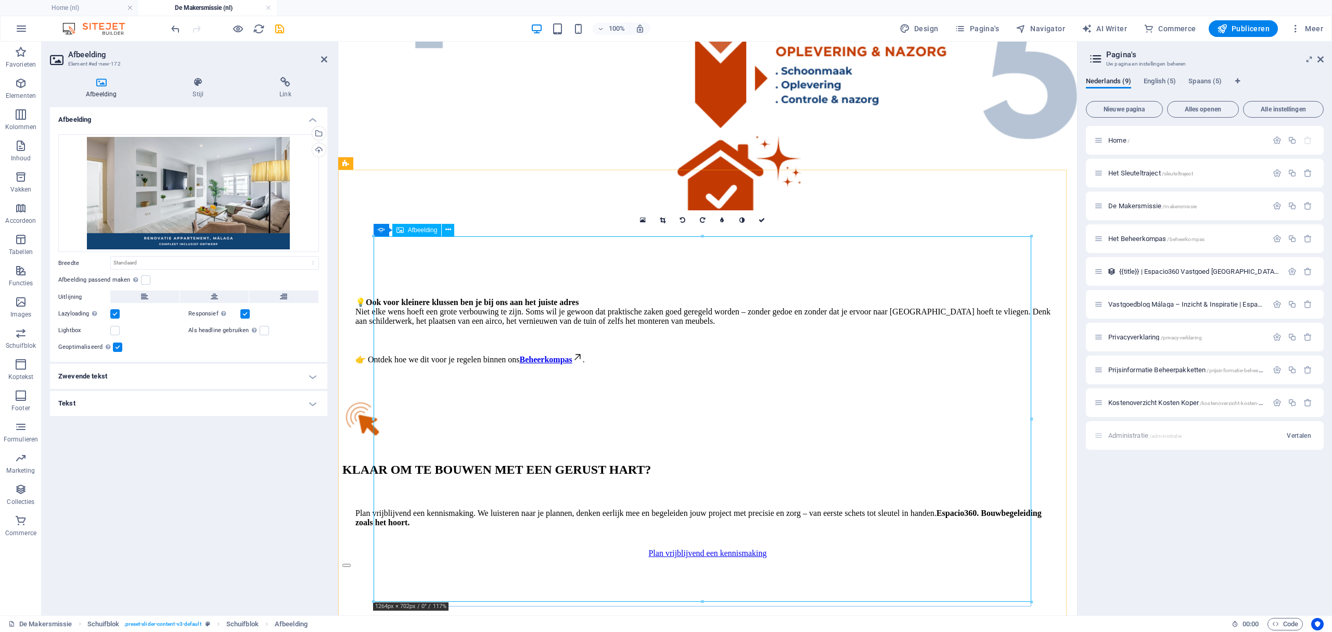
scroll to position [2289, 0]
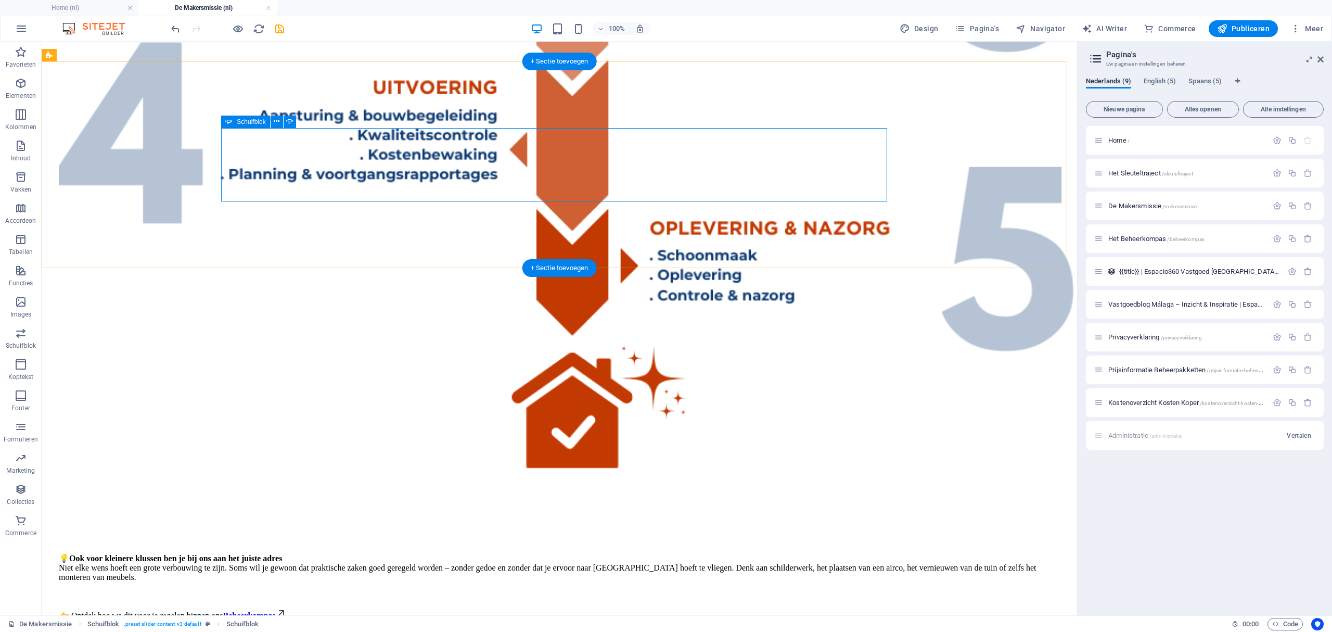
click at [19, 89] on icon "button" at bounding box center [21, 83] width 12 height 12
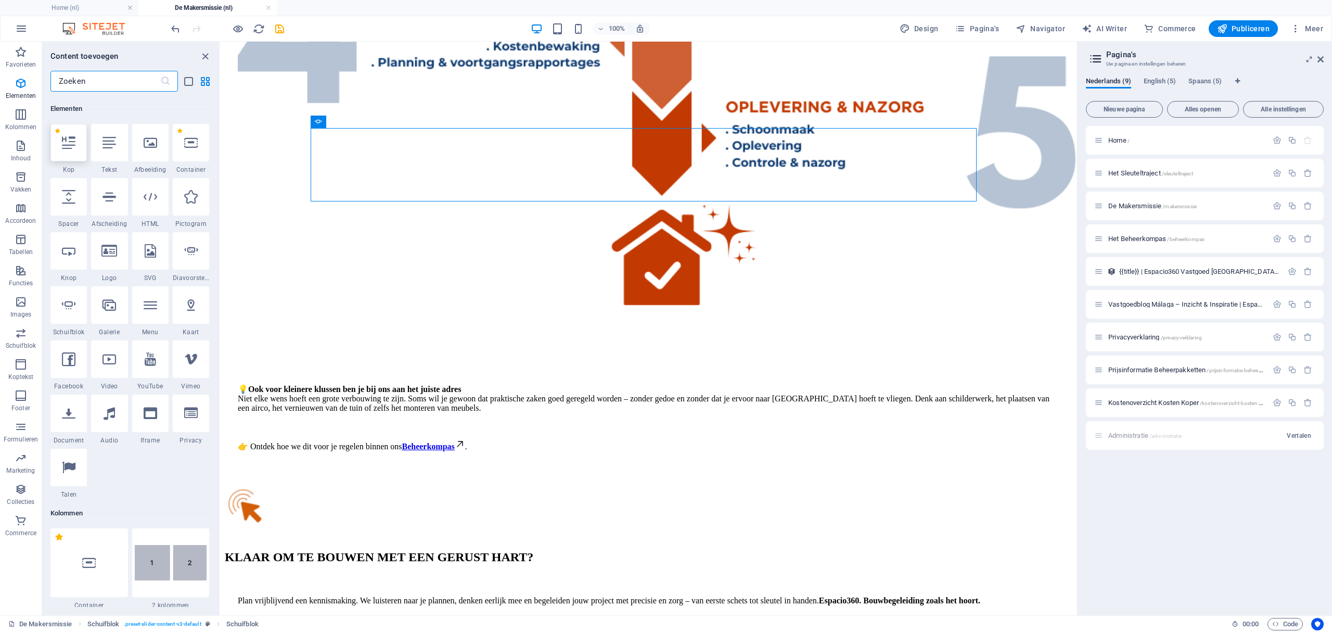
scroll to position [111, 0]
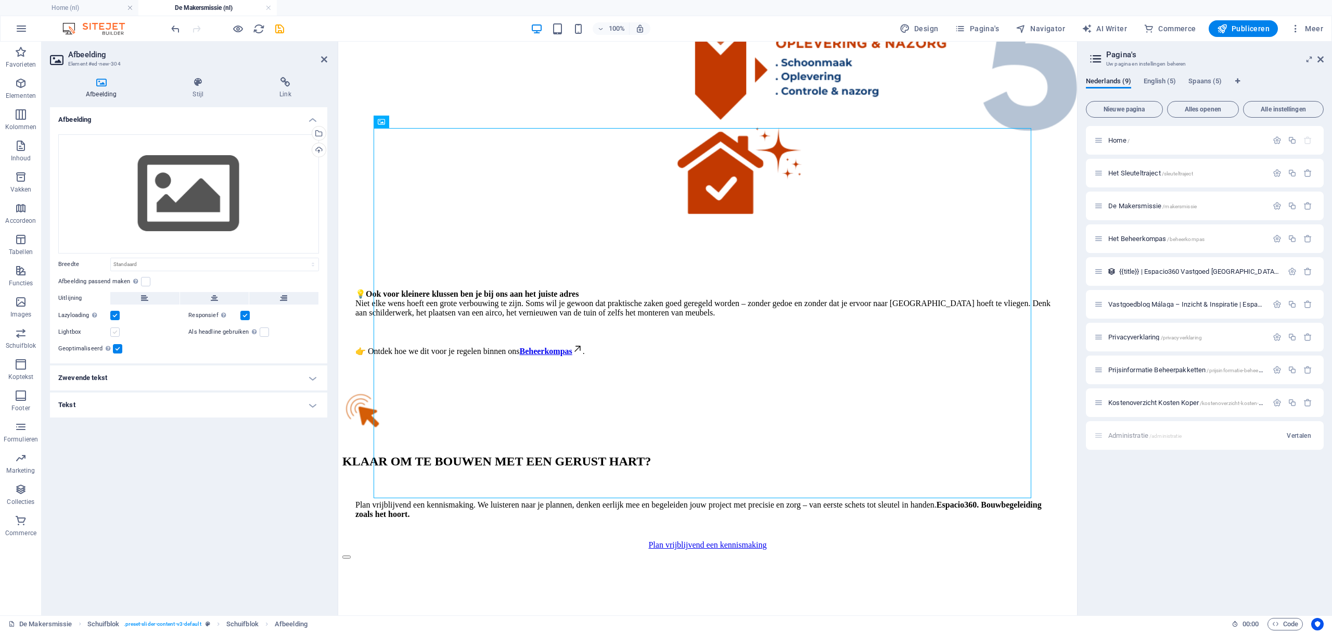
click at [115, 332] on label at bounding box center [114, 331] width 9 height 9
click at [0, 0] on input "Lightbox" at bounding box center [0, 0] width 0 height 0
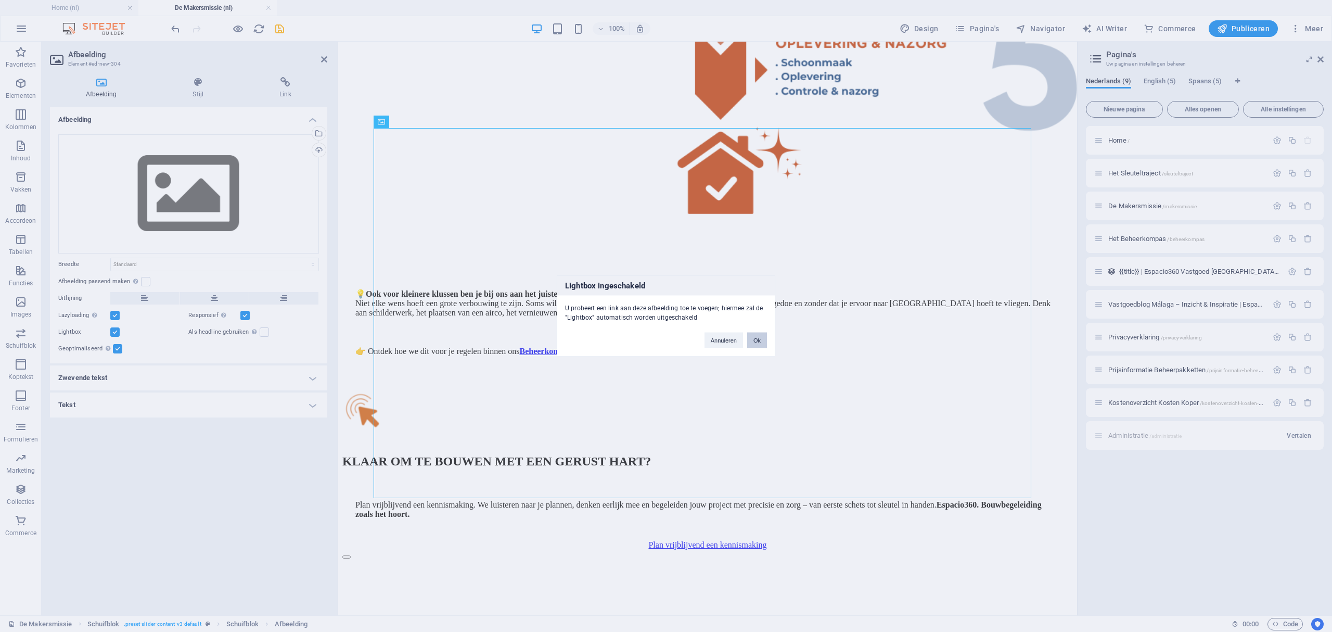
click at [756, 346] on button "Ok" at bounding box center [757, 340] width 20 height 16
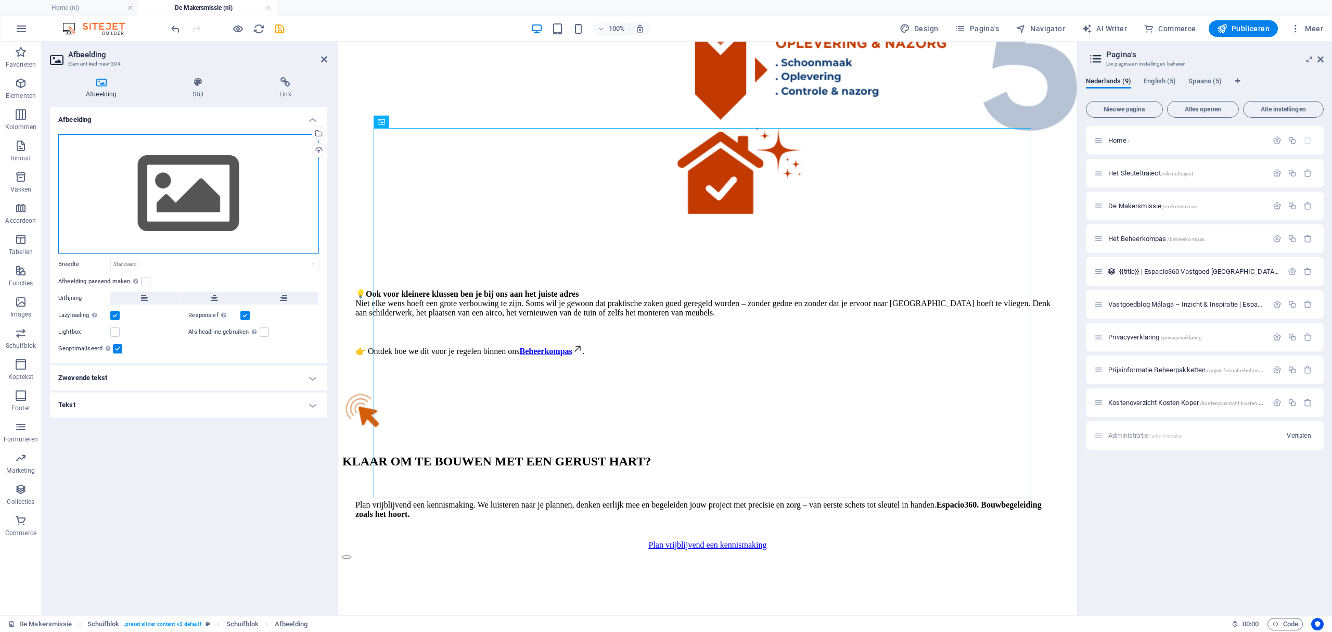
drag, startPoint x: 167, startPoint y: 210, endPoint x: 173, endPoint y: 210, distance: 6.2
click at [168, 210] on div "Sleep bestanden hierheen, klik om bestanden te kiezen of selecteer bestanden ui…" at bounding box center [188, 193] width 261 height 119
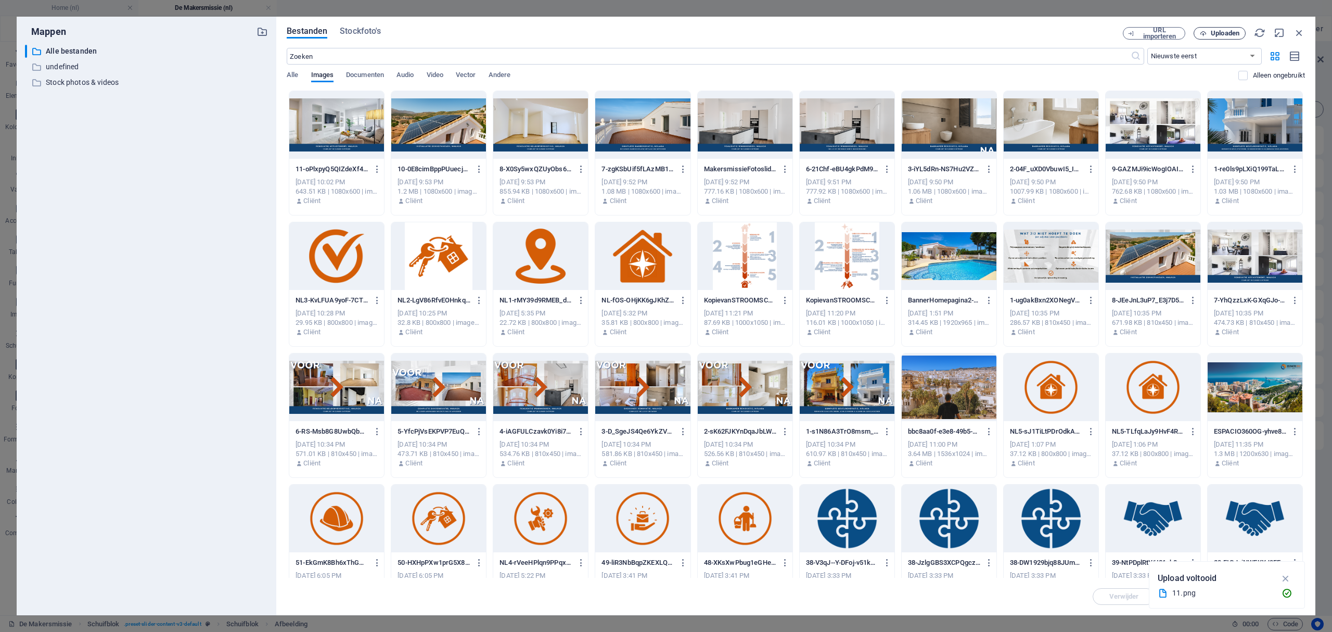
click at [1221, 36] on span "Uploaden" at bounding box center [1225, 33] width 29 height 6
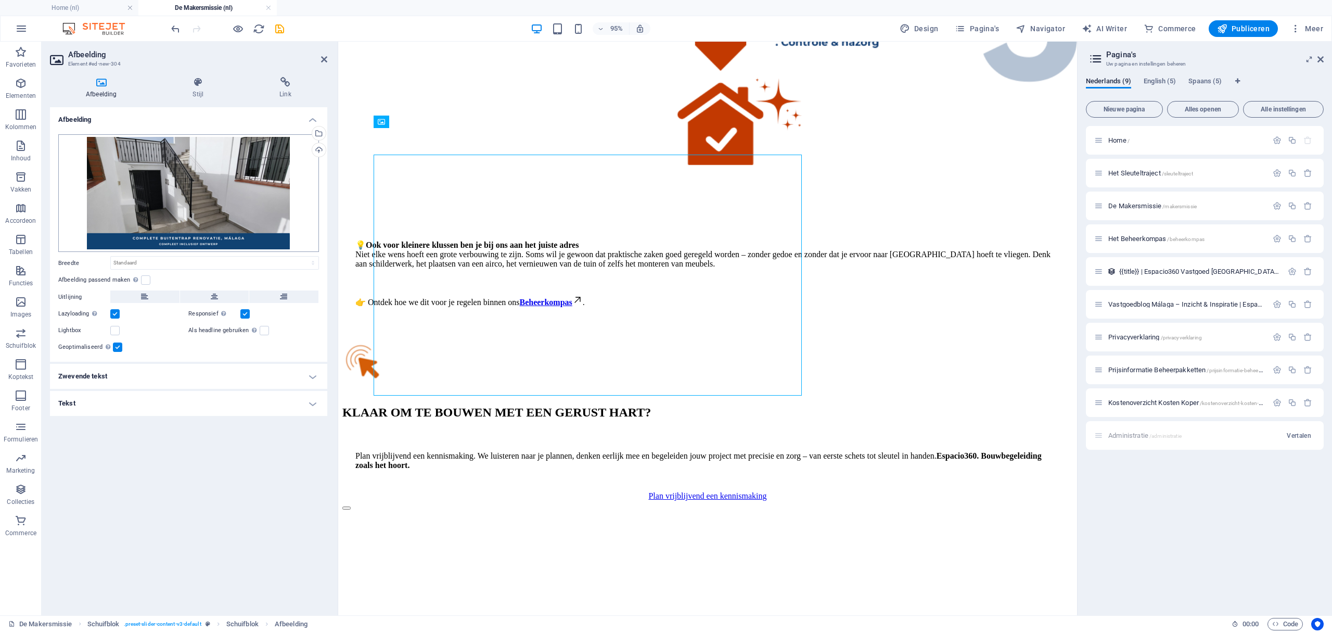
scroll to position [2289, 0]
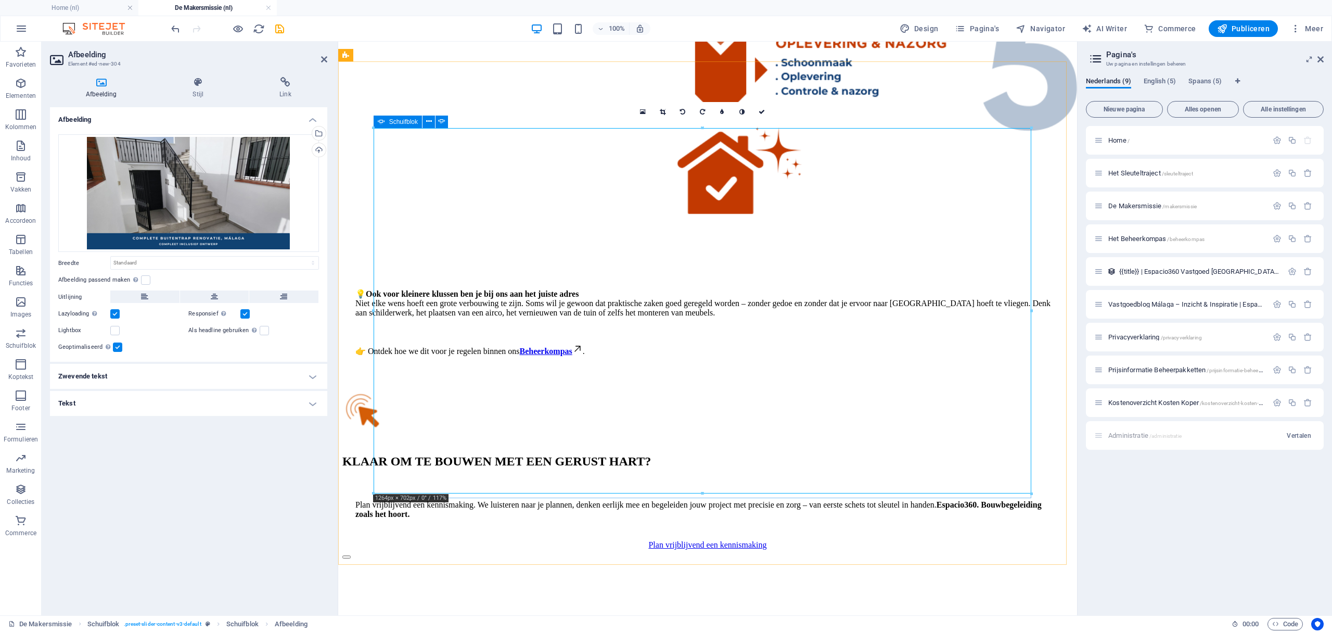
click at [350, 555] on button "Content Slider" at bounding box center [346, 556] width 8 height 3
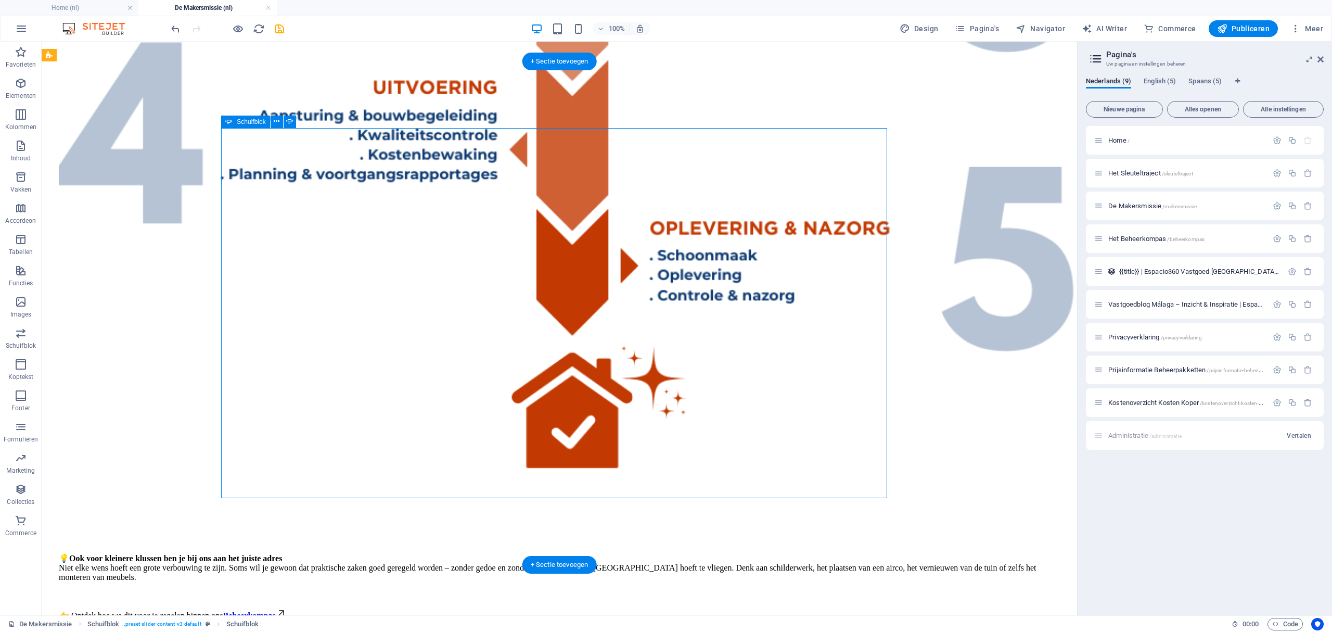
click at [233, 121] on div "Schuifblok" at bounding box center [245, 121] width 48 height 12
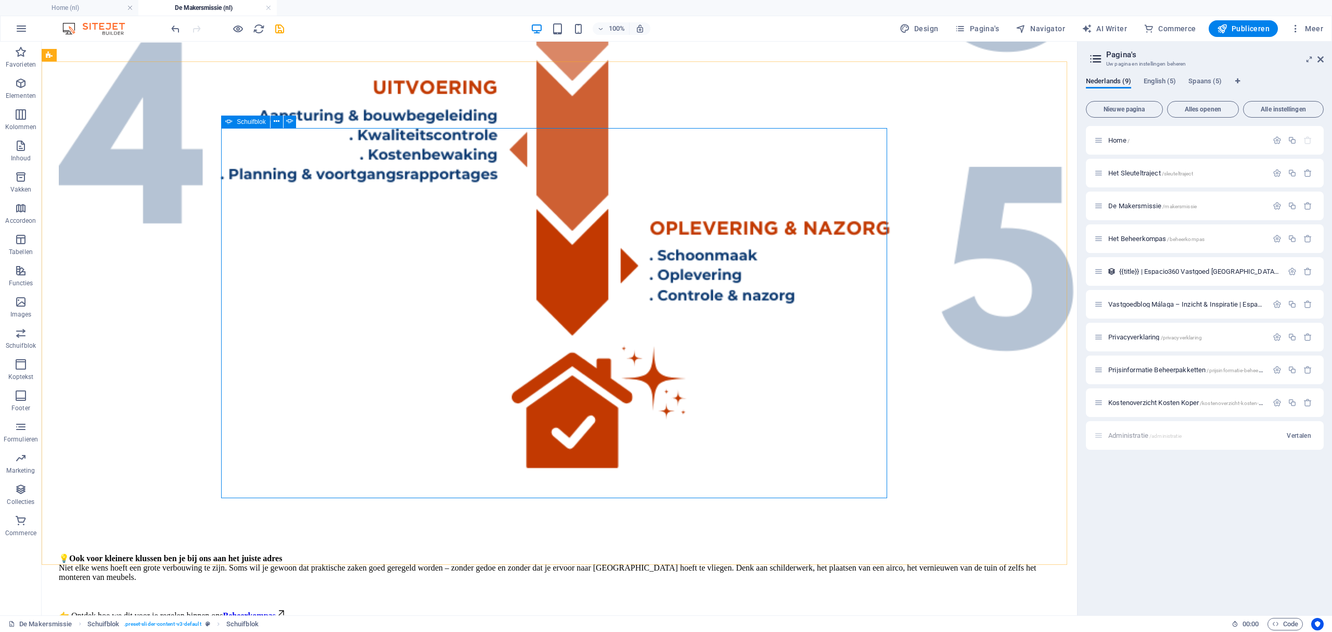
select select "ms"
select select "s"
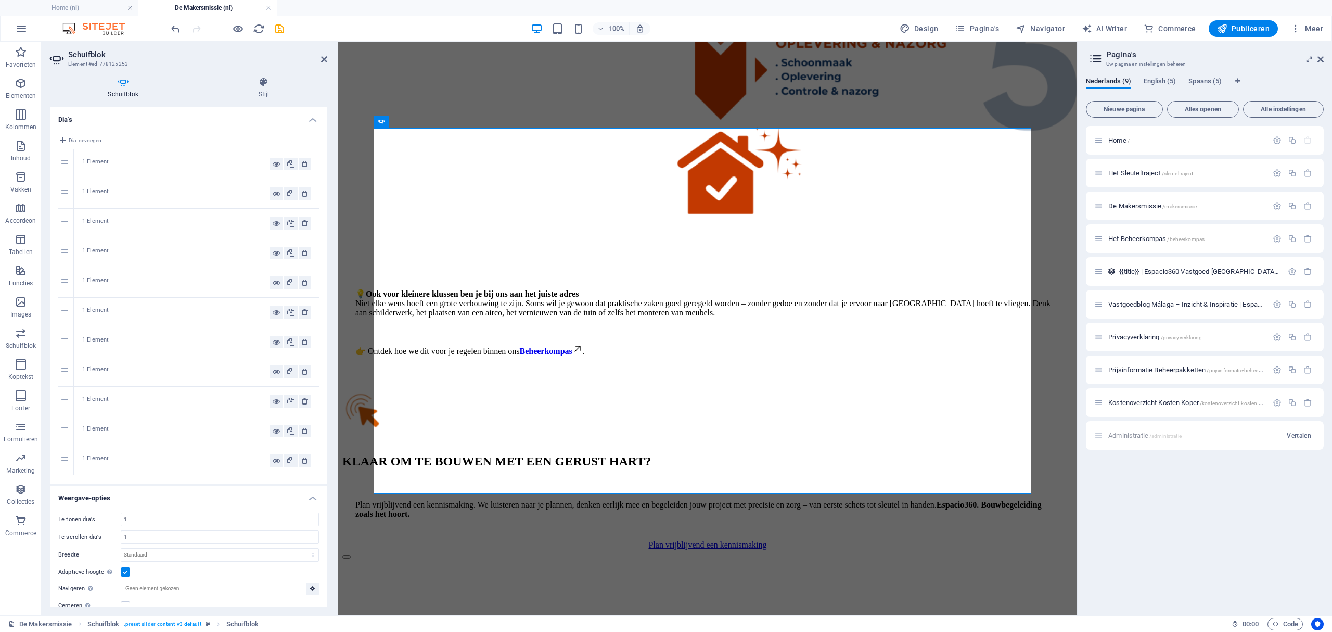
click at [139, 246] on div "1 Element" at bounding box center [196, 252] width 245 height 29
drag, startPoint x: 66, startPoint y: 252, endPoint x: 60, endPoint y: 456, distance: 204.0
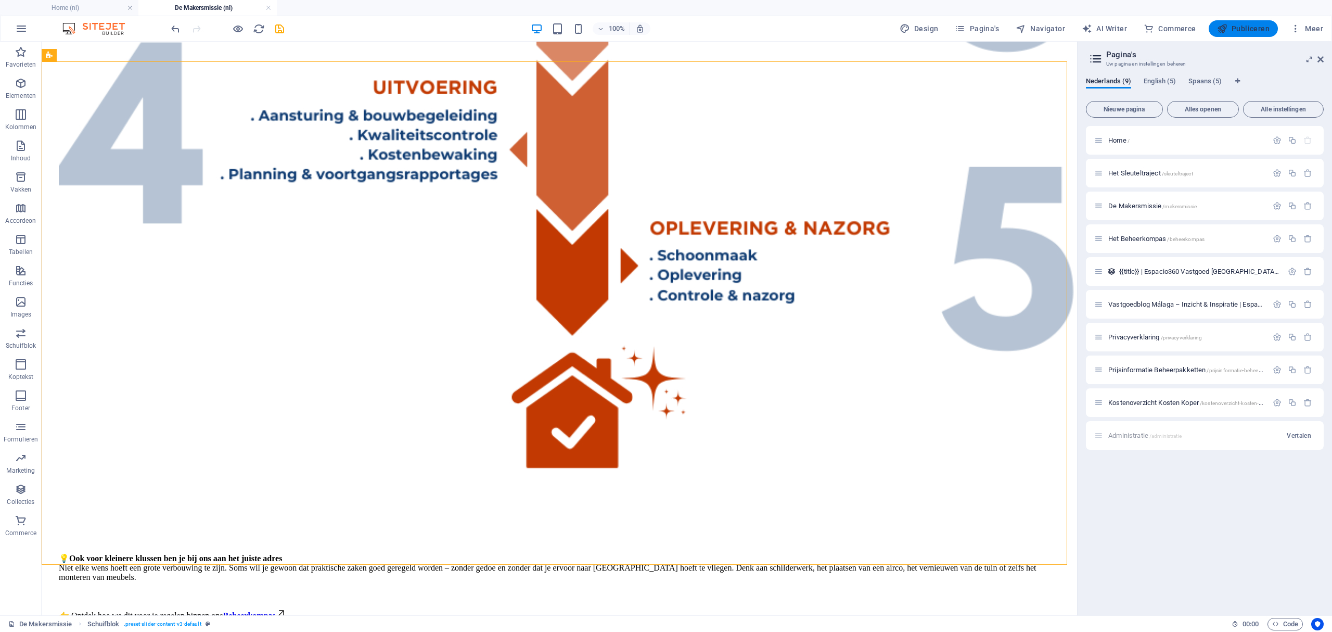
click at [1235, 25] on span "Publiceren" at bounding box center [1243, 28] width 53 height 10
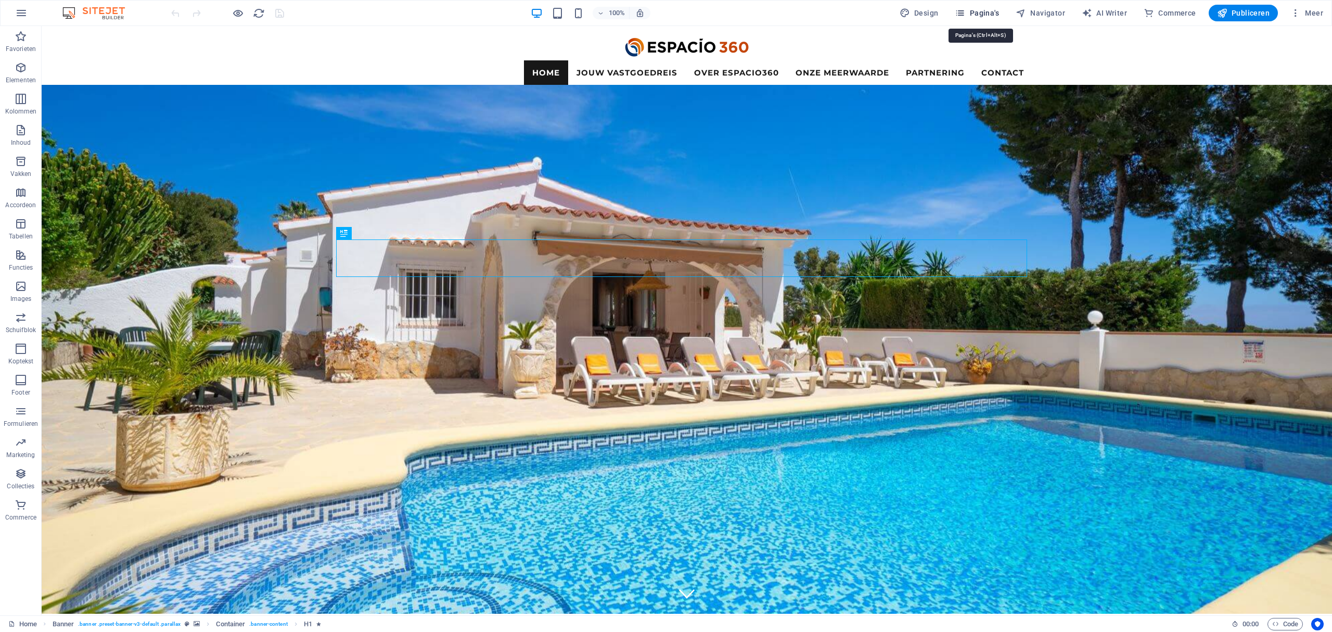
click at [990, 11] on span "Pagina's" at bounding box center [977, 13] width 44 height 10
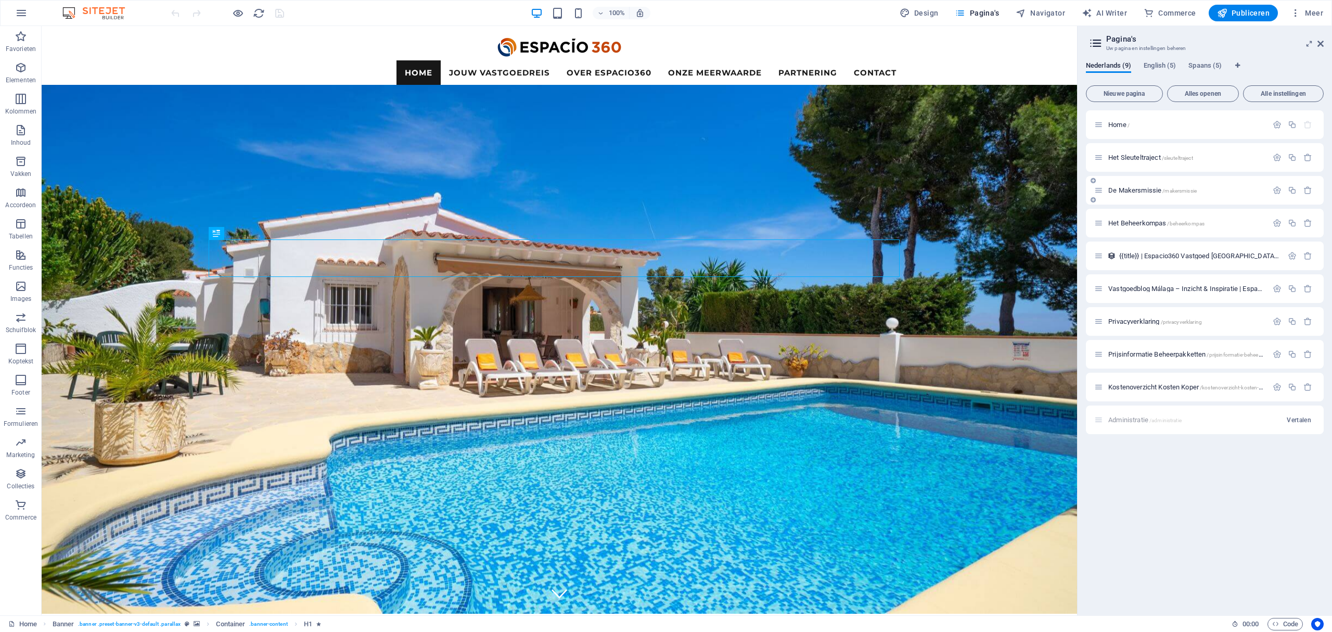
click at [1140, 187] on span "De Makersmissie /makersmissie" at bounding box center [1152, 190] width 88 height 8
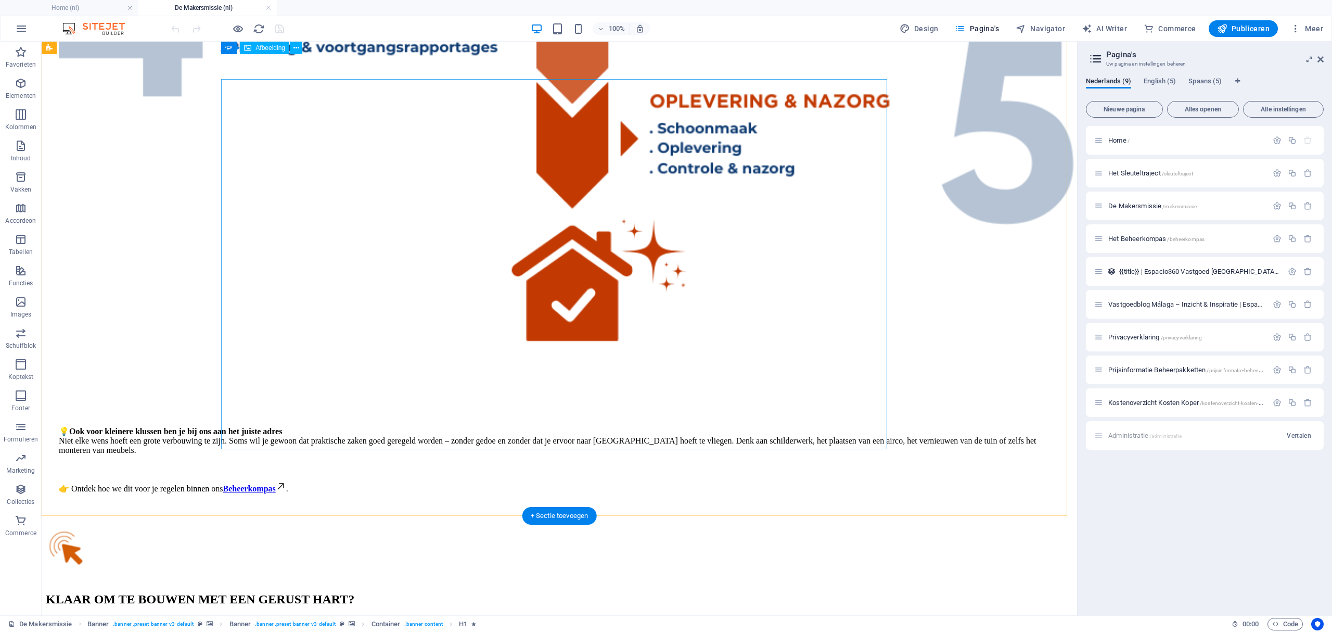
scroll to position [2289, 0]
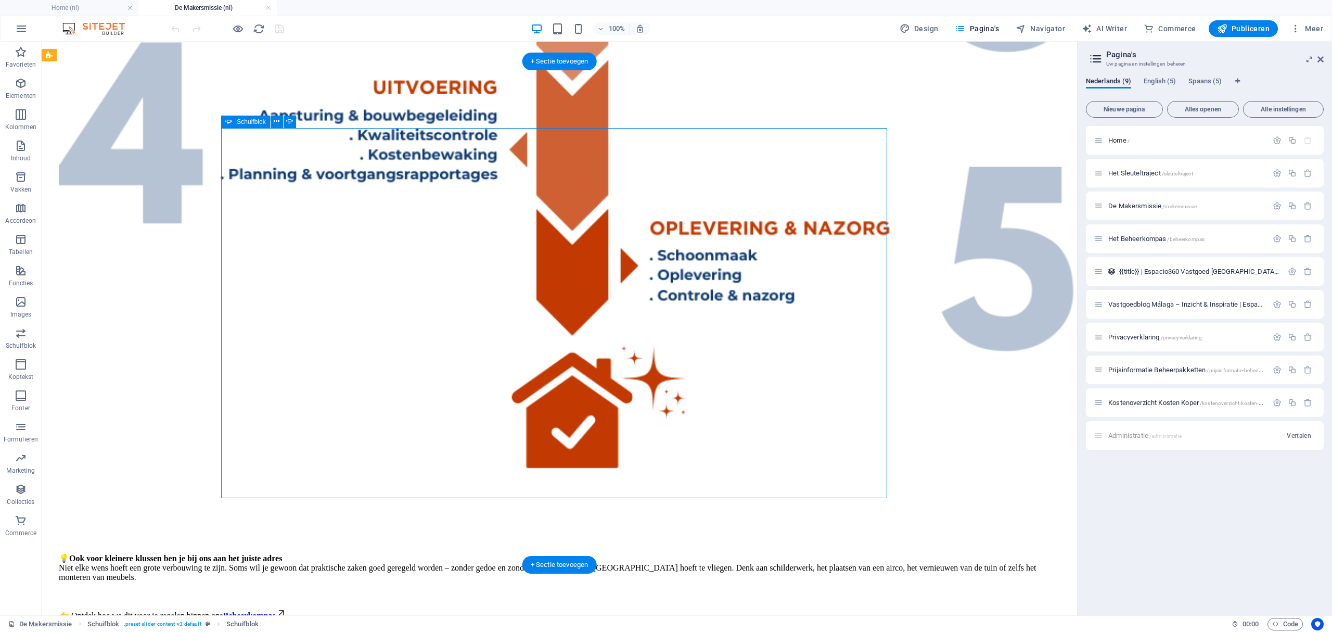
drag, startPoint x: 906, startPoint y: 313, endPoint x: 611, endPoint y: 315, distance: 295.0
select select "ms"
select select "s"
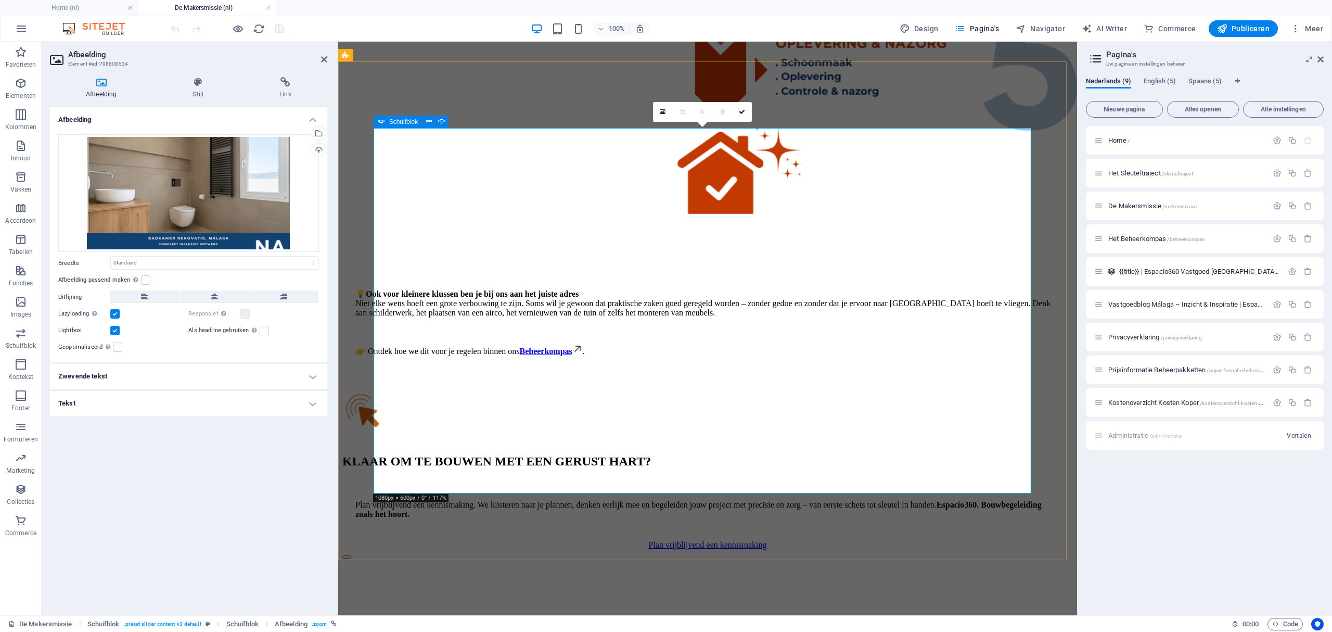
drag, startPoint x: 348, startPoint y: 311, endPoint x: 646, endPoint y: 311, distance: 298.1
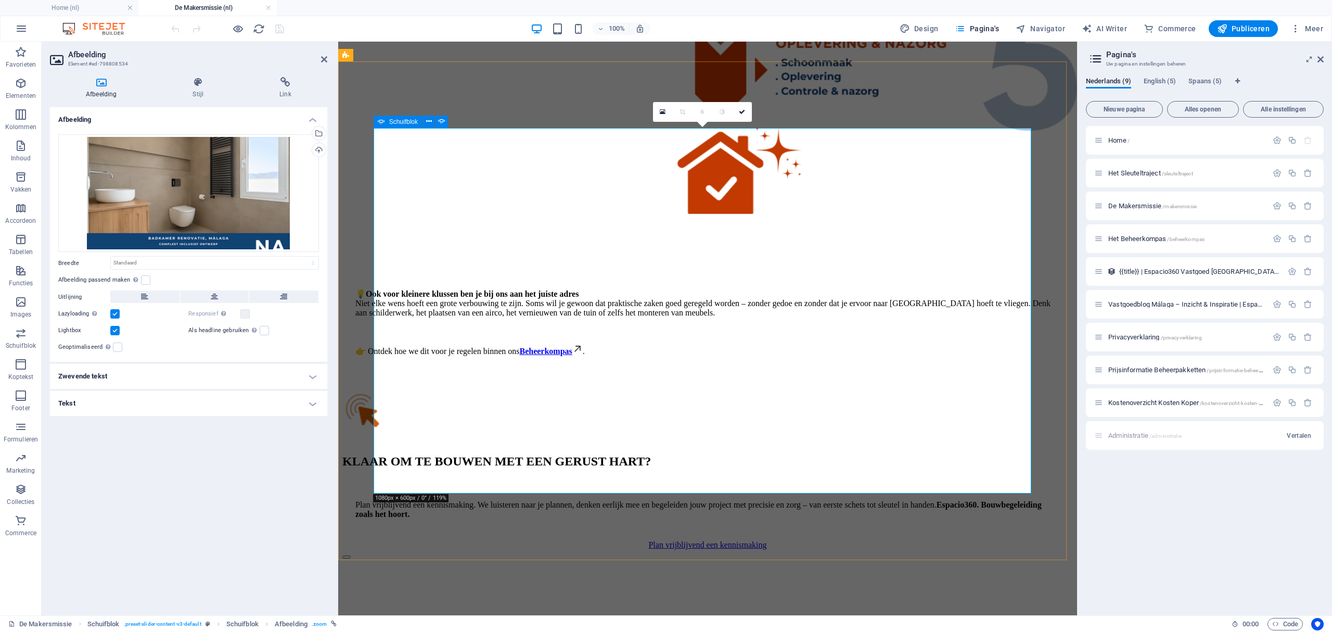
click at [350, 555] on button "Content Slider" at bounding box center [346, 556] width 8 height 3
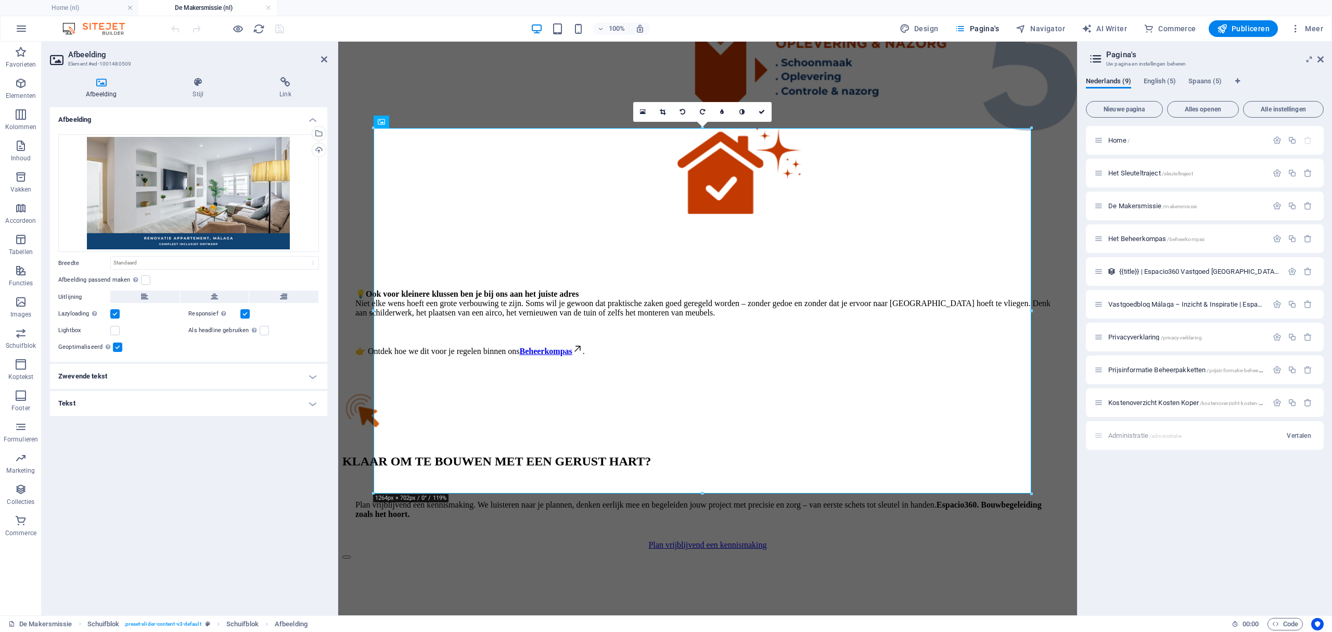
click at [113, 349] on label at bounding box center [117, 346] width 9 height 9
click at [0, 0] on input "Geoptimaliseerd Afbeeldingen worden gecomprimeerd om de pagina sneller te maken." at bounding box center [0, 0] width 0 height 0
click at [113, 333] on label at bounding box center [114, 330] width 9 height 9
click at [0, 0] on input "Lightbox" at bounding box center [0, 0] width 0 height 0
click at [350, 555] on button "Content Slider" at bounding box center [346, 556] width 8 height 3
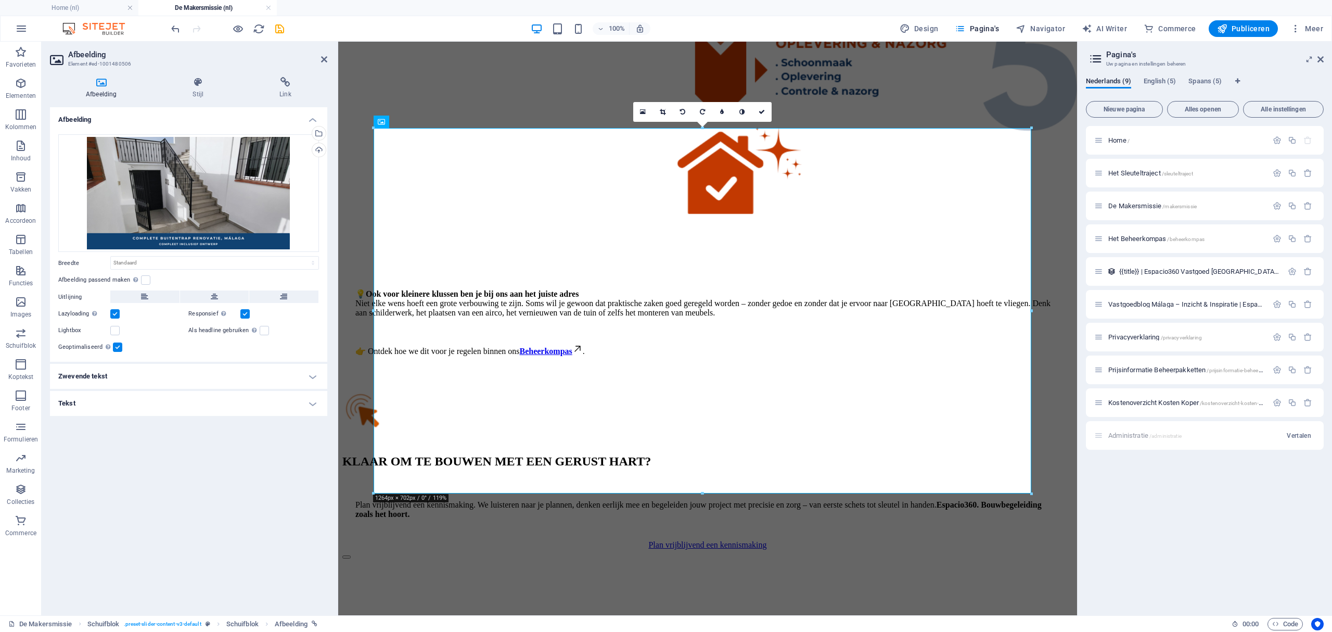
click at [115, 350] on label at bounding box center [117, 346] width 9 height 9
click at [0, 0] on input "Geoptimaliseerd Afbeeldingen worden gecomprimeerd om de pagina sneller te maken." at bounding box center [0, 0] width 0 height 0
click at [115, 333] on label at bounding box center [114, 330] width 9 height 9
click at [0, 0] on input "Lightbox" at bounding box center [0, 0] width 0 height 0
click at [350, 555] on button "Content Slider" at bounding box center [346, 556] width 8 height 3
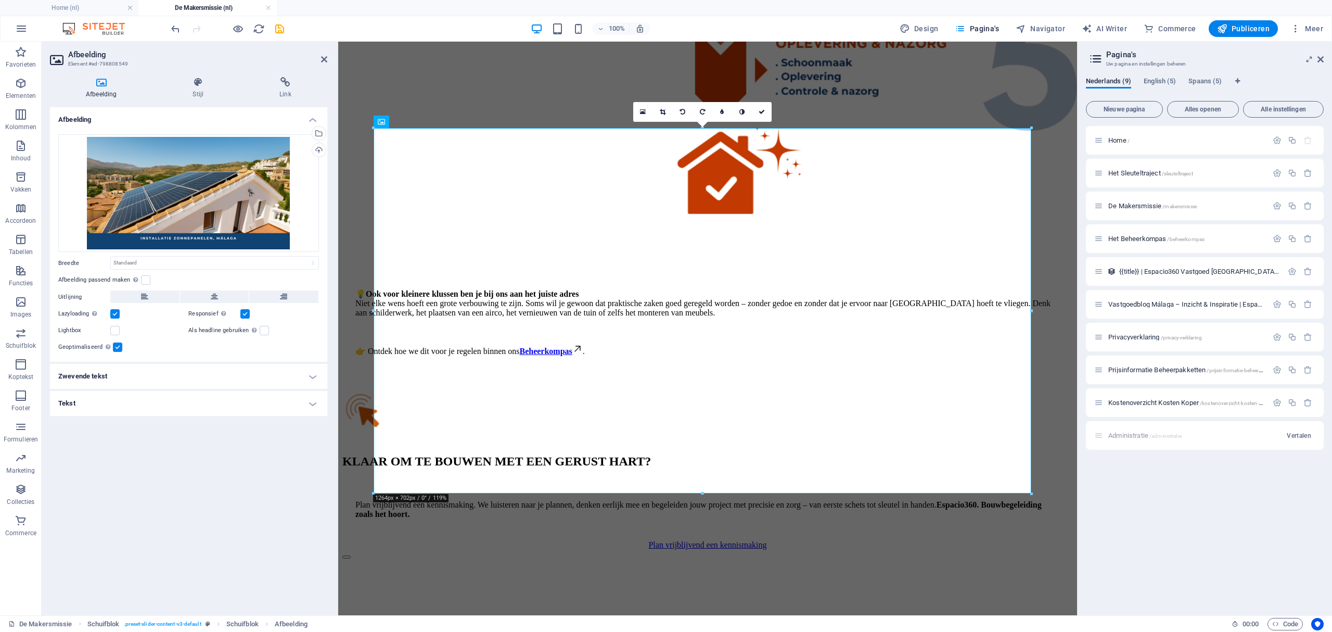
click at [118, 346] on label at bounding box center [117, 346] width 9 height 9
click at [0, 0] on input "Geoptimaliseerd Afbeeldingen worden gecomprimeerd om de pagina sneller te maken." at bounding box center [0, 0] width 0 height 0
click at [117, 331] on label at bounding box center [114, 330] width 9 height 9
click at [0, 0] on input "Lightbox" at bounding box center [0, 0] width 0 height 0
click at [350, 555] on button "Content Slider" at bounding box center [346, 556] width 8 height 3
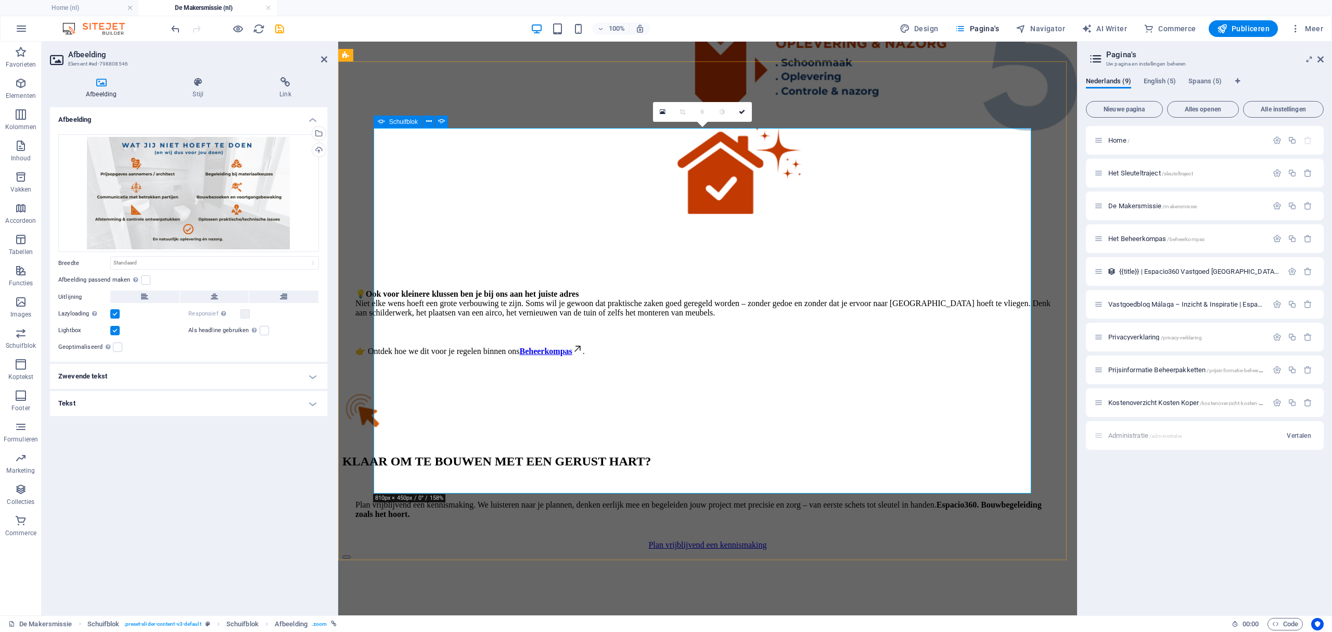
click at [350, 555] on button "Content Slider" at bounding box center [346, 556] width 8 height 3
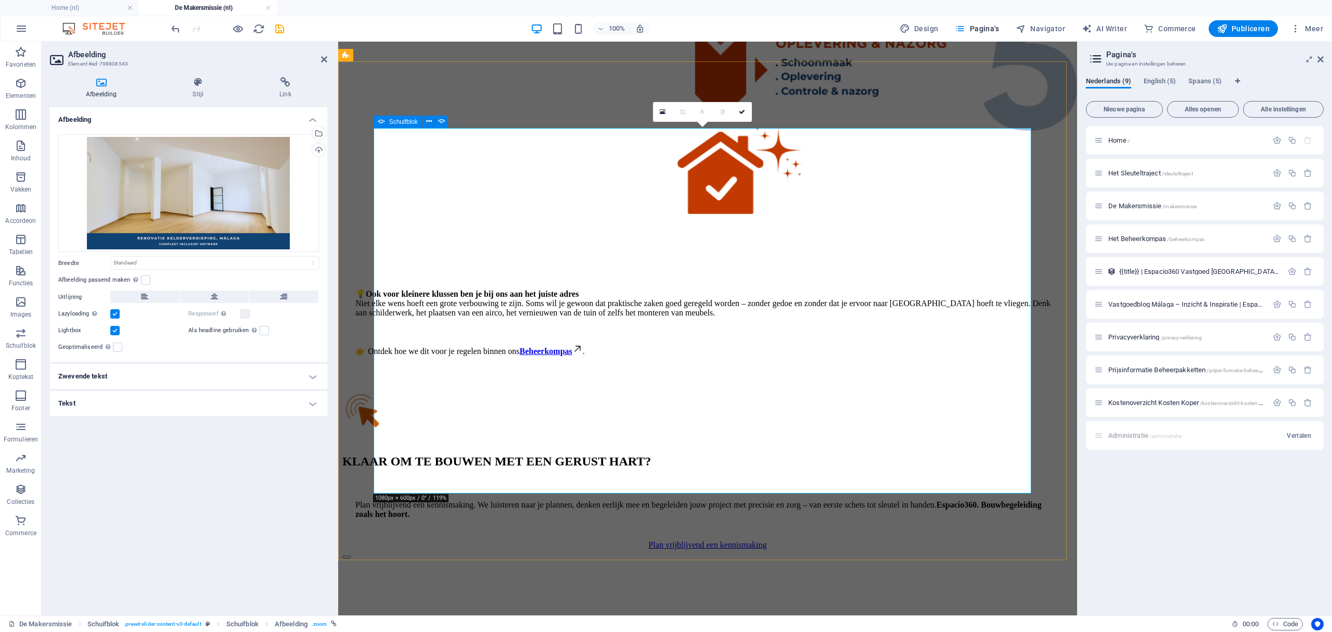
click at [350, 555] on button "Content Slider" at bounding box center [346, 556] width 8 height 3
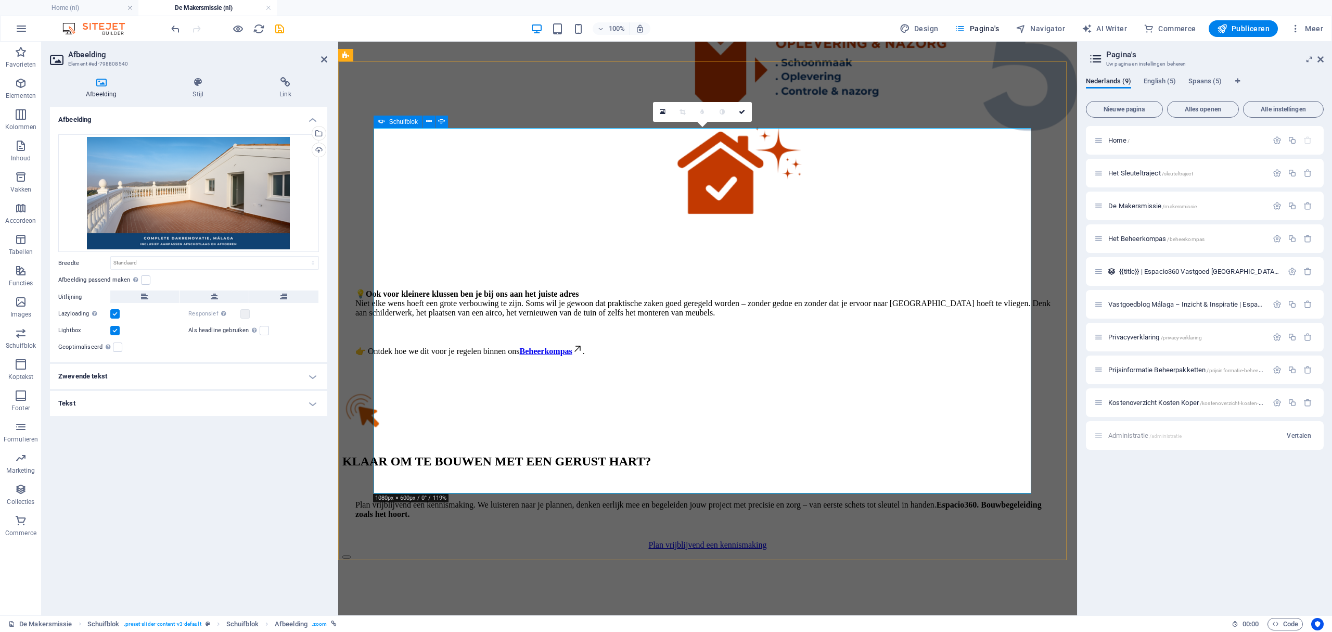
click at [350, 555] on button "Content Slider" at bounding box center [346, 556] width 8 height 3
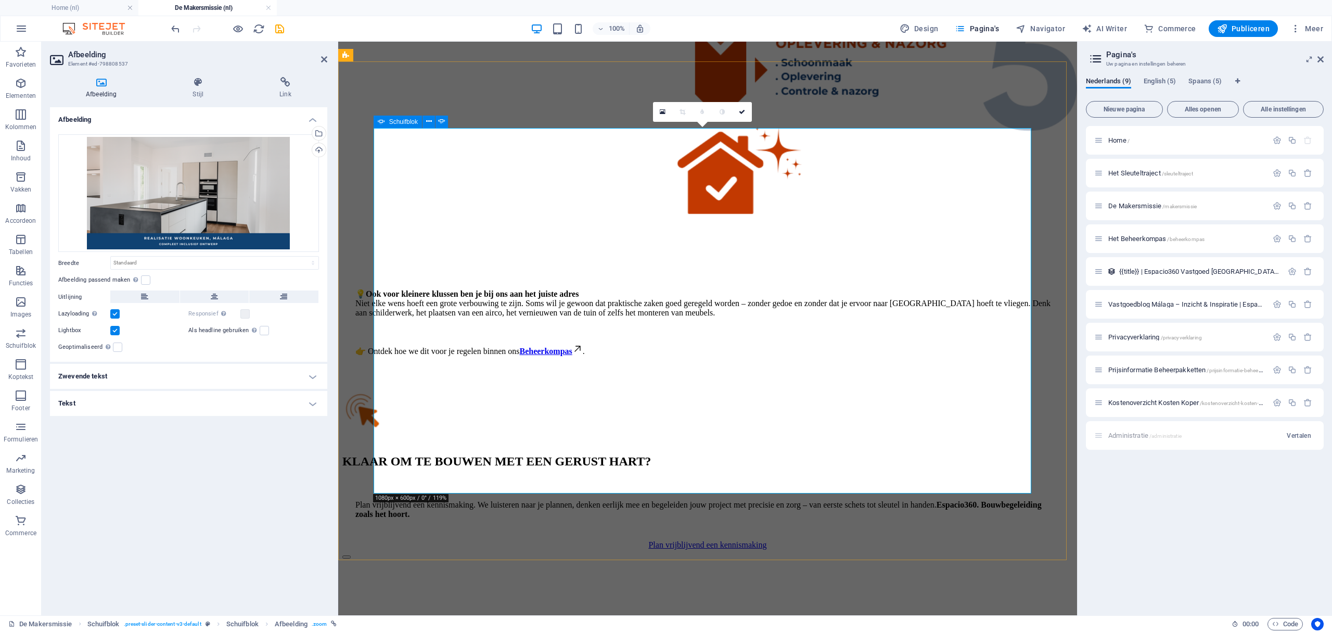
click at [350, 555] on button "Content Slider" at bounding box center [346, 556] width 8 height 3
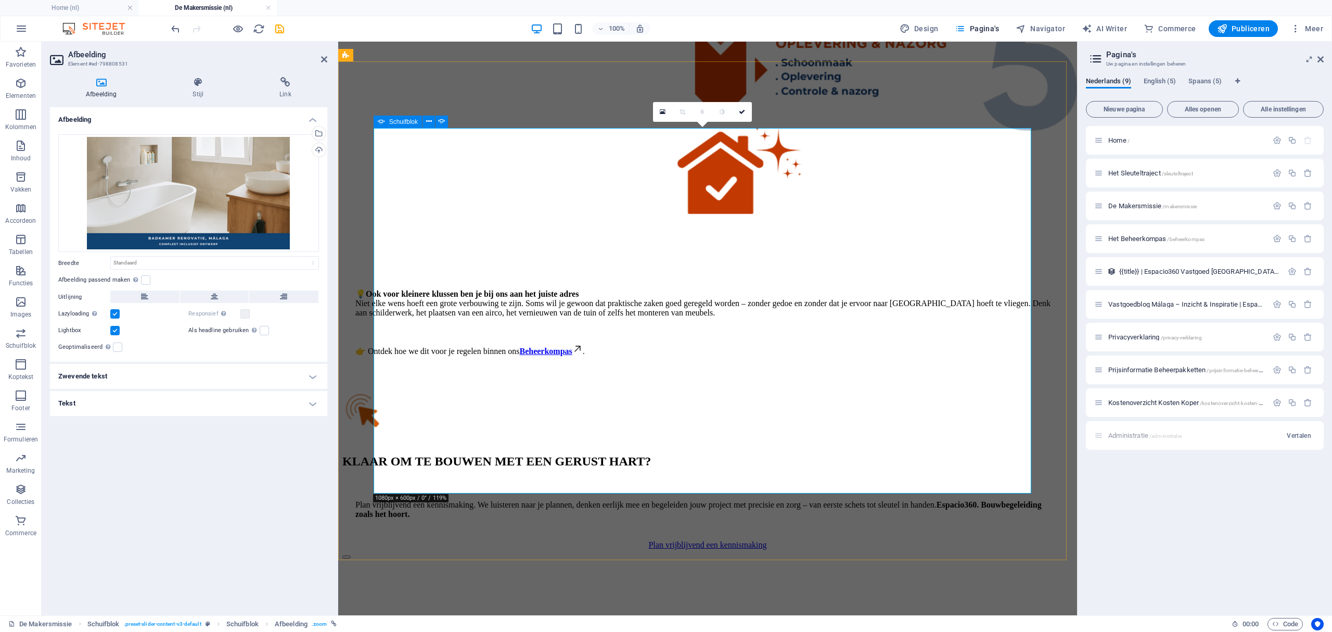
click at [350, 555] on button "Content Slider" at bounding box center [346, 556] width 8 height 3
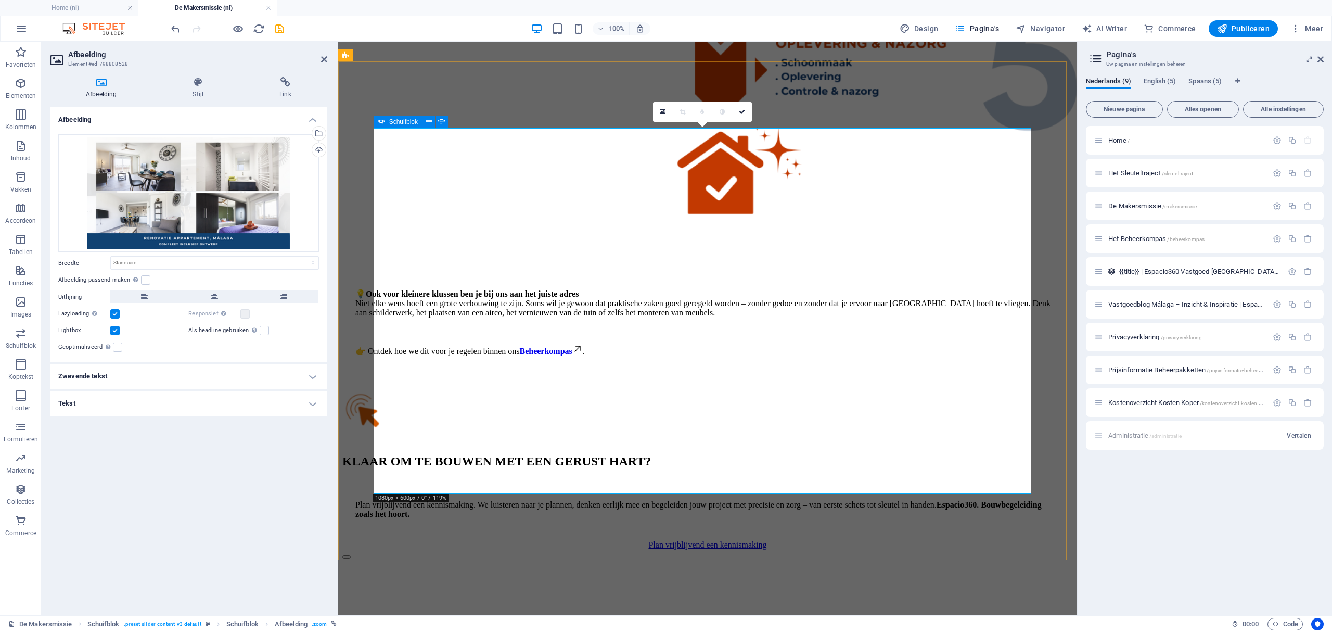
click at [350, 555] on button "Content Slider" at bounding box center [346, 556] width 8 height 3
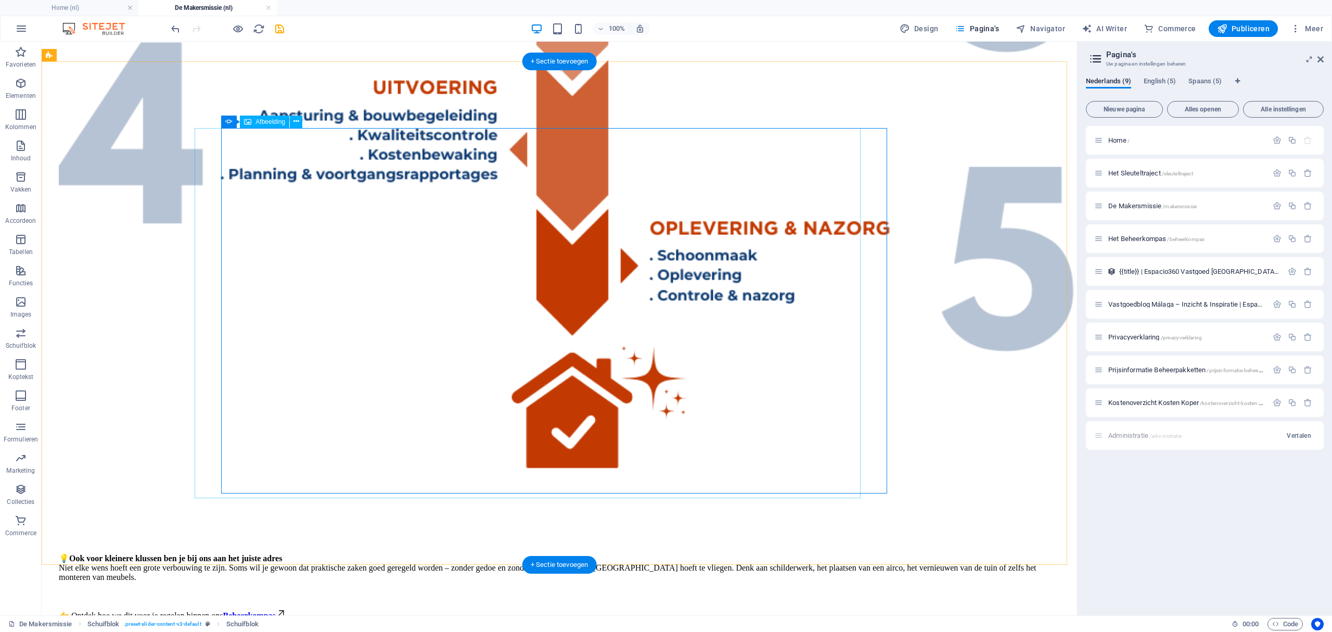
drag, startPoint x: 414, startPoint y: 302, endPoint x: 118, endPoint y: 302, distance: 296.5
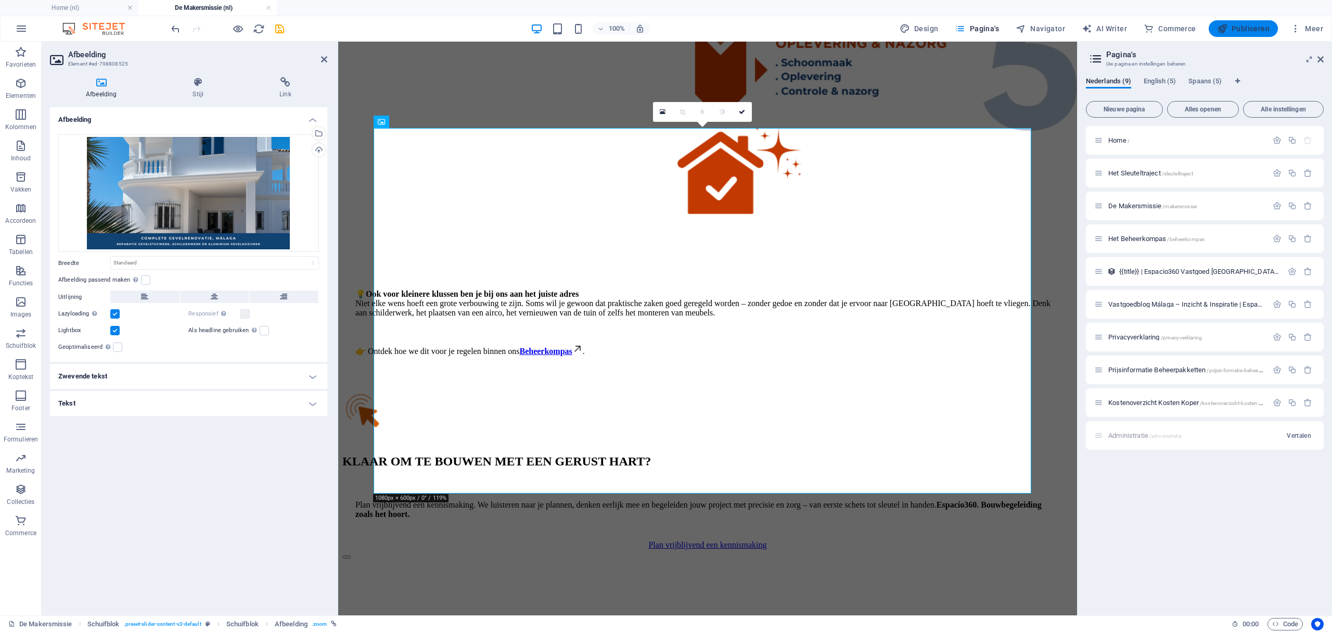
click at [1242, 33] on span "Publiceren" at bounding box center [1243, 28] width 53 height 10
